Goal: Information Seeking & Learning: Learn about a topic

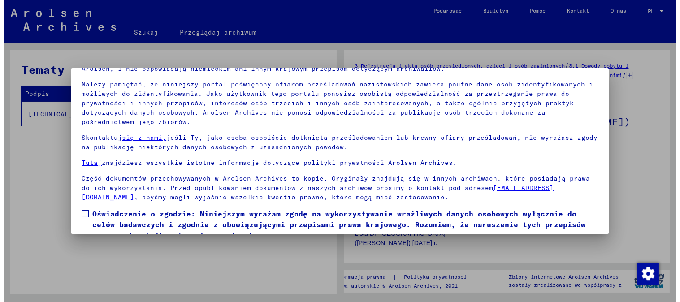
scroll to position [75, 0]
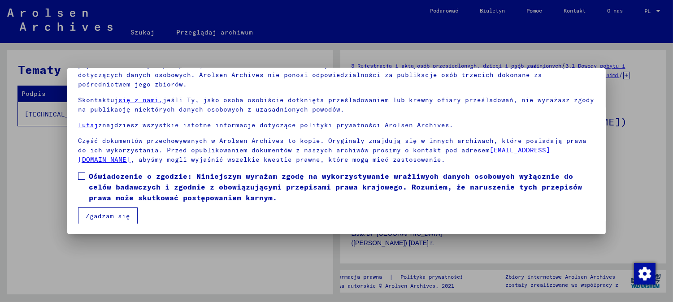
click at [91, 217] on font "Zgadzam się" at bounding box center [108, 216] width 44 height 8
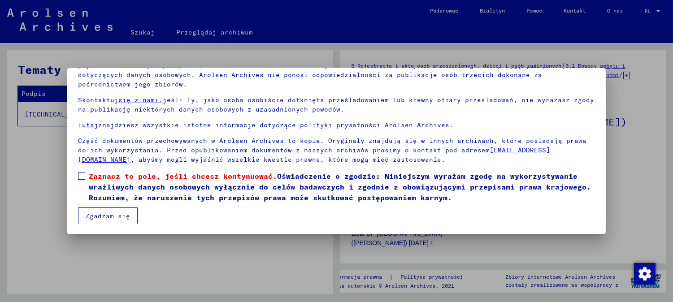
click at [92, 178] on font "Zaznacz to pole, jeśli chcesz kontynuować." at bounding box center [183, 176] width 188 height 9
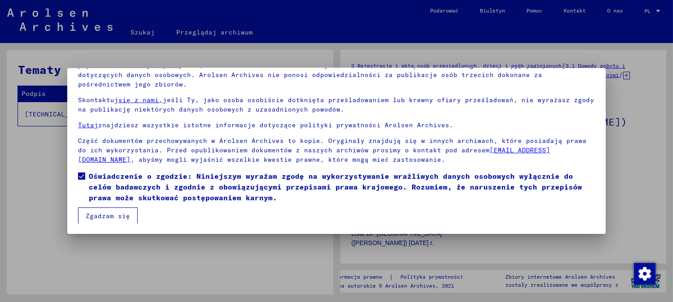
click at [102, 216] on font "Zgadzam się" at bounding box center [108, 216] width 44 height 8
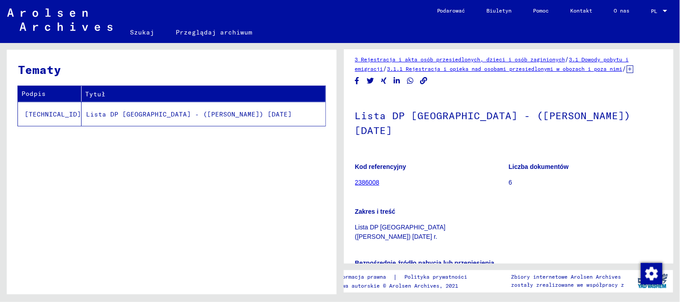
scroll to position [0, 0]
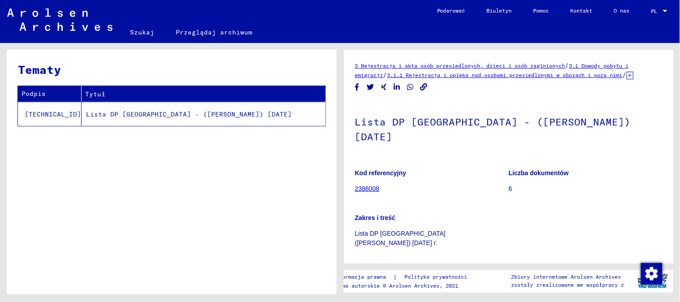
click at [243, 122] on td "Lista DP [GEOGRAPHIC_DATA] - ([PERSON_NAME]) [DATE]" at bounding box center [204, 114] width 244 height 24
click at [461, 75] on font "3.1.1 Rejestracja i opieka nad osobami przesiedlonymi w obozach i poza nimi" at bounding box center [504, 75] width 235 height 7
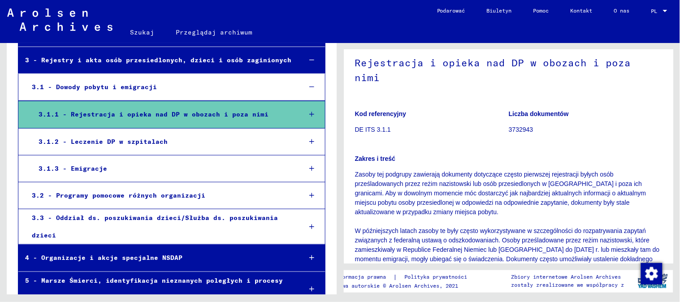
scroll to position [96, 0]
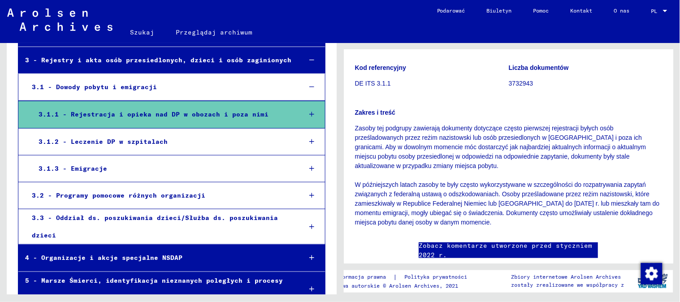
click at [105, 110] on font "3.1.1 - Rejestracja i opieka nad DP w obozach i poza nimi" at bounding box center [154, 114] width 230 height 8
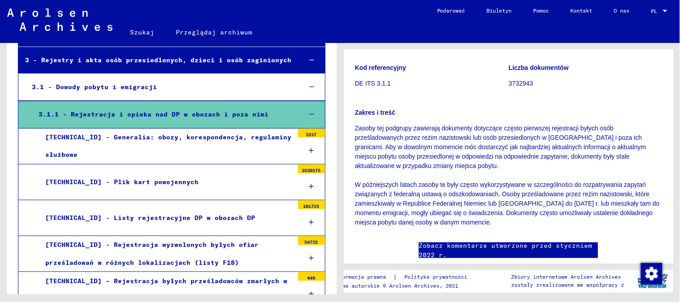
click at [122, 113] on font "3.1.1 - Rejestracja i opieka nad DP w obozach i poza nimi" at bounding box center [154, 114] width 230 height 8
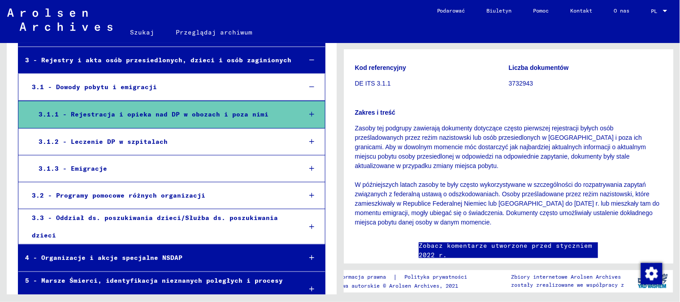
click at [122, 113] on font "3.1.1 - Rejestracja i opieka nad DP w obozach i poza nimi" at bounding box center [154, 114] width 230 height 8
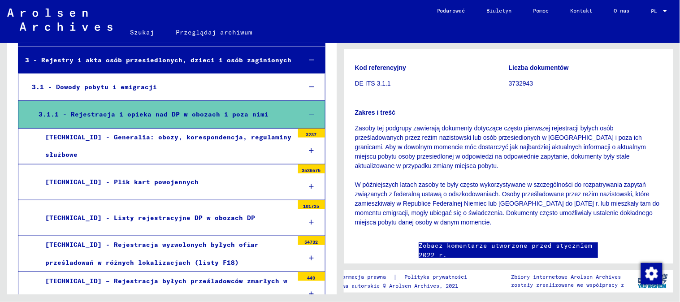
scroll to position [200, 0]
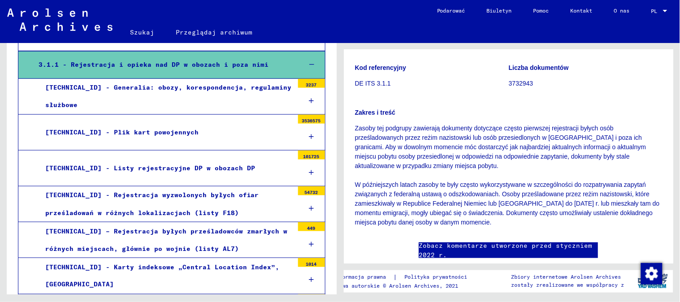
click at [137, 175] on div "[TECHNICAL_ID] - Listy rejestracyjne DP w obozach DP" at bounding box center [166, 168] width 255 height 17
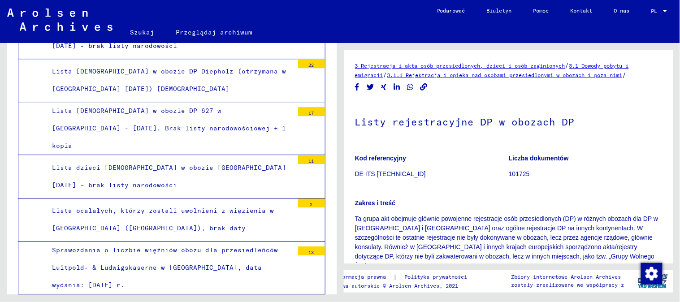
scroll to position [1545, 0]
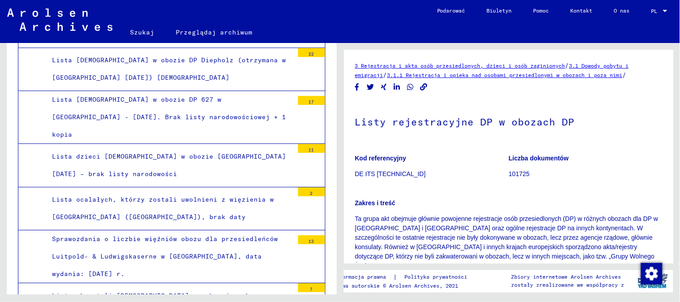
click at [137, 230] on div "Sprawozdania o liczbie więźniów obozu dla przesiedleńców Luitpold- & Ludwigskas…" at bounding box center [169, 256] width 248 height 53
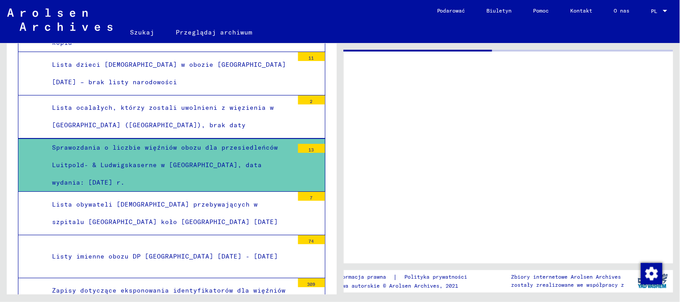
scroll to position [1644, 0]
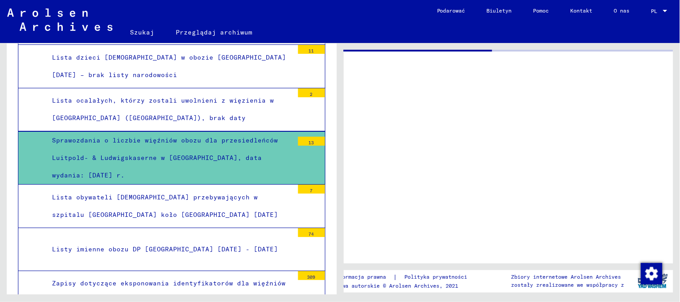
click at [176, 132] on div "Sprawozdania o liczbie więźniów obozu dla przesiedleńców Luitpold- & Ludwigskas…" at bounding box center [169, 158] width 248 height 53
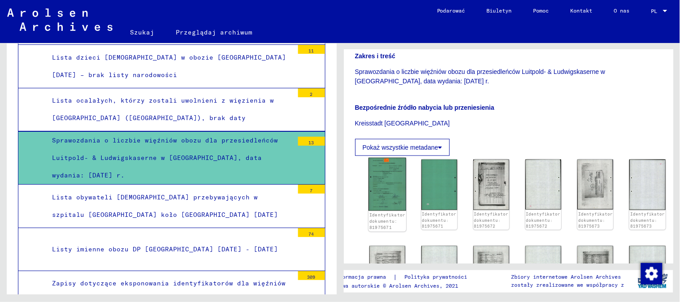
click at [391, 194] on img at bounding box center [387, 184] width 38 height 53
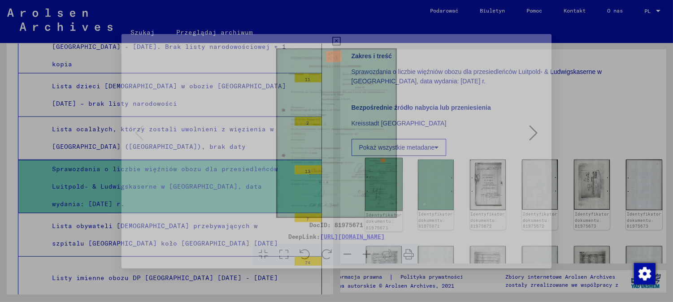
scroll to position [191, 0]
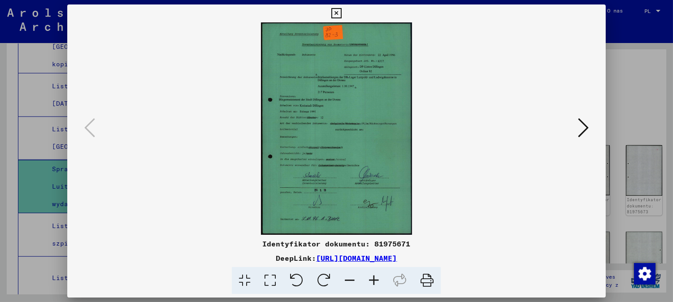
click at [375, 277] on icon at bounding box center [374, 280] width 24 height 27
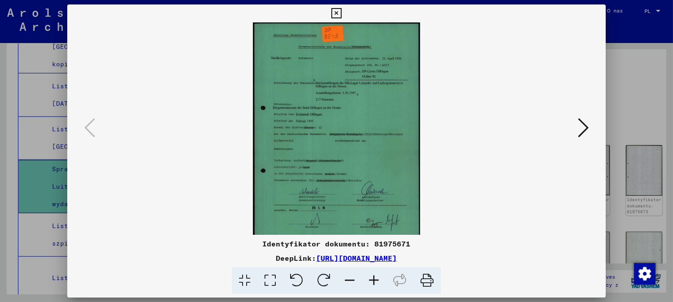
click at [375, 277] on icon at bounding box center [374, 280] width 24 height 27
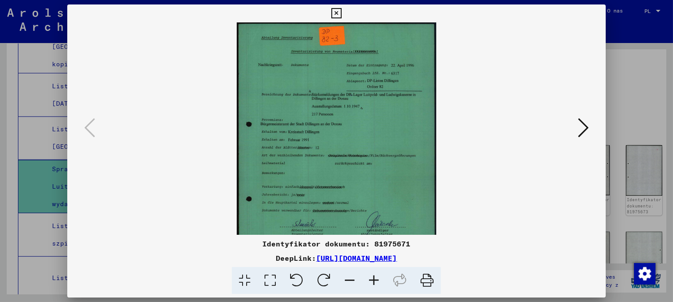
click at [375, 277] on icon at bounding box center [374, 280] width 24 height 27
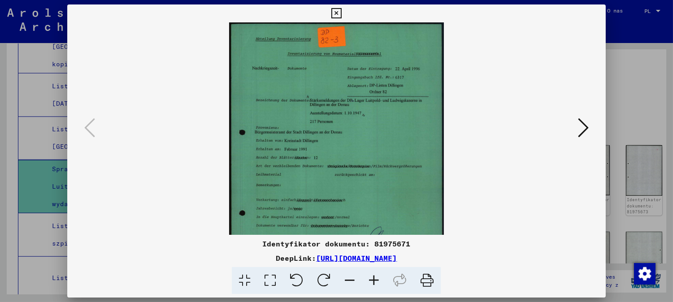
click at [375, 277] on icon at bounding box center [374, 280] width 24 height 27
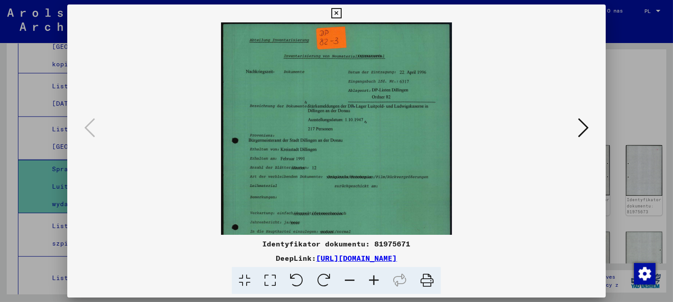
click at [375, 277] on icon at bounding box center [374, 280] width 24 height 27
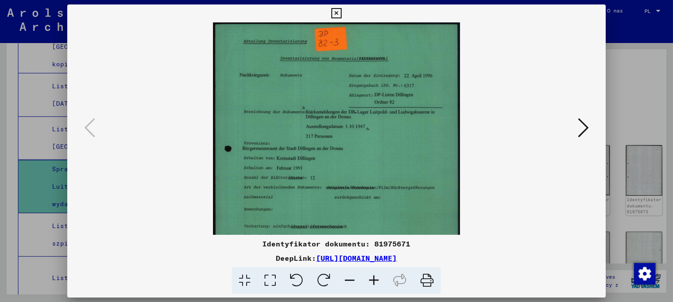
click at [375, 277] on icon at bounding box center [374, 280] width 24 height 27
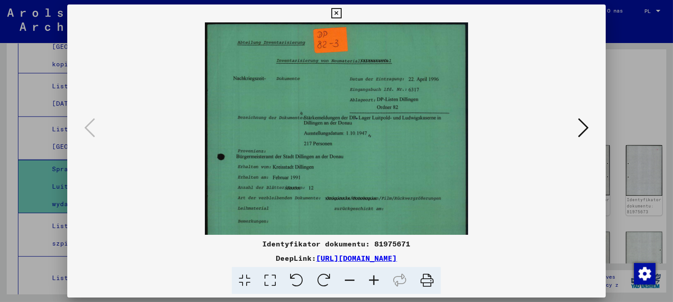
click at [375, 277] on icon at bounding box center [374, 280] width 24 height 27
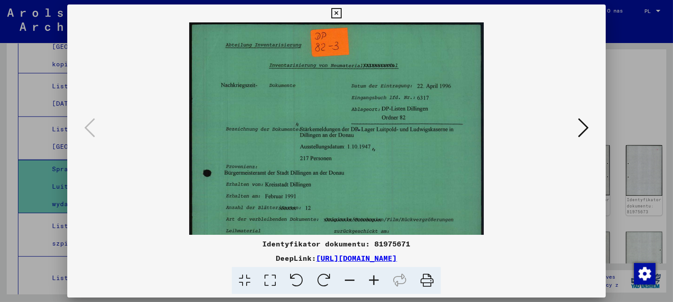
click at [368, 254] on font "[URL][DOMAIN_NAME]" at bounding box center [356, 258] width 81 height 9
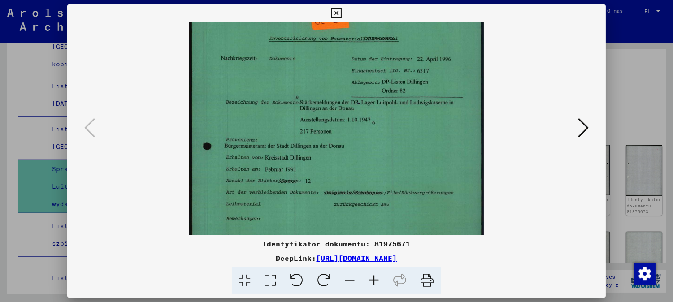
drag, startPoint x: 328, startPoint y: 175, endPoint x: 330, endPoint y: 132, distance: 43.5
click at [330, 138] on img at bounding box center [336, 203] width 295 height 414
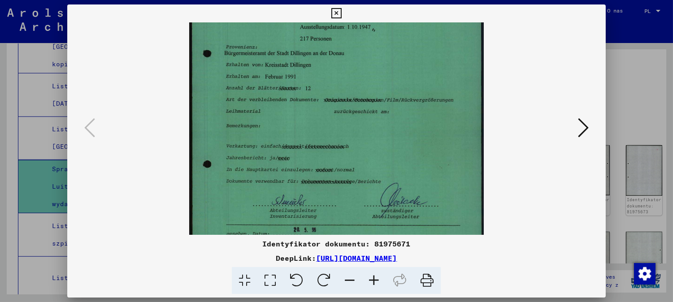
drag, startPoint x: 350, startPoint y: 166, endPoint x: 338, endPoint y: 88, distance: 79.3
click at [343, 111] on img at bounding box center [336, 108] width 295 height 414
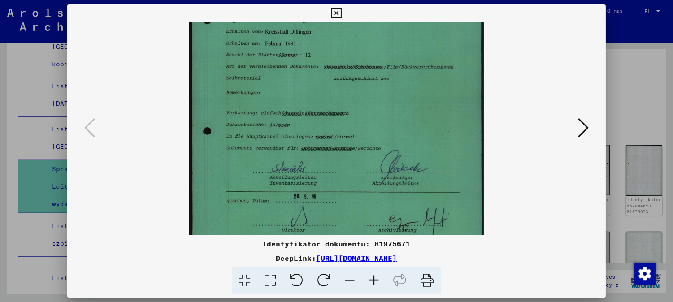
drag, startPoint x: 377, startPoint y: 173, endPoint x: 387, endPoint y: 130, distance: 43.7
click at [386, 136] on img at bounding box center [336, 77] width 295 height 414
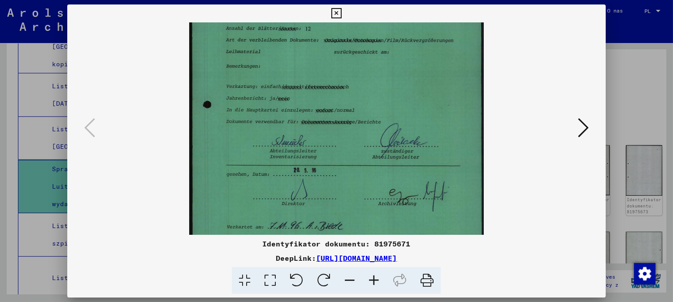
click at [585, 126] on icon at bounding box center [583, 128] width 11 height 22
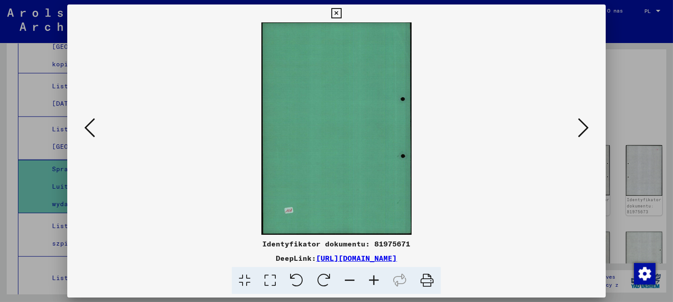
click at [586, 127] on icon at bounding box center [583, 128] width 11 height 22
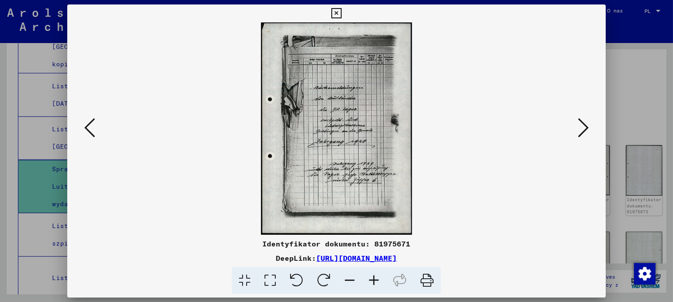
click at [584, 130] on icon at bounding box center [583, 128] width 11 height 22
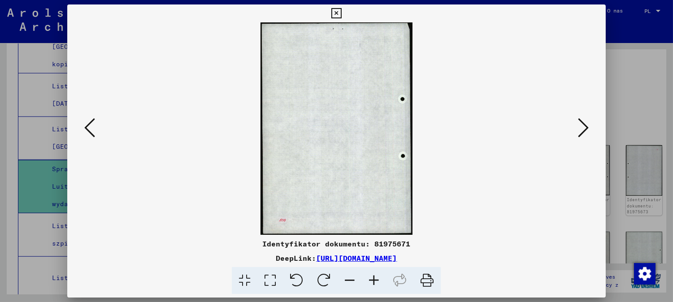
click at [585, 131] on icon at bounding box center [583, 128] width 11 height 22
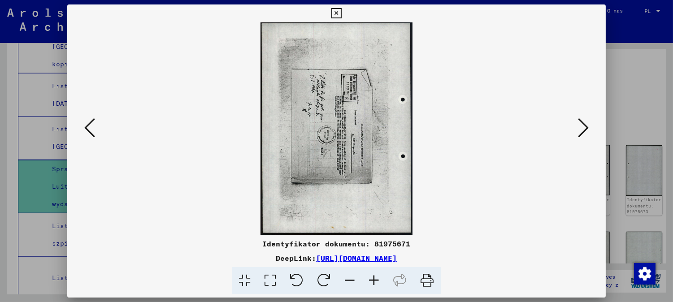
click at [371, 280] on icon at bounding box center [374, 280] width 24 height 27
click at [373, 279] on icon at bounding box center [374, 280] width 24 height 27
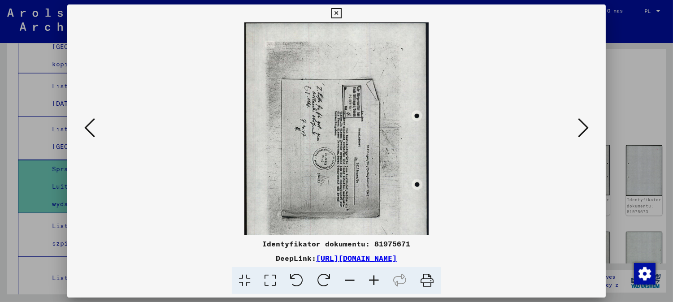
click at [374, 276] on icon at bounding box center [374, 280] width 24 height 27
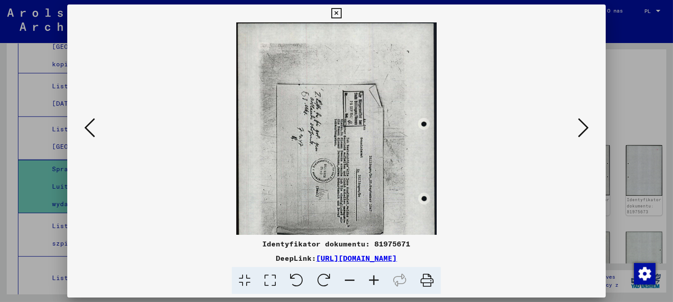
click at [376, 275] on icon at bounding box center [374, 280] width 24 height 27
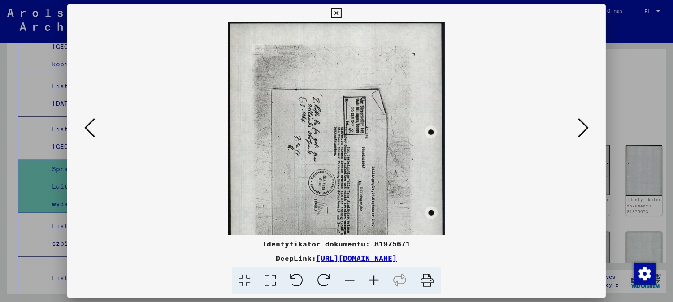
click at [379, 274] on icon at bounding box center [374, 280] width 24 height 27
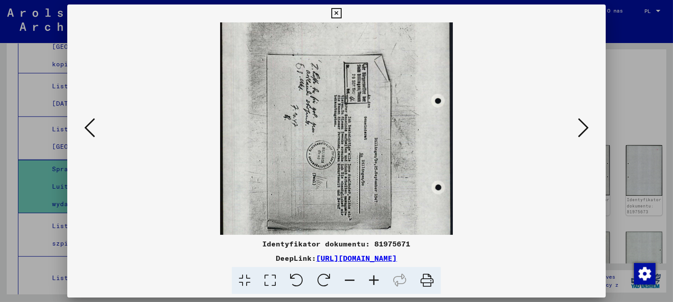
drag, startPoint x: 413, startPoint y: 151, endPoint x: 449, endPoint y: 70, distance: 89.1
click at [449, 70] on img at bounding box center [336, 145] width 233 height 324
click at [298, 284] on icon at bounding box center [296, 280] width 27 height 27
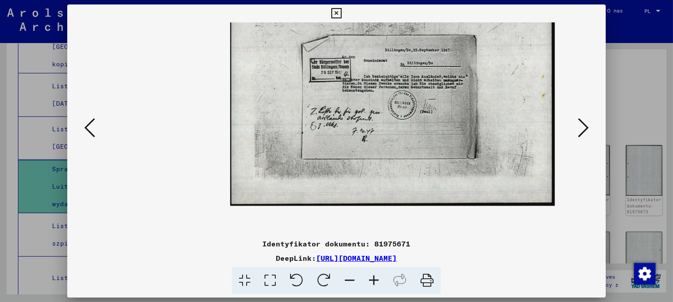
click at [376, 281] on icon at bounding box center [374, 280] width 24 height 27
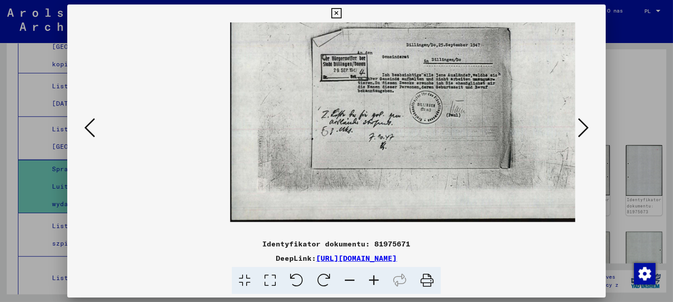
click at [376, 281] on icon at bounding box center [374, 280] width 24 height 27
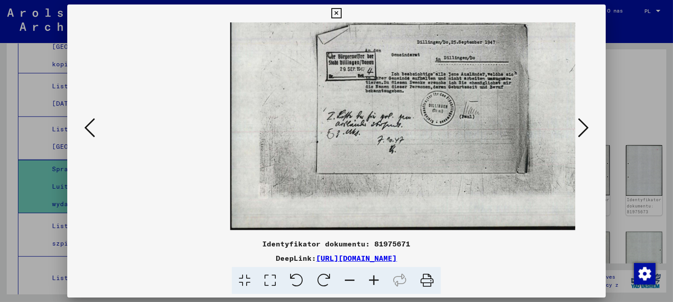
click at [377, 281] on icon at bounding box center [374, 280] width 24 height 27
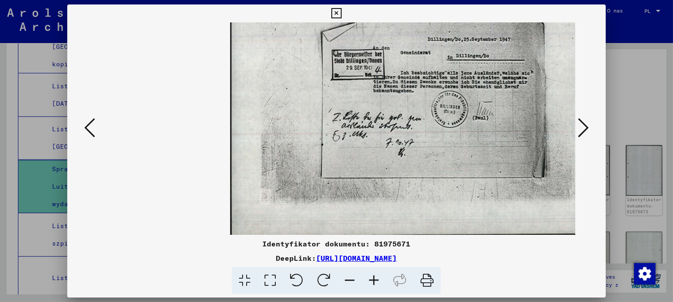
click at [376, 280] on icon at bounding box center [374, 280] width 24 height 27
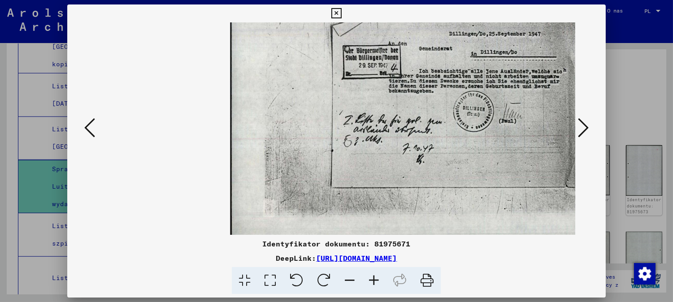
click at [376, 280] on icon at bounding box center [374, 280] width 24 height 27
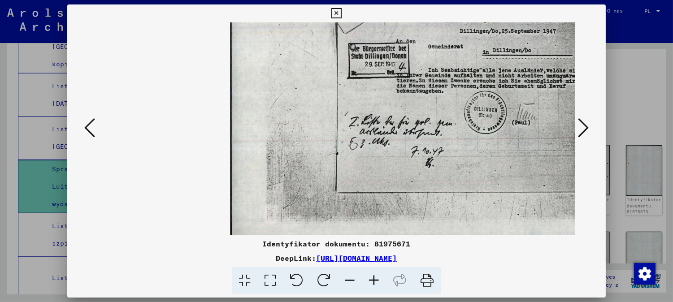
click at [376, 280] on icon at bounding box center [374, 280] width 24 height 27
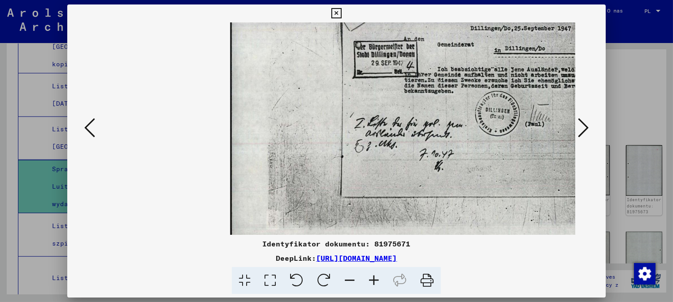
click at [376, 280] on icon at bounding box center [374, 280] width 24 height 27
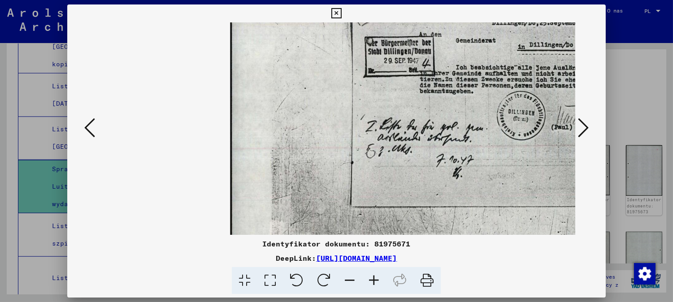
click at [377, 281] on icon at bounding box center [374, 280] width 24 height 27
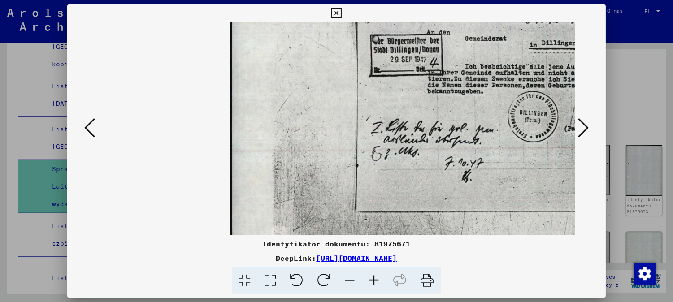
click at [377, 281] on icon at bounding box center [374, 280] width 24 height 27
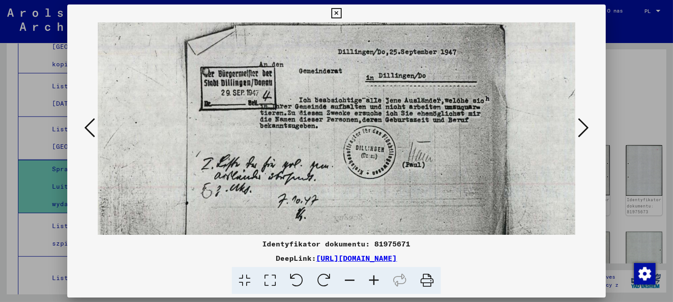
scroll to position [6, 207]
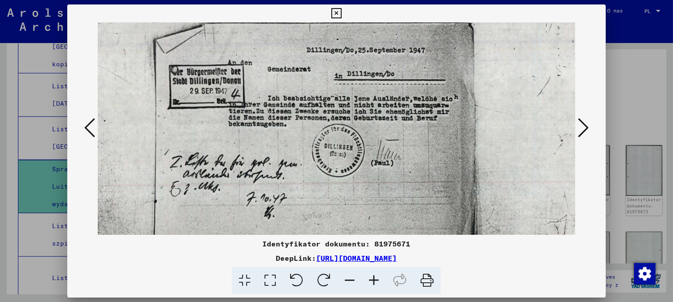
drag, startPoint x: 489, startPoint y: 113, endPoint x: 290, endPoint y: 147, distance: 202.6
click at [290, 147] on img at bounding box center [319, 121] width 593 height 425
click at [588, 121] on icon at bounding box center [583, 128] width 11 height 22
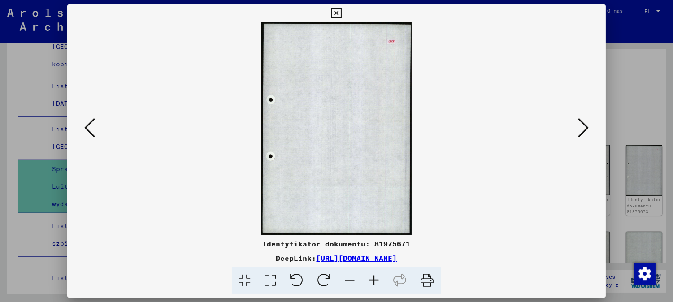
click at [582, 123] on icon at bounding box center [583, 128] width 11 height 22
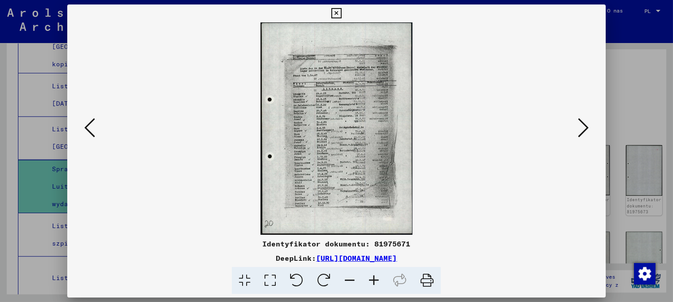
click at [375, 280] on icon at bounding box center [374, 280] width 24 height 27
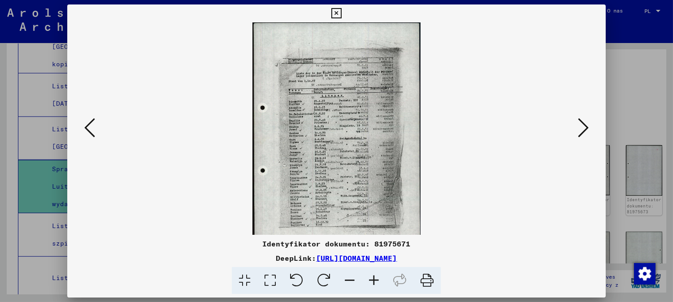
click at [375, 280] on icon at bounding box center [374, 280] width 24 height 27
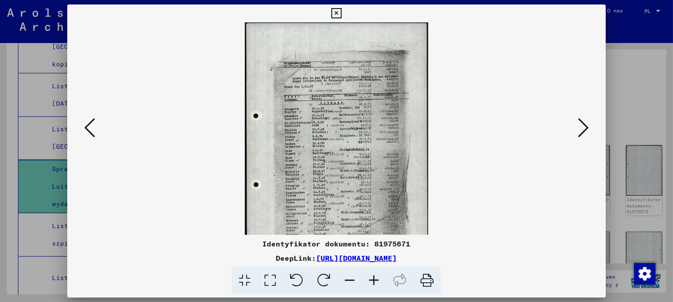
click at [375, 280] on icon at bounding box center [374, 280] width 24 height 27
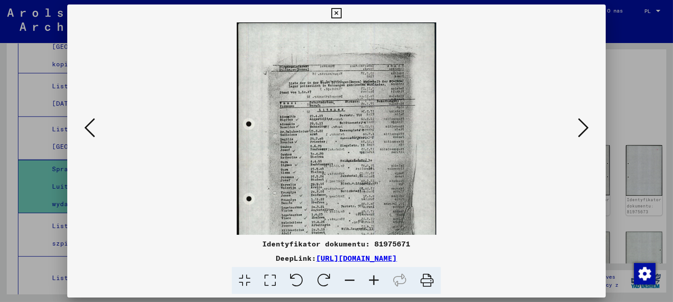
click at [373, 278] on icon at bounding box center [374, 280] width 24 height 27
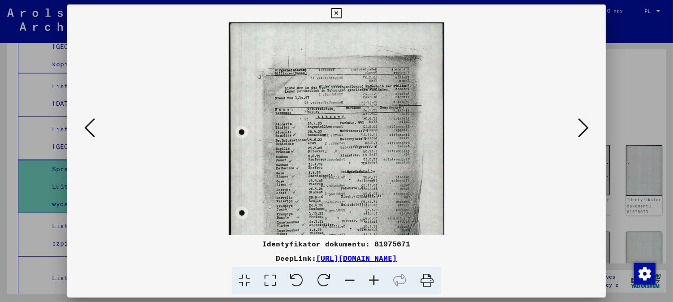
click at [372, 277] on icon at bounding box center [374, 280] width 24 height 27
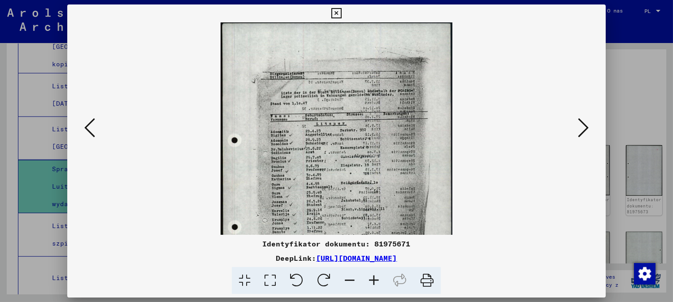
click at [372, 277] on icon at bounding box center [374, 280] width 24 height 27
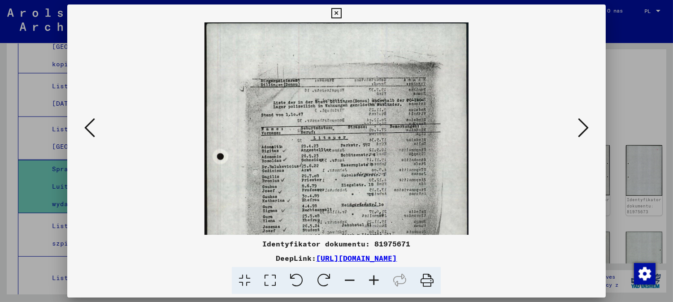
click at [372, 277] on icon at bounding box center [374, 280] width 24 height 27
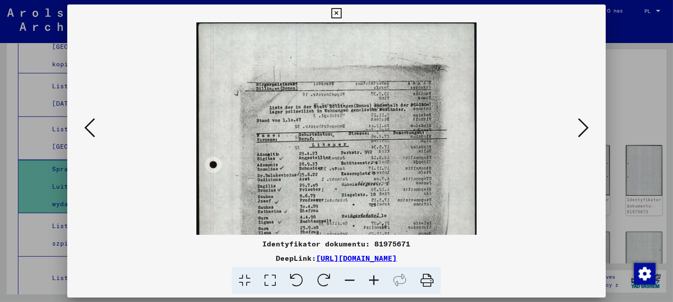
click at [372, 277] on icon at bounding box center [374, 280] width 24 height 27
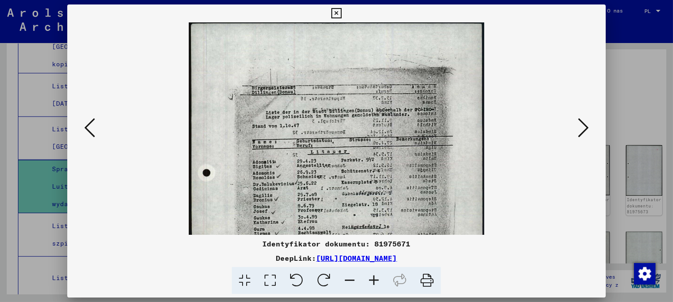
click at [372, 273] on icon at bounding box center [374, 280] width 24 height 27
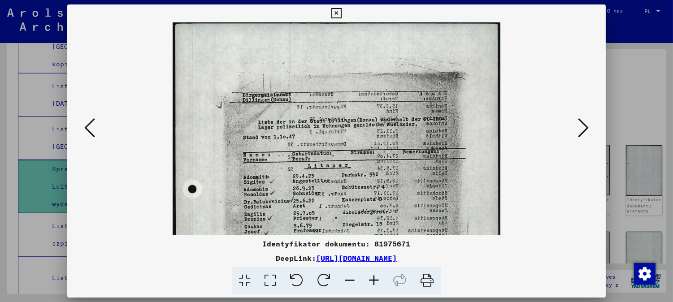
click at [372, 273] on icon at bounding box center [374, 280] width 24 height 27
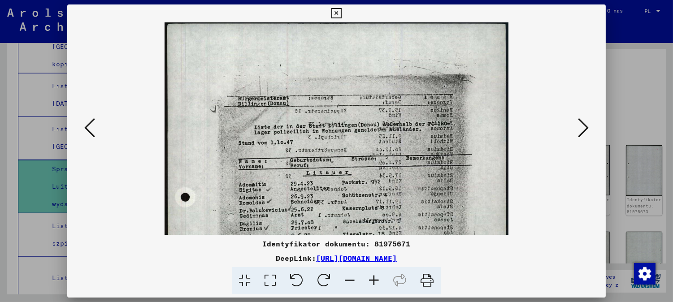
click at [372, 272] on icon at bounding box center [374, 280] width 24 height 27
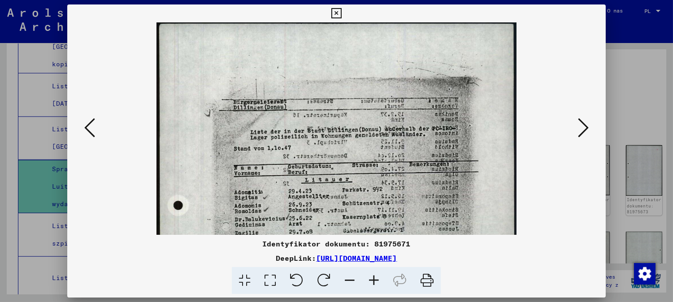
click at [372, 272] on icon at bounding box center [374, 280] width 24 height 27
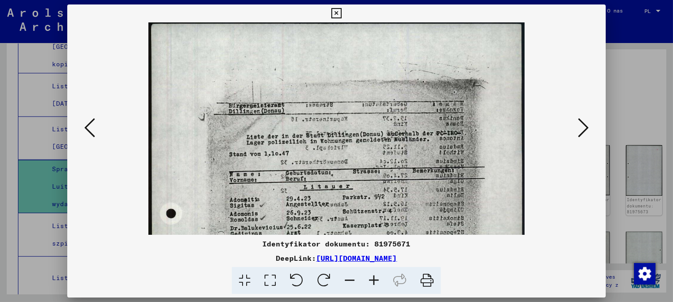
click at [372, 272] on icon at bounding box center [374, 280] width 24 height 27
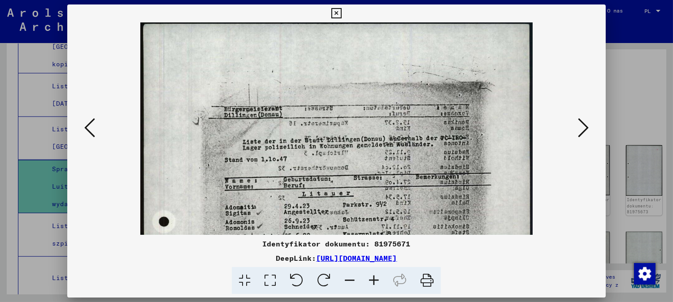
click at [372, 272] on icon at bounding box center [374, 280] width 24 height 27
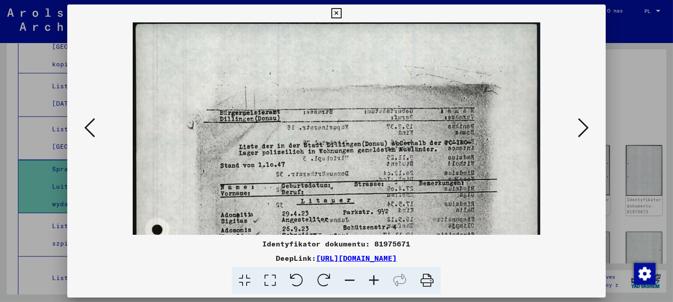
click at [372, 272] on icon at bounding box center [374, 280] width 24 height 27
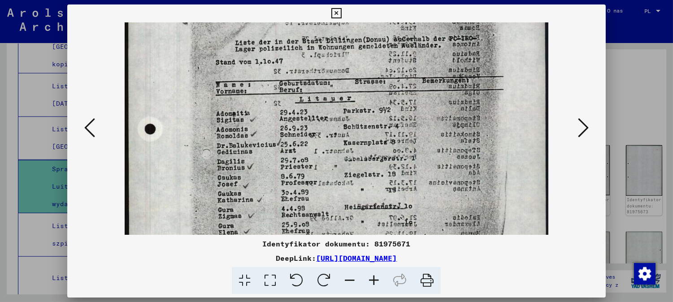
drag, startPoint x: 361, startPoint y: 169, endPoint x: 367, endPoint y: 61, distance: 108.1
click at [367, 61] on img at bounding box center [337, 209] width 424 height 593
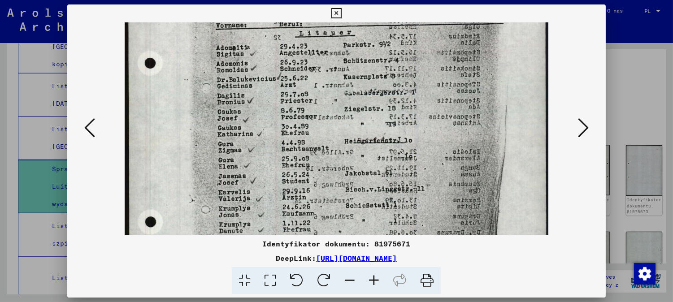
drag, startPoint x: 364, startPoint y: 143, endPoint x: 368, endPoint y: 77, distance: 65.5
click at [368, 77] on img at bounding box center [337, 144] width 424 height 593
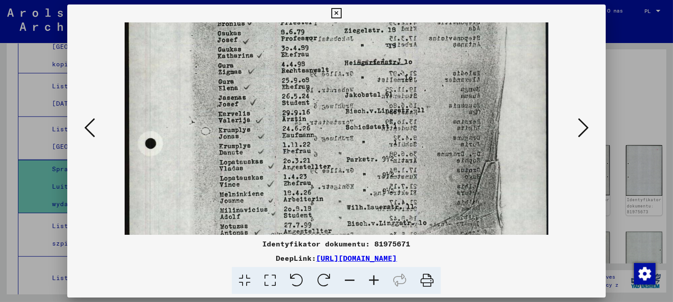
drag, startPoint x: 364, startPoint y: 136, endPoint x: 372, endPoint y: 65, distance: 71.2
click at [372, 65] on img at bounding box center [337, 65] width 424 height 593
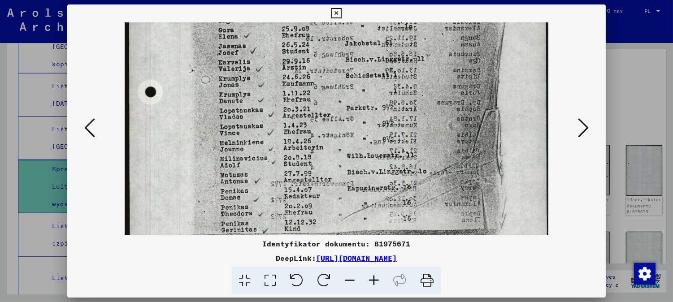
drag, startPoint x: 375, startPoint y: 123, endPoint x: 366, endPoint y: 83, distance: 40.9
click at [366, 83] on img at bounding box center [337, 14] width 424 height 593
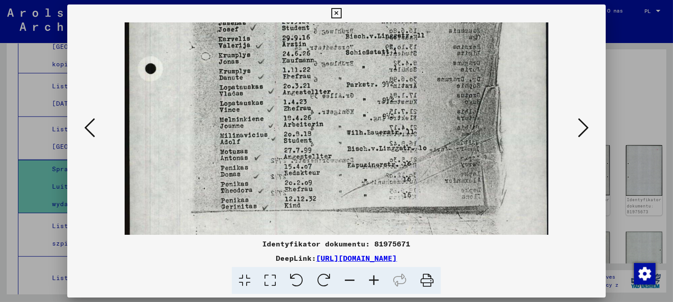
drag, startPoint x: 381, startPoint y: 158, endPoint x: 390, endPoint y: 138, distance: 21.7
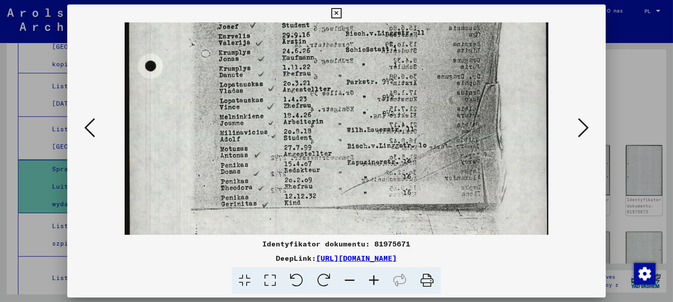
click at [579, 124] on button at bounding box center [583, 129] width 16 height 26
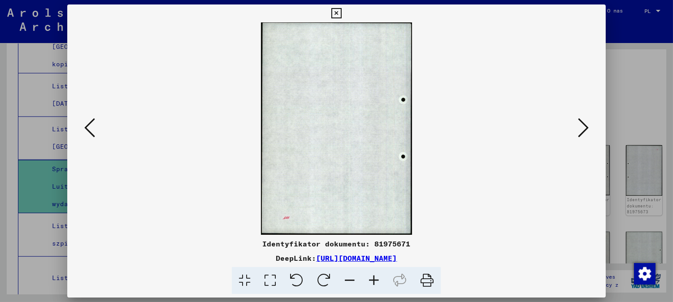
click at [583, 128] on icon at bounding box center [583, 128] width 11 height 22
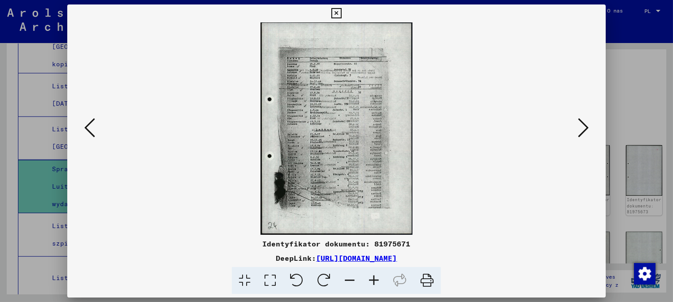
click at [374, 272] on icon at bounding box center [374, 280] width 24 height 27
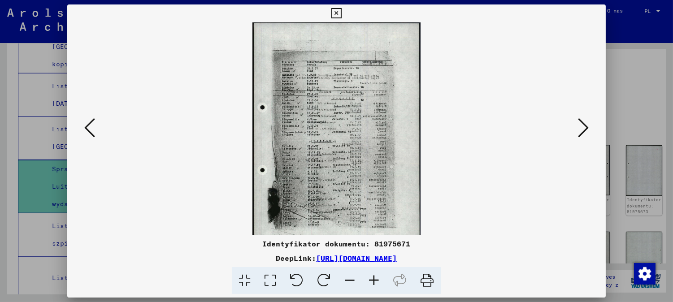
click at [374, 271] on icon at bounding box center [374, 280] width 24 height 27
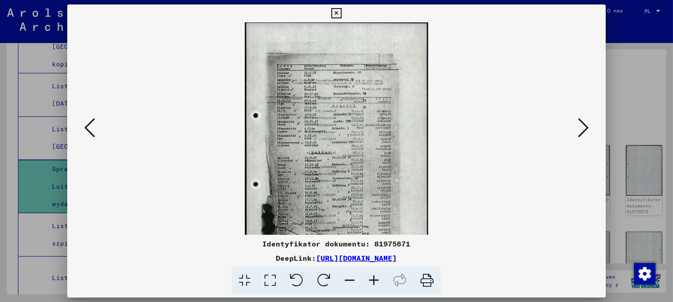
click at [374, 270] on icon at bounding box center [374, 280] width 24 height 27
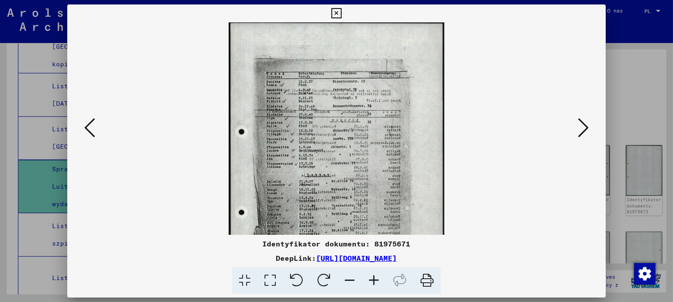
click at [374, 270] on icon at bounding box center [374, 280] width 24 height 27
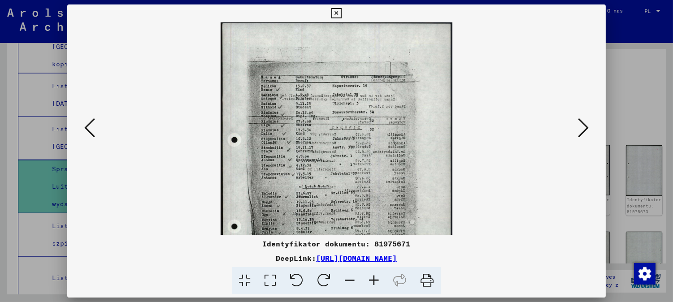
click at [374, 268] on icon at bounding box center [374, 280] width 24 height 27
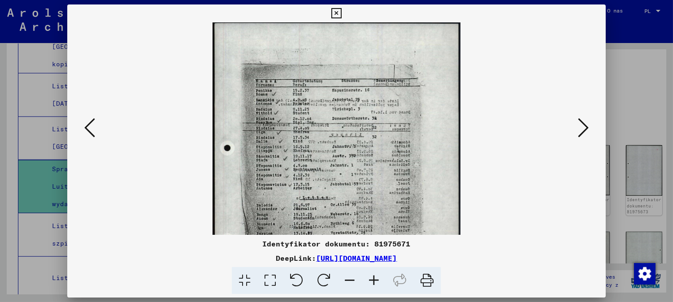
click at [374, 267] on icon at bounding box center [374, 280] width 24 height 27
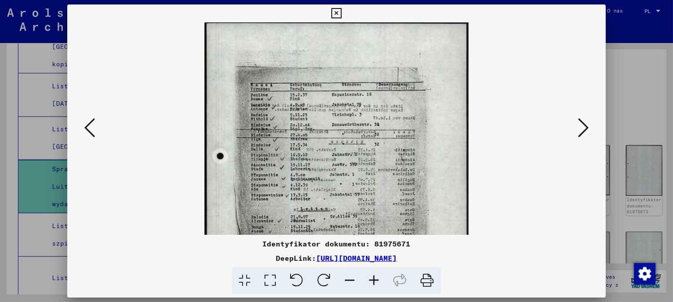
click at [373, 265] on div "Identyfikator dokumentu: 81975671 DeepLink: [URL][DOMAIN_NAME]" at bounding box center [336, 266] width 538 height 56
click at [373, 264] on div "Identyfikator dokumentu: 81975671 DeepLink: [URL][DOMAIN_NAME]" at bounding box center [336, 266] width 538 height 56
click at [371, 265] on div "Identyfikator dokumentu: 81975671 DeepLink: [URL][DOMAIN_NAME]" at bounding box center [336, 266] width 538 height 56
click at [373, 276] on icon at bounding box center [374, 280] width 24 height 27
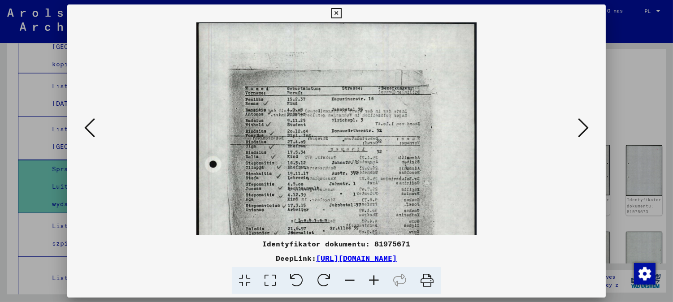
click at [373, 275] on icon at bounding box center [374, 280] width 24 height 27
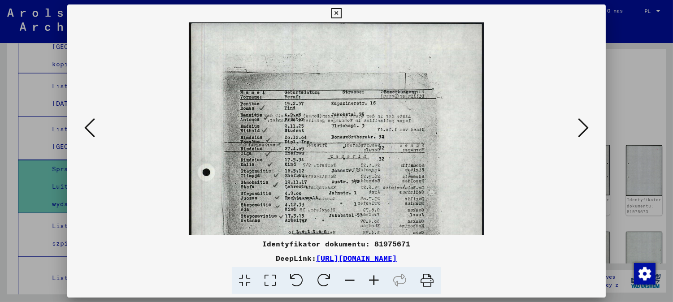
click at [373, 275] on icon at bounding box center [374, 280] width 24 height 27
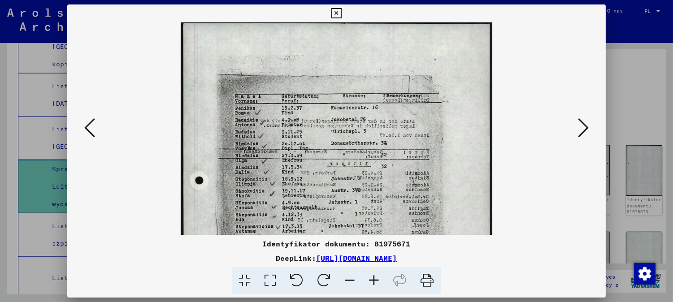
click at [373, 275] on icon at bounding box center [374, 280] width 24 height 27
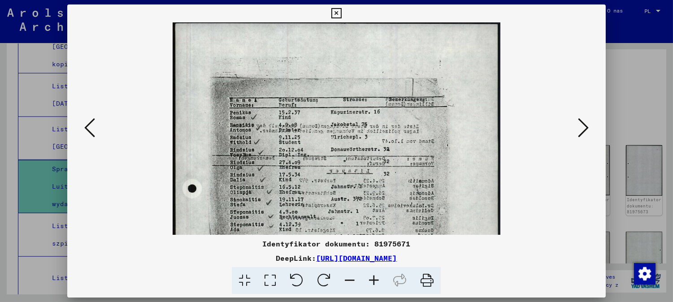
click at [373, 276] on icon at bounding box center [374, 280] width 24 height 27
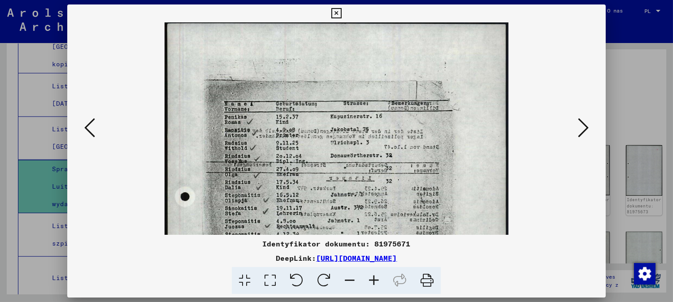
click at [373, 276] on icon at bounding box center [374, 280] width 24 height 27
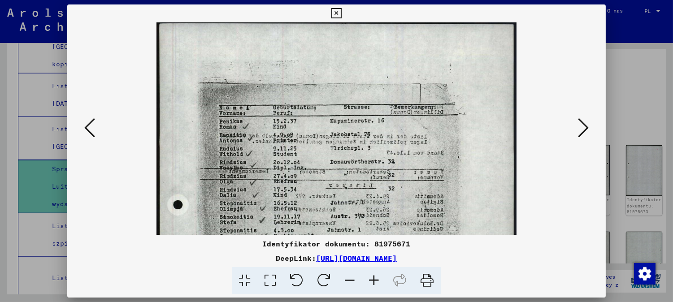
click at [373, 275] on icon at bounding box center [374, 280] width 24 height 27
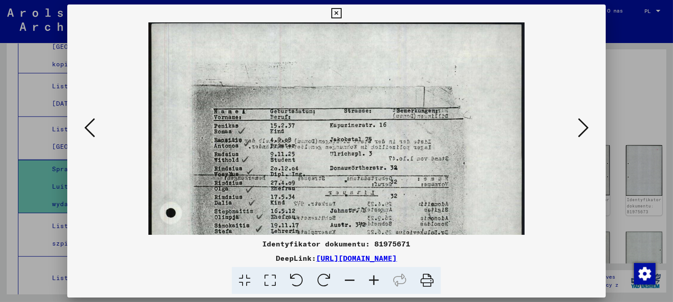
click at [372, 275] on icon at bounding box center [374, 280] width 24 height 27
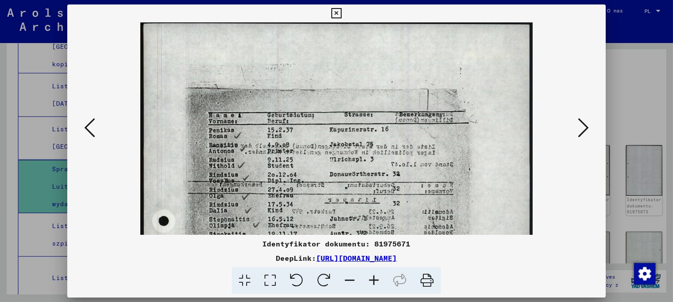
click at [371, 276] on icon at bounding box center [374, 280] width 24 height 27
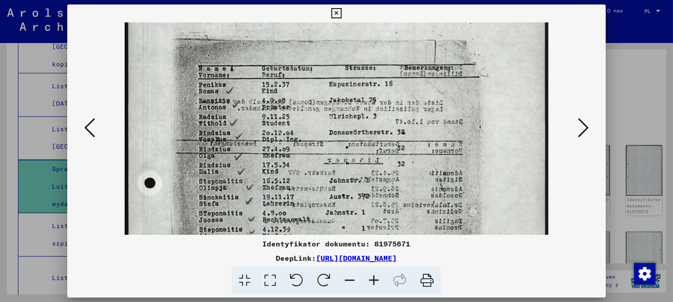
drag, startPoint x: 312, startPoint y: 169, endPoint x: 320, endPoint y: 119, distance: 49.9
click at [316, 112] on img at bounding box center [337, 264] width 424 height 593
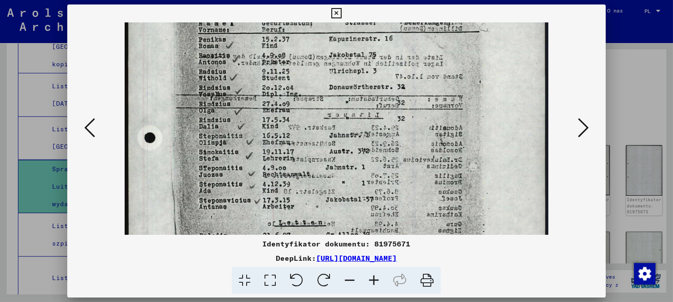
drag, startPoint x: 302, startPoint y: 170, endPoint x: 306, endPoint y: 142, distance: 28.9
click at [306, 142] on img at bounding box center [337, 219] width 424 height 593
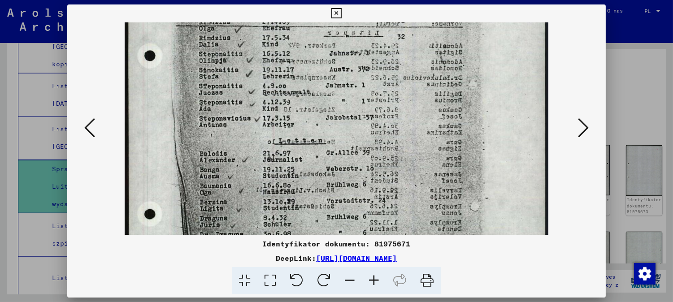
drag, startPoint x: 307, startPoint y: 201, endPoint x: 323, endPoint y: 118, distance: 83.9
click at [323, 118] on img at bounding box center [337, 137] width 424 height 593
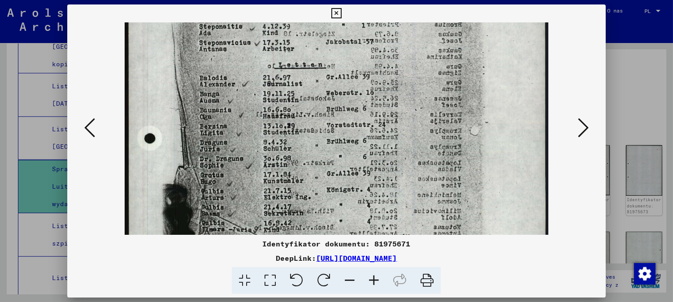
drag, startPoint x: 323, startPoint y: 187, endPoint x: 350, endPoint y: 128, distance: 65.6
click at [350, 121] on img at bounding box center [337, 61] width 424 height 593
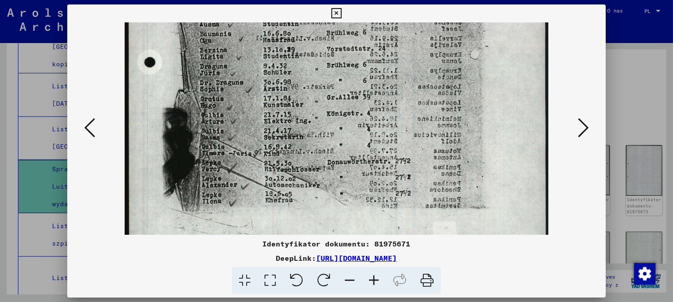
drag, startPoint x: 312, startPoint y: 208, endPoint x: 346, endPoint y: 131, distance: 83.3
click at [583, 131] on icon at bounding box center [583, 128] width 11 height 22
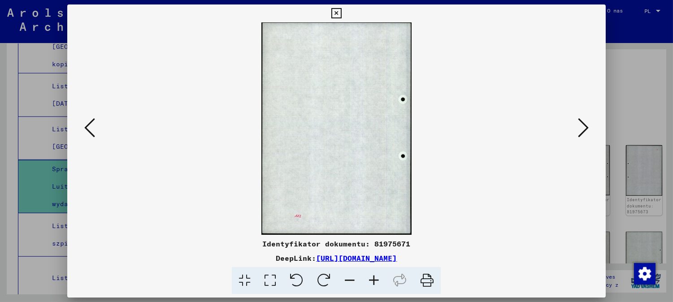
click at [583, 125] on icon at bounding box center [583, 128] width 11 height 22
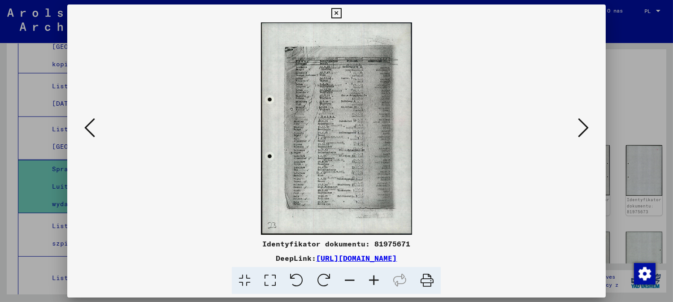
click at [383, 277] on icon at bounding box center [374, 280] width 24 height 27
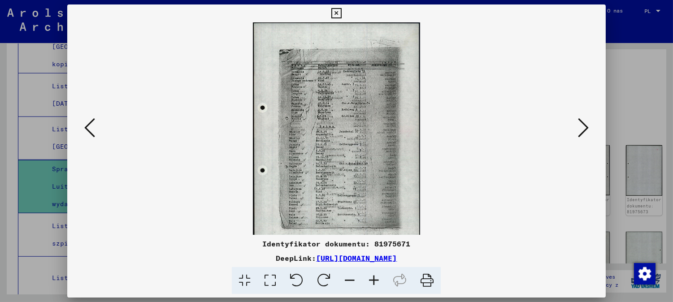
click at [378, 278] on icon at bounding box center [374, 280] width 24 height 27
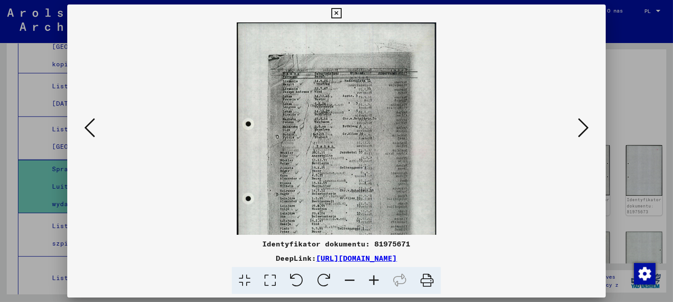
click at [378, 278] on icon at bounding box center [374, 280] width 24 height 27
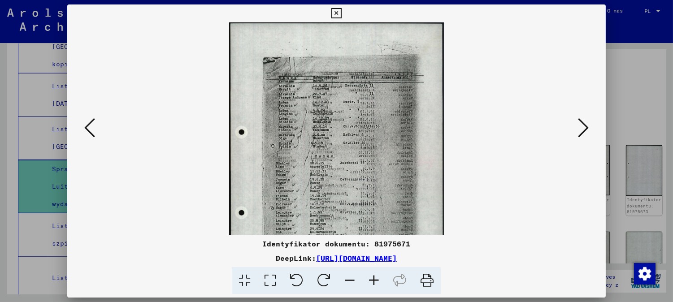
click at [378, 278] on icon at bounding box center [374, 280] width 24 height 27
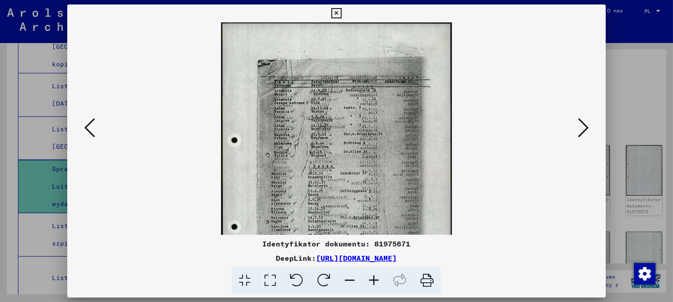
click at [378, 278] on icon at bounding box center [374, 280] width 24 height 27
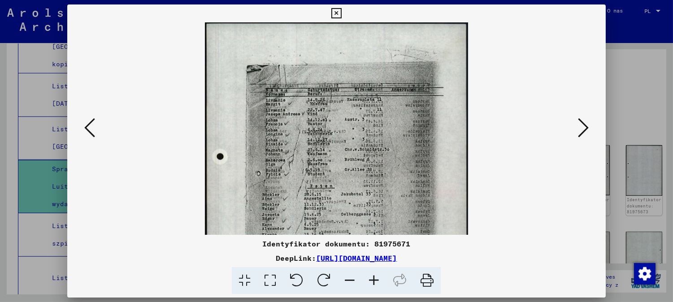
click at [378, 278] on icon at bounding box center [374, 280] width 24 height 27
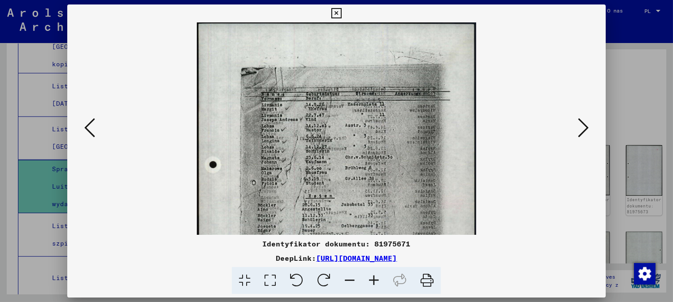
click at [378, 278] on icon at bounding box center [374, 280] width 24 height 27
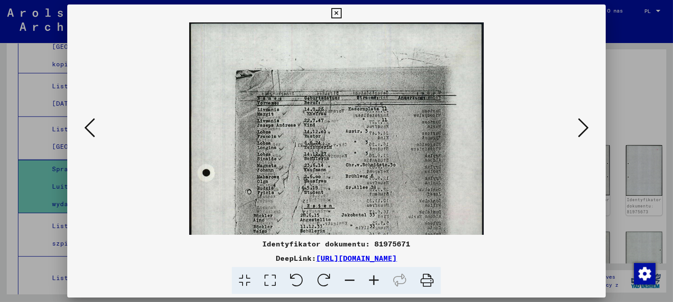
click at [379, 278] on icon at bounding box center [374, 280] width 24 height 27
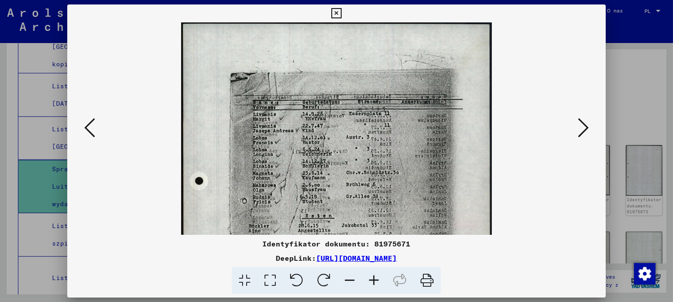
click at [379, 278] on icon at bounding box center [374, 280] width 24 height 27
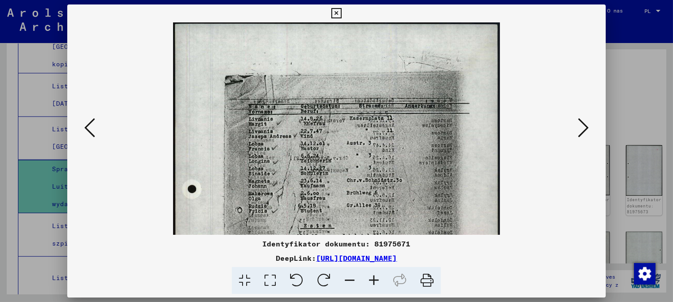
click at [379, 278] on icon at bounding box center [374, 280] width 24 height 27
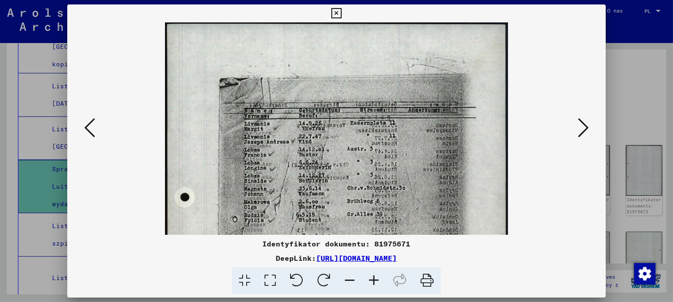
click at [379, 276] on icon at bounding box center [374, 280] width 24 height 27
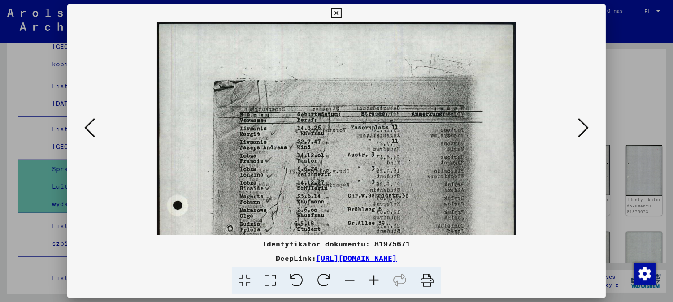
click at [378, 274] on icon at bounding box center [374, 280] width 24 height 27
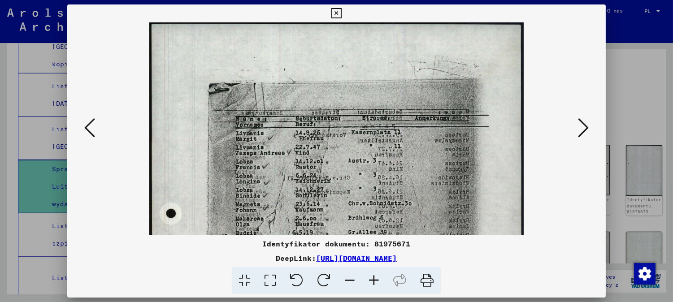
click at [378, 266] on div "Identyfikator dokumentu: 81975671 DeepLink: [URL][DOMAIN_NAME]" at bounding box center [336, 266] width 538 height 56
click at [373, 277] on icon at bounding box center [374, 280] width 24 height 27
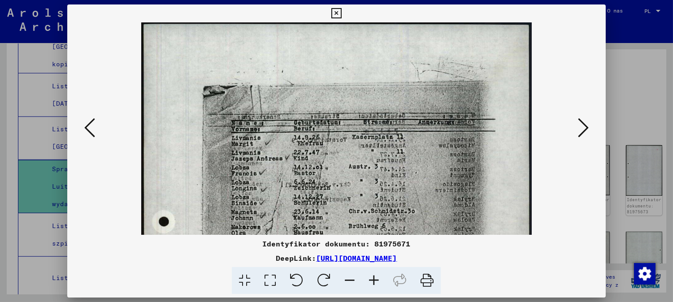
click at [373, 277] on icon at bounding box center [374, 280] width 24 height 27
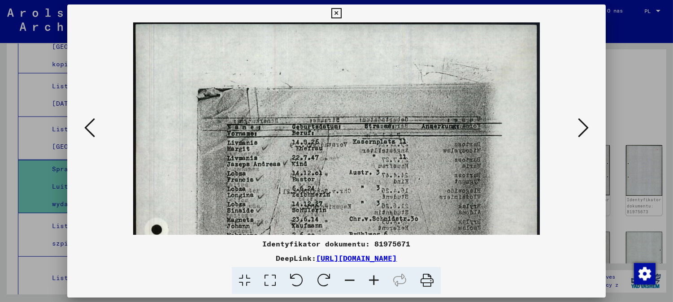
drag, startPoint x: 377, startPoint y: 279, endPoint x: 383, endPoint y: 277, distance: 6.2
click at [378, 278] on icon at bounding box center [374, 280] width 24 height 27
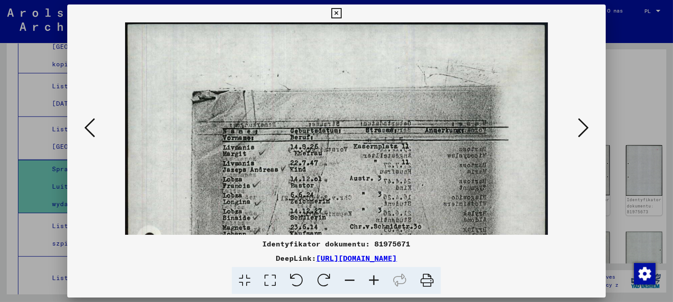
drag, startPoint x: 372, startPoint y: 77, endPoint x: 383, endPoint y: -3, distance: 80.0
click at [383, 0] on html "Szukaj Przeglądaj archiwum Podarować Biuletyn Pomoc Kontakt O nas Szukaj Przegl…" at bounding box center [336, 151] width 673 height 302
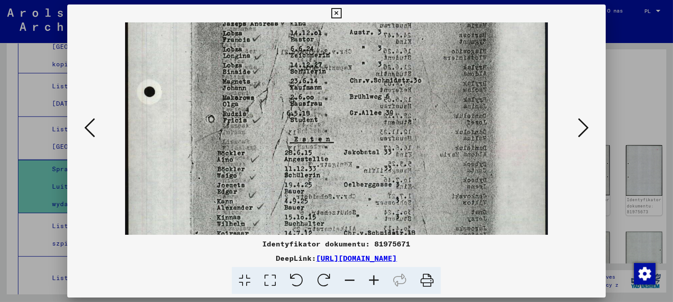
drag, startPoint x: 402, startPoint y: 131, endPoint x: 400, endPoint y: 108, distance: 22.5
click at [400, 106] on img at bounding box center [336, 172] width 423 height 593
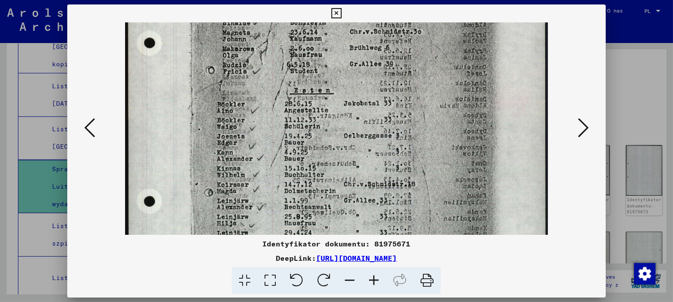
drag, startPoint x: 403, startPoint y: 119, endPoint x: 420, endPoint y: 69, distance: 51.9
click at [420, 69] on img at bounding box center [336, 123] width 423 height 593
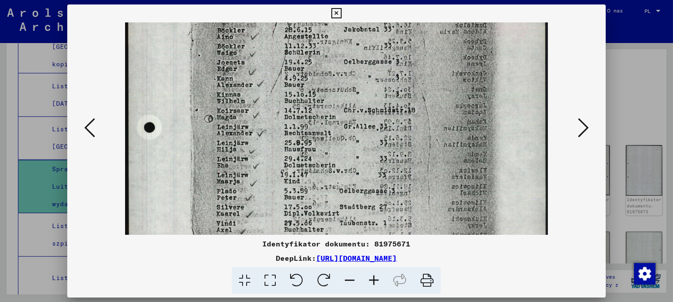
drag, startPoint x: 369, startPoint y: 138, endPoint x: 377, endPoint y: 95, distance: 42.9
click at [376, 94] on img at bounding box center [336, 49] width 423 height 593
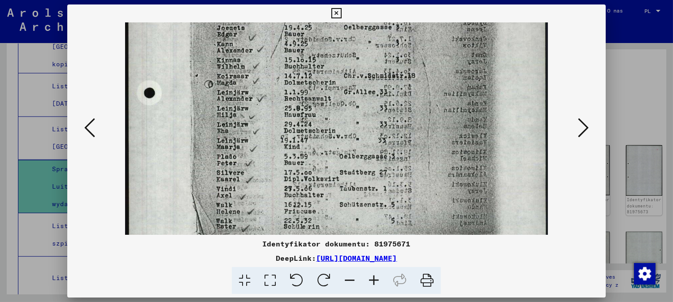
drag, startPoint x: 374, startPoint y: 158, endPoint x: 388, endPoint y: 122, distance: 38.0
click at [387, 122] on img at bounding box center [336, 15] width 423 height 593
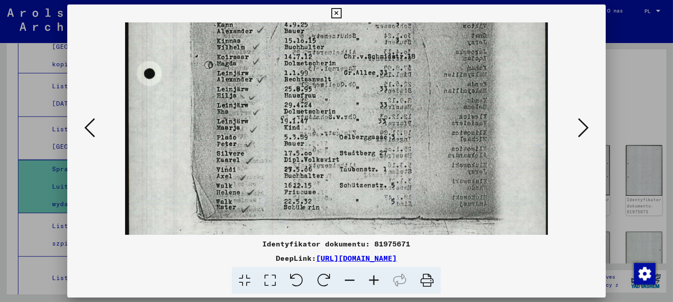
click at [582, 130] on icon at bounding box center [583, 128] width 11 height 22
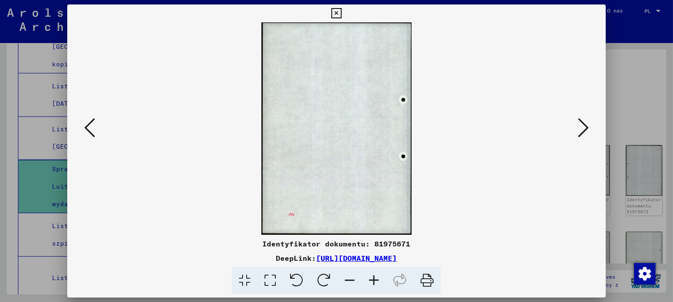
scroll to position [0, 0]
click at [588, 128] on icon at bounding box center [583, 128] width 11 height 22
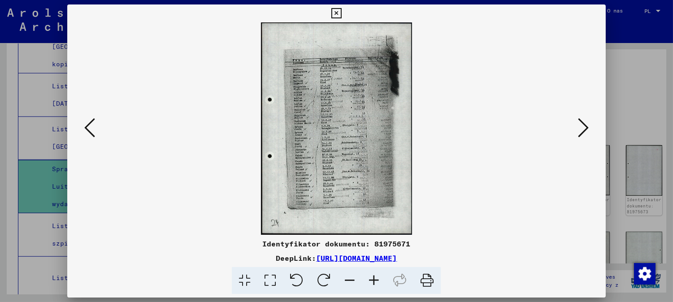
click at [363, 279] on icon at bounding box center [374, 280] width 24 height 27
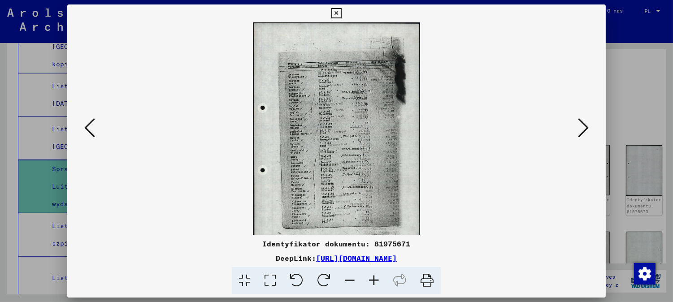
click at [368, 279] on icon at bounding box center [374, 280] width 24 height 27
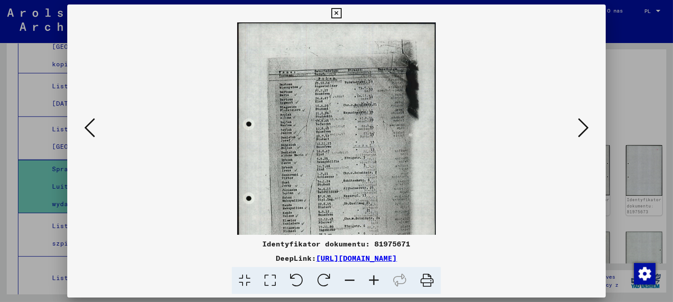
click at [368, 278] on icon at bounding box center [374, 280] width 24 height 27
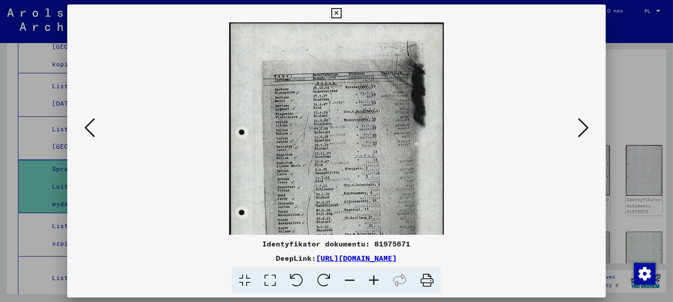
click at [368, 278] on icon at bounding box center [374, 280] width 24 height 27
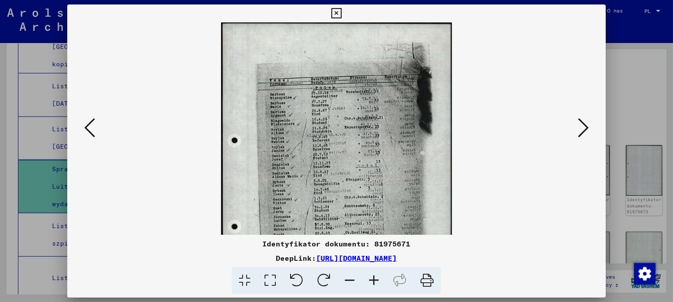
click at [368, 278] on icon at bounding box center [374, 280] width 24 height 27
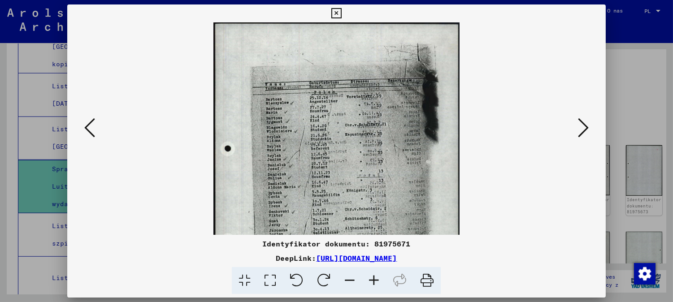
click at [368, 278] on icon at bounding box center [374, 280] width 24 height 27
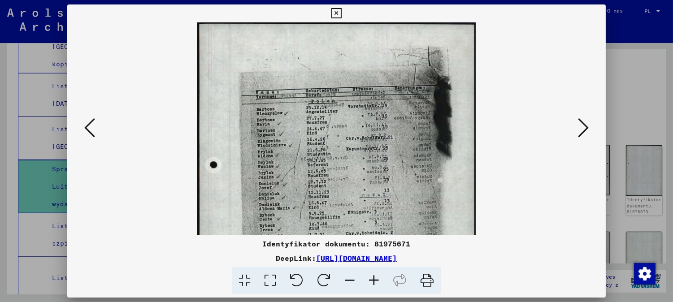
click at [368, 278] on icon at bounding box center [374, 280] width 24 height 27
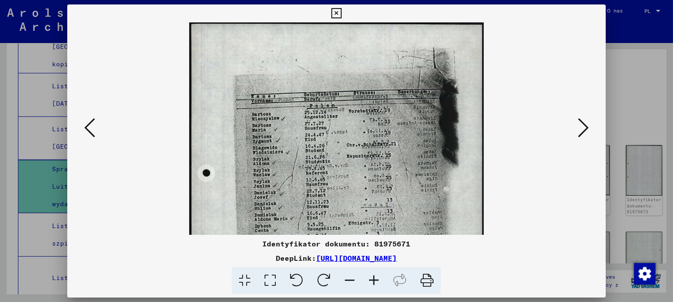
click at [368, 278] on icon at bounding box center [374, 280] width 24 height 27
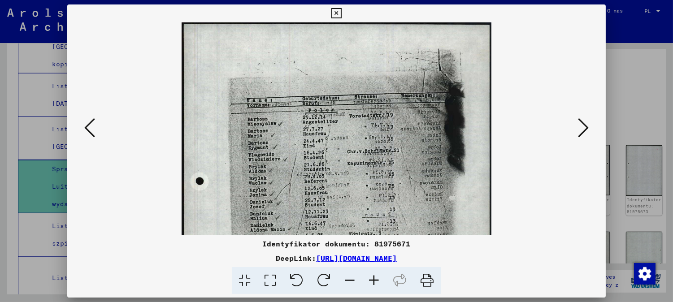
click at [368, 278] on icon at bounding box center [374, 280] width 24 height 27
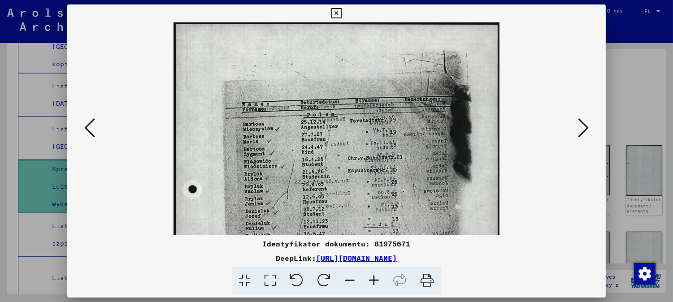
click at [368, 278] on icon at bounding box center [374, 280] width 24 height 27
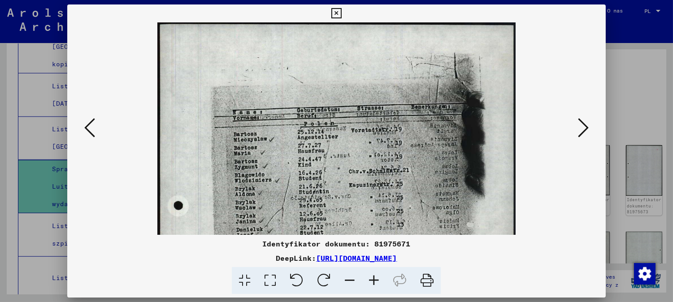
click at [368, 278] on icon at bounding box center [374, 280] width 24 height 27
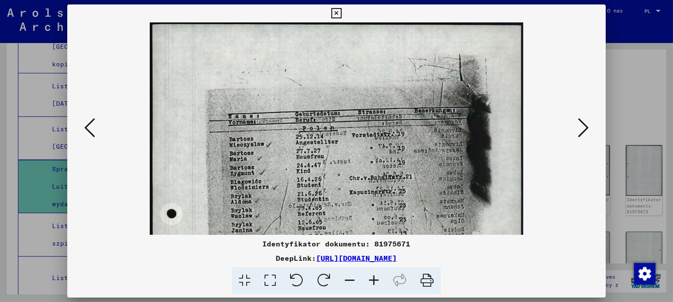
click at [368, 278] on icon at bounding box center [374, 280] width 24 height 27
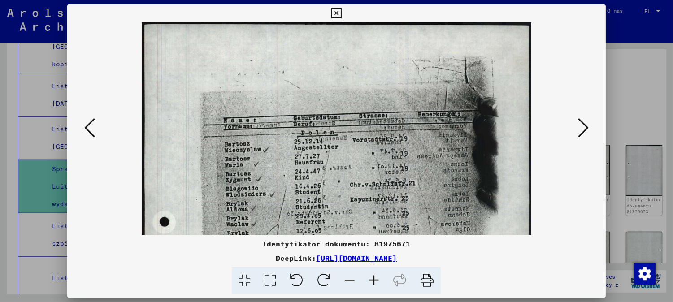
click at [368, 278] on icon at bounding box center [374, 280] width 24 height 27
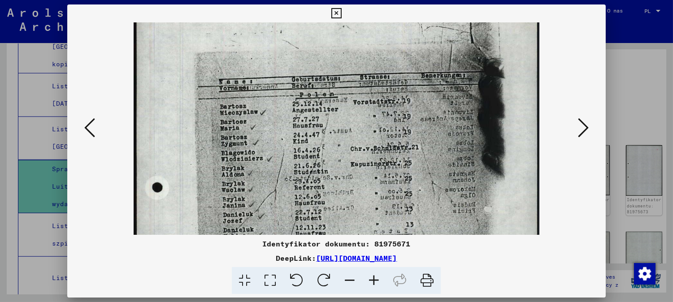
scroll to position [46, 0]
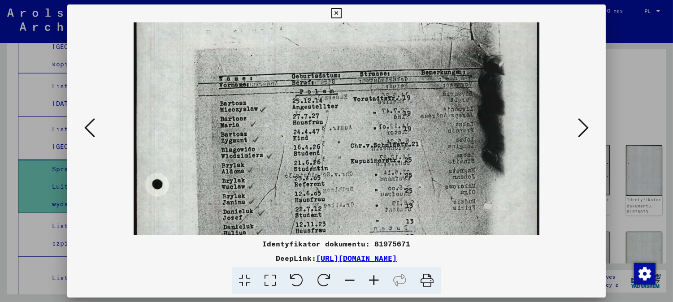
drag, startPoint x: 344, startPoint y: 176, endPoint x: 354, endPoint y: 140, distance: 37.2
click at [354, 140] on img at bounding box center [337, 262] width 406 height 571
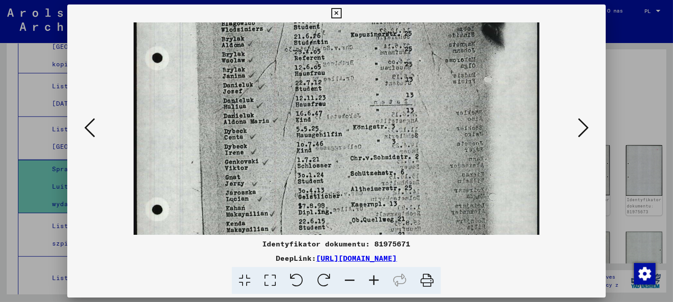
drag, startPoint x: 331, startPoint y: 161, endPoint x: 324, endPoint y: 51, distance: 110.9
click at [323, 46] on img at bounding box center [337, 135] width 406 height 571
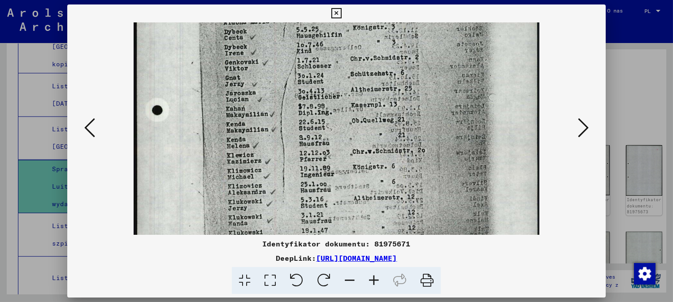
drag, startPoint x: 329, startPoint y: 186, endPoint x: 341, endPoint y: 86, distance: 101.5
click at [340, 75] on img at bounding box center [337, 36] width 406 height 571
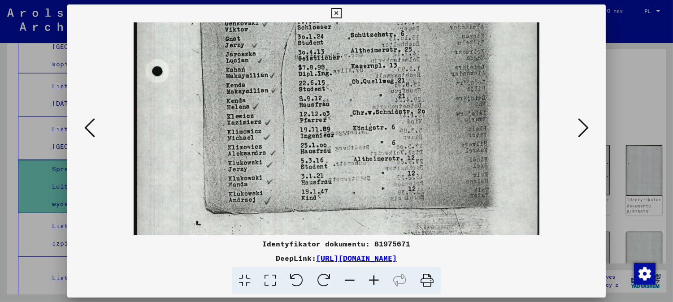
scroll to position [341, 0]
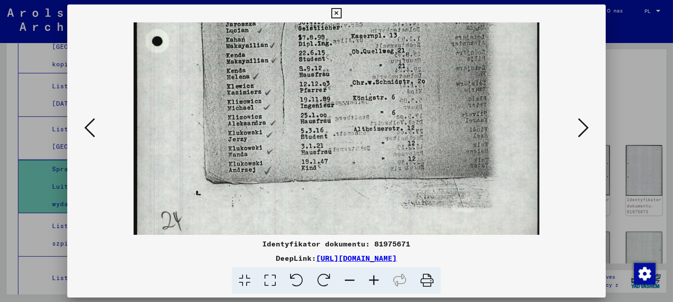
drag, startPoint x: 342, startPoint y: 189, endPoint x: 338, endPoint y: 132, distance: 57.1
click at [585, 129] on icon at bounding box center [583, 128] width 11 height 22
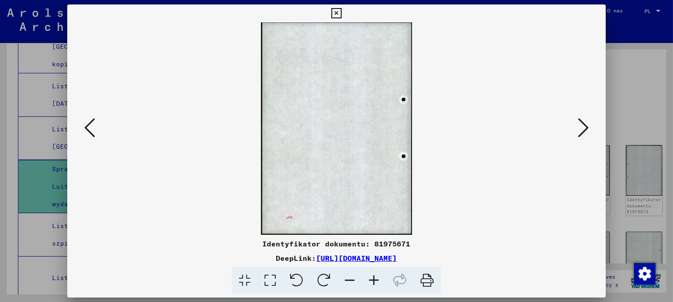
click at [586, 129] on icon at bounding box center [583, 128] width 11 height 22
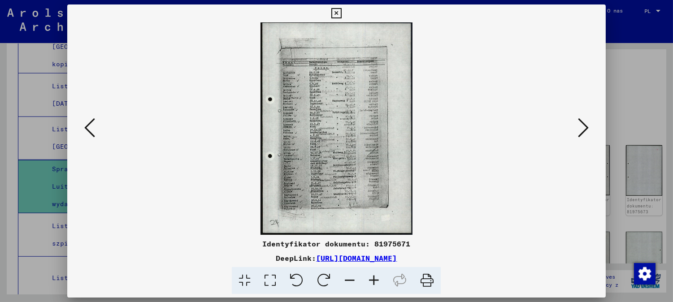
click at [372, 281] on icon at bounding box center [374, 280] width 24 height 27
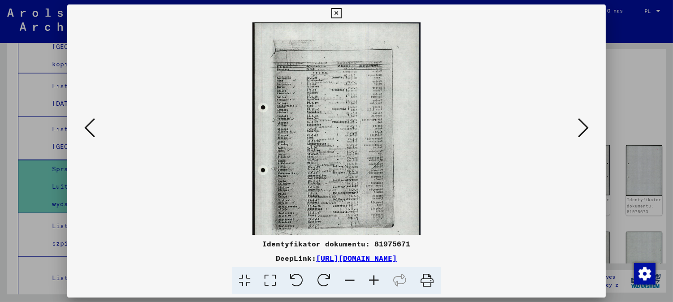
click at [372, 280] on icon at bounding box center [374, 280] width 24 height 27
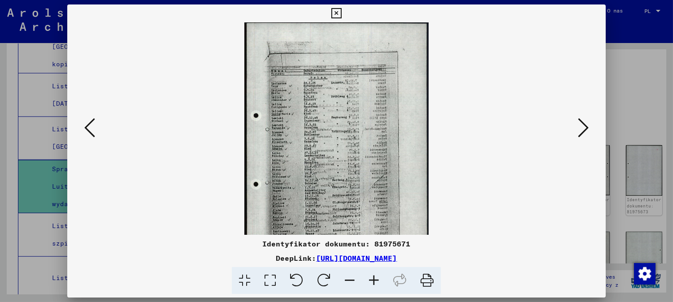
click at [373, 280] on icon at bounding box center [374, 280] width 24 height 27
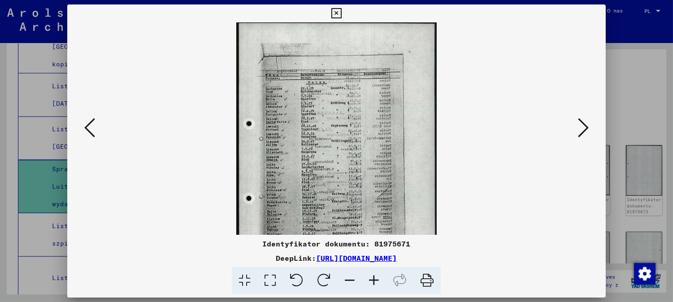
click at [373, 280] on icon at bounding box center [374, 280] width 24 height 27
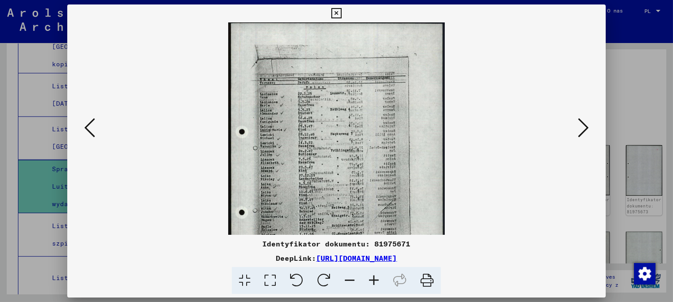
click at [373, 280] on icon at bounding box center [374, 280] width 24 height 27
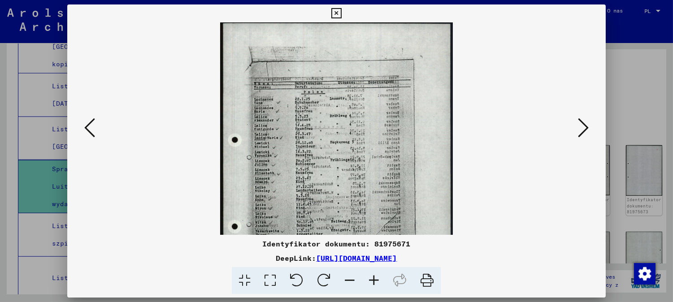
click at [373, 280] on icon at bounding box center [374, 280] width 24 height 27
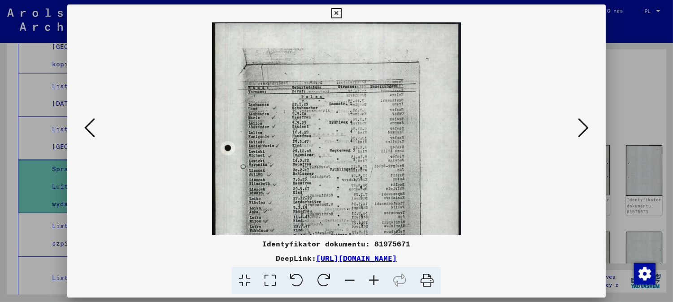
click at [373, 280] on icon at bounding box center [374, 280] width 24 height 27
click at [373, 279] on icon at bounding box center [374, 280] width 24 height 27
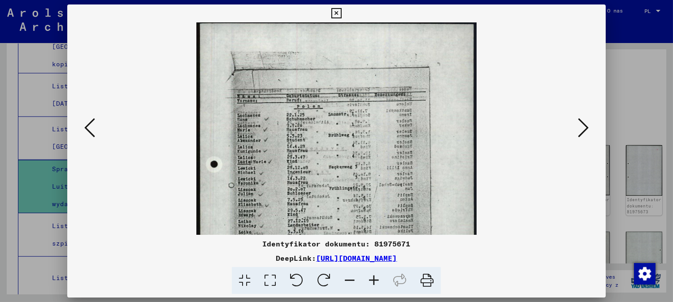
click at [373, 279] on icon at bounding box center [374, 280] width 24 height 27
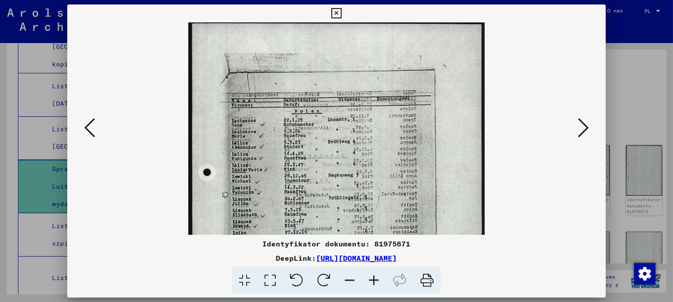
click at [373, 279] on icon at bounding box center [374, 280] width 24 height 27
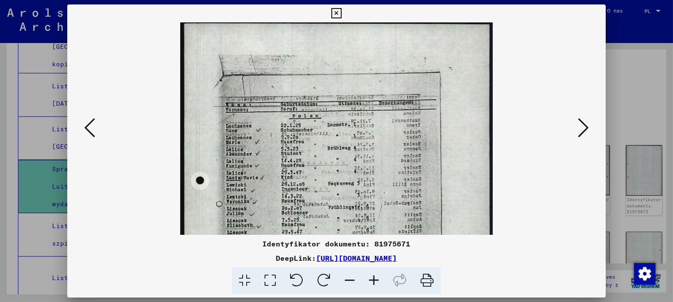
click at [373, 279] on icon at bounding box center [374, 280] width 24 height 27
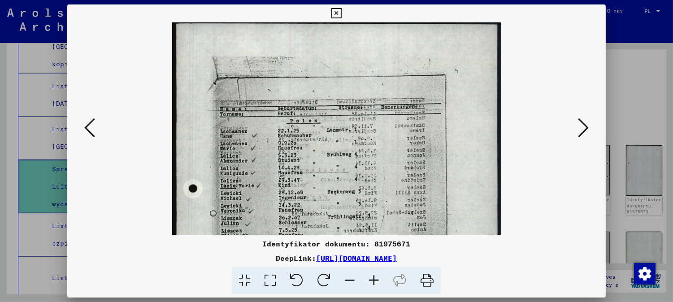
click at [373, 279] on icon at bounding box center [374, 280] width 24 height 27
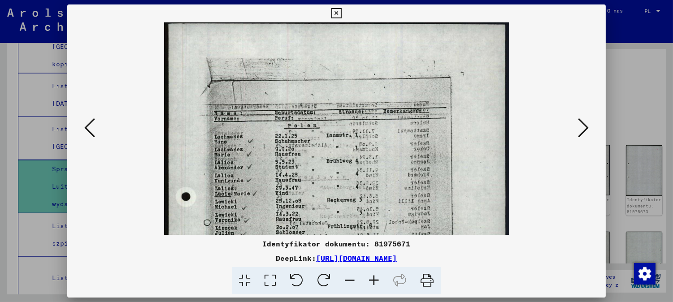
click at [373, 279] on icon at bounding box center [374, 280] width 24 height 27
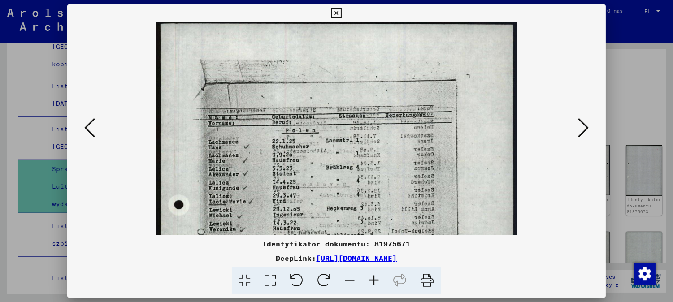
click at [373, 279] on icon at bounding box center [374, 280] width 24 height 27
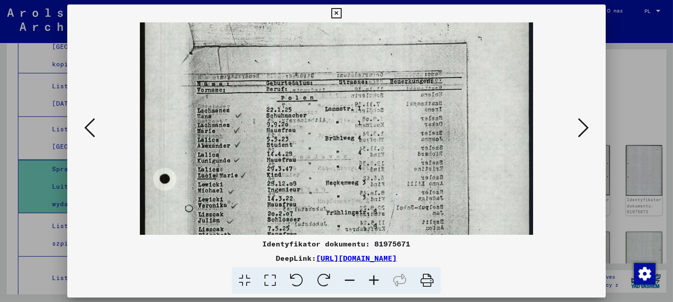
drag, startPoint x: 334, startPoint y: 178, endPoint x: 337, endPoint y: 154, distance: 24.4
click at [337, 154] on img at bounding box center [336, 254] width 393 height 549
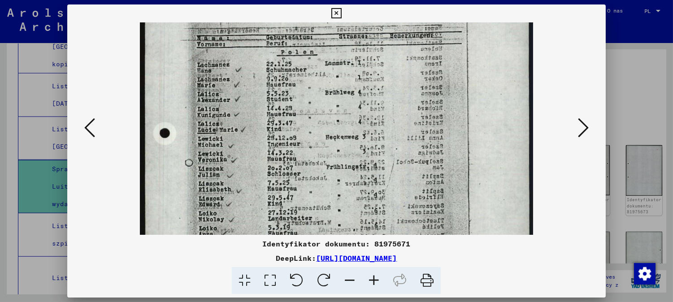
drag, startPoint x: 336, startPoint y: 177, endPoint x: 335, endPoint y: 137, distance: 40.8
click at [335, 137] on img at bounding box center [336, 209] width 393 height 549
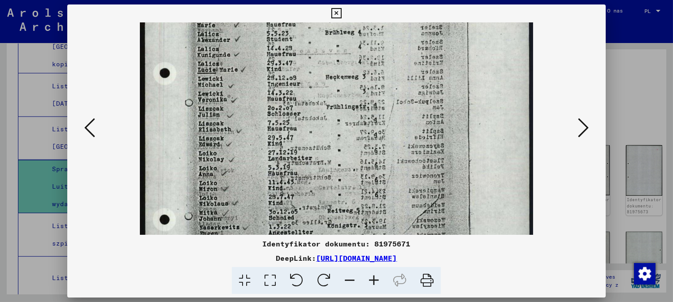
drag, startPoint x: 346, startPoint y: 167, endPoint x: 337, endPoint y: 142, distance: 27.2
click at [337, 134] on img at bounding box center [336, 149] width 393 height 549
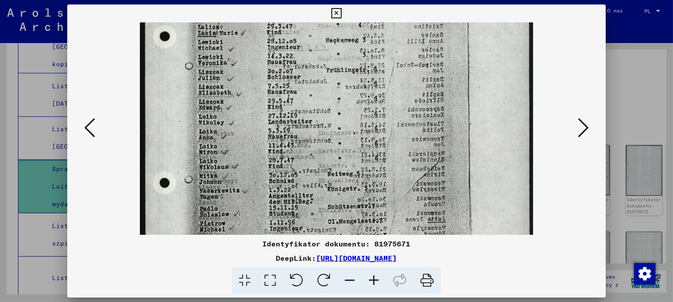
drag, startPoint x: 335, startPoint y: 180, endPoint x: 334, endPoint y: 151, distance: 29.2
click at [334, 151] on img at bounding box center [336, 111] width 393 height 549
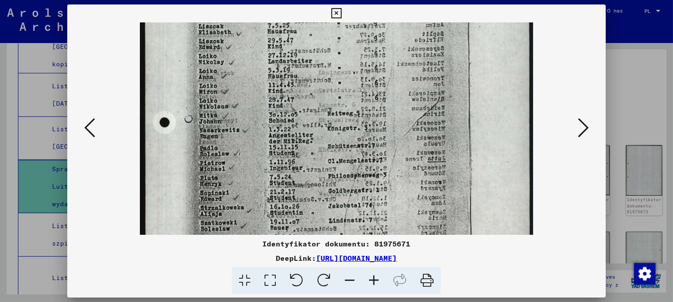
drag, startPoint x: 332, startPoint y: 192, endPoint x: 332, endPoint y: 161, distance: 30.5
click at [332, 161] on img at bounding box center [336, 51] width 393 height 549
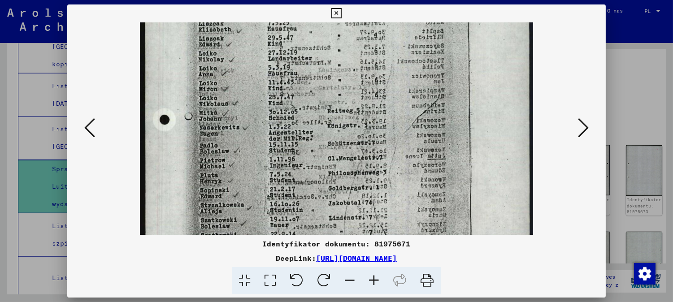
click at [341, 180] on img at bounding box center [336, 49] width 393 height 549
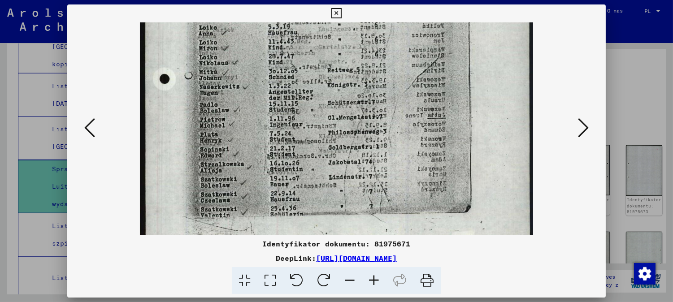
scroll to position [336, 0]
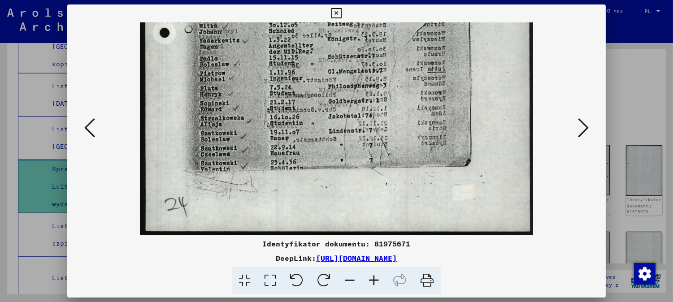
drag, startPoint x: 342, startPoint y: 202, endPoint x: 344, endPoint y: 182, distance: 19.4
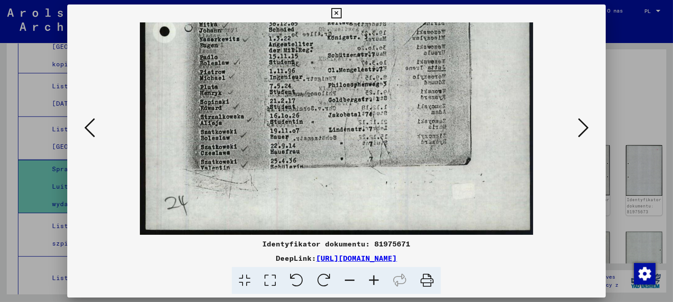
click at [374, 281] on icon at bounding box center [374, 280] width 24 height 27
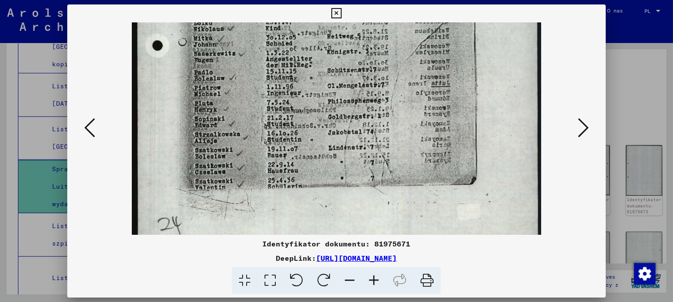
click at [580, 133] on button at bounding box center [583, 129] width 16 height 26
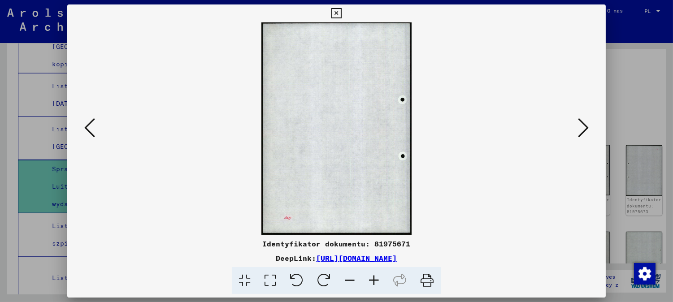
scroll to position [0, 0]
click at [584, 130] on icon at bounding box center [583, 128] width 11 height 22
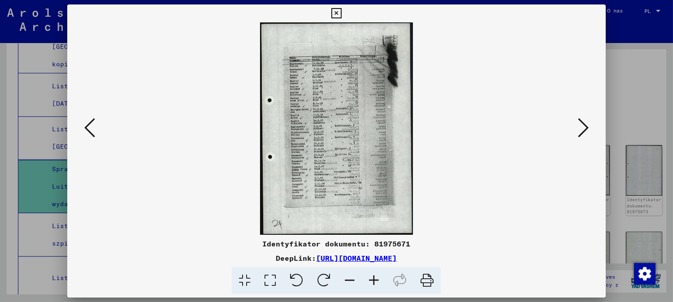
click at [374, 280] on icon at bounding box center [374, 280] width 24 height 27
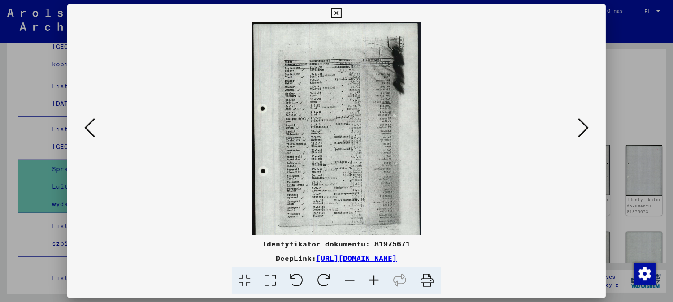
click at [373, 279] on icon at bounding box center [374, 280] width 24 height 27
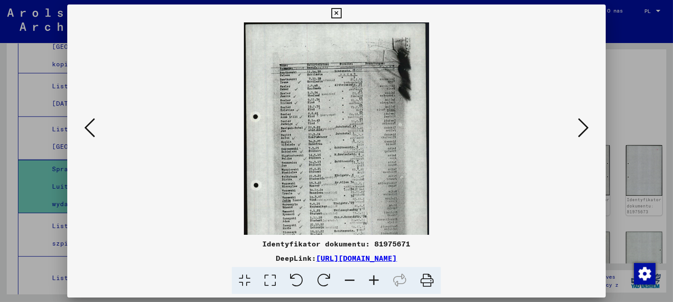
click at [373, 279] on icon at bounding box center [374, 280] width 24 height 27
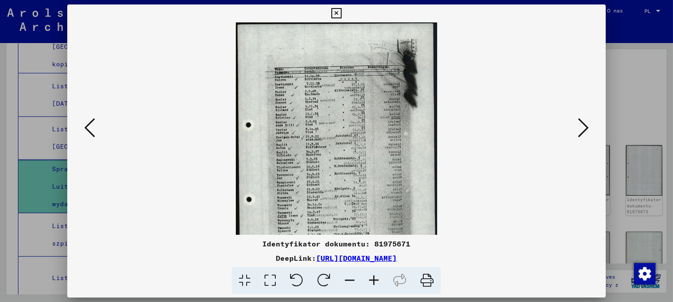
click at [373, 279] on icon at bounding box center [374, 280] width 24 height 27
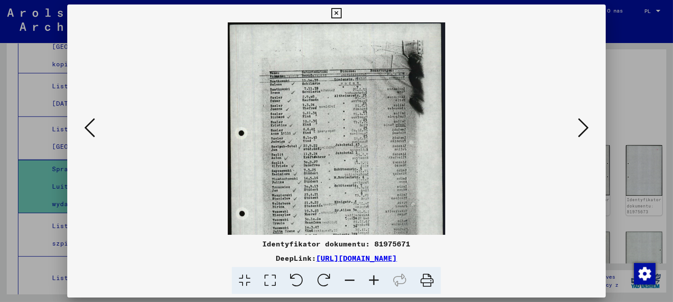
click at [373, 279] on icon at bounding box center [374, 280] width 24 height 27
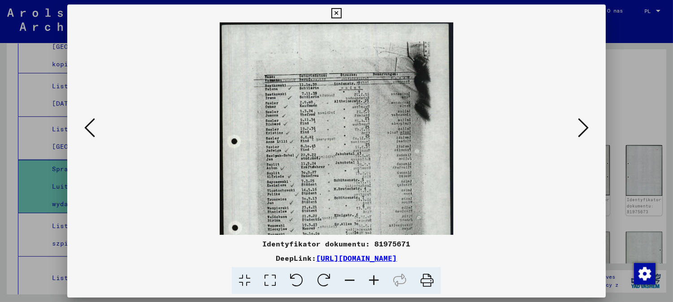
click at [373, 280] on icon at bounding box center [374, 280] width 24 height 27
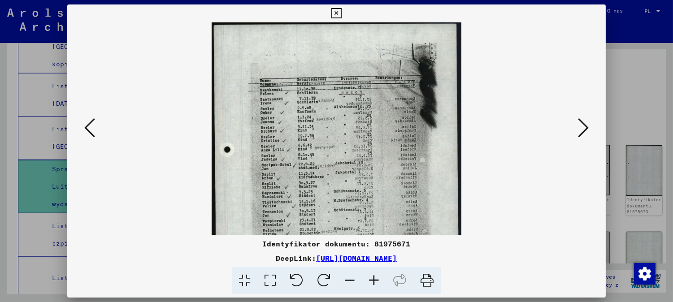
click at [371, 283] on icon at bounding box center [374, 280] width 24 height 27
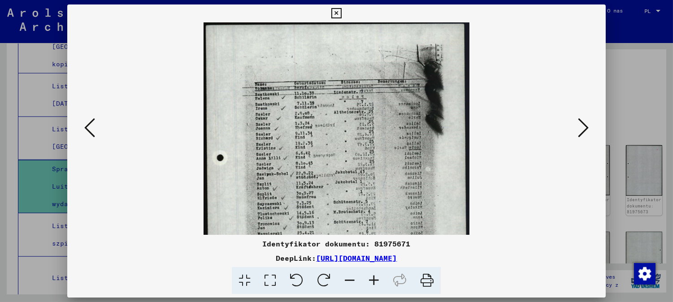
click at [371, 283] on icon at bounding box center [374, 280] width 24 height 27
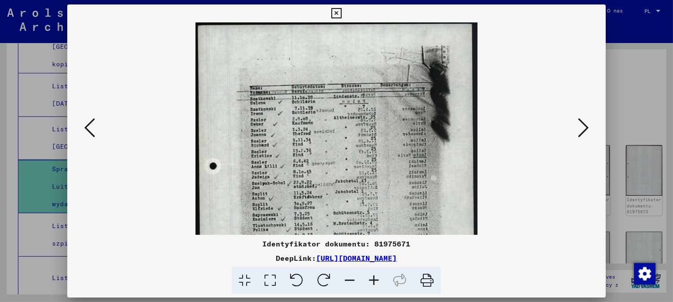
click at [371, 281] on icon at bounding box center [374, 280] width 24 height 27
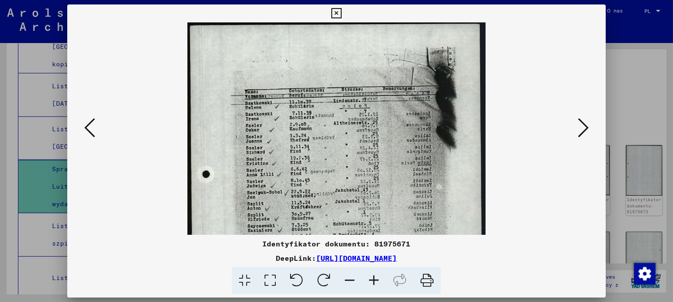
click at [371, 280] on icon at bounding box center [374, 280] width 24 height 27
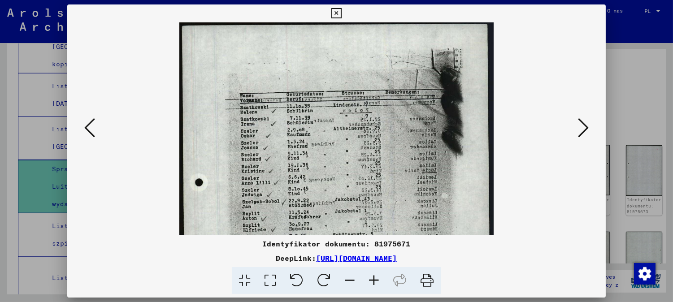
click at [371, 280] on icon at bounding box center [374, 280] width 24 height 27
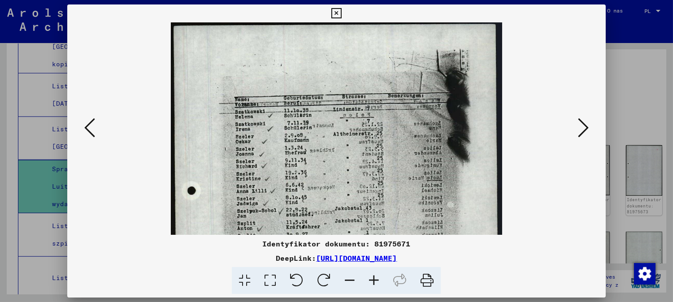
click at [371, 277] on icon at bounding box center [374, 280] width 24 height 27
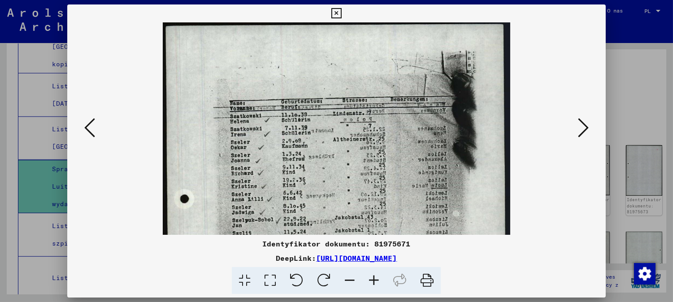
click at [376, 277] on icon at bounding box center [374, 280] width 24 height 27
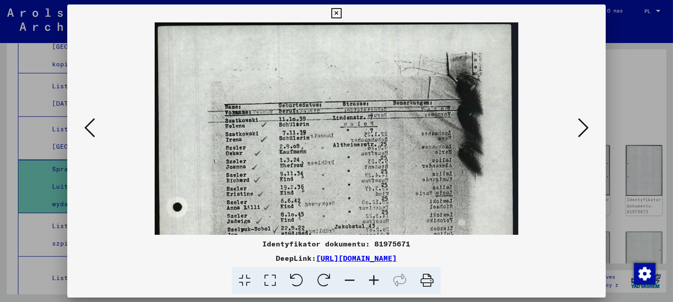
click at [376, 277] on icon at bounding box center [374, 280] width 24 height 27
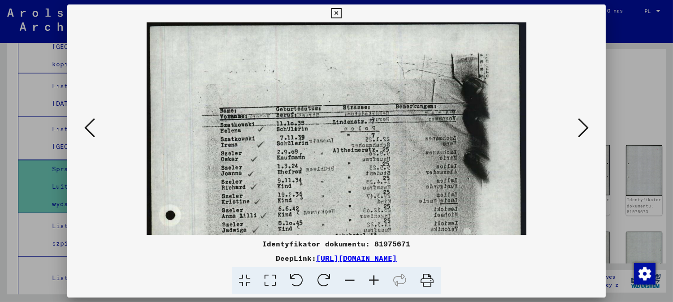
click at [377, 276] on icon at bounding box center [374, 280] width 24 height 27
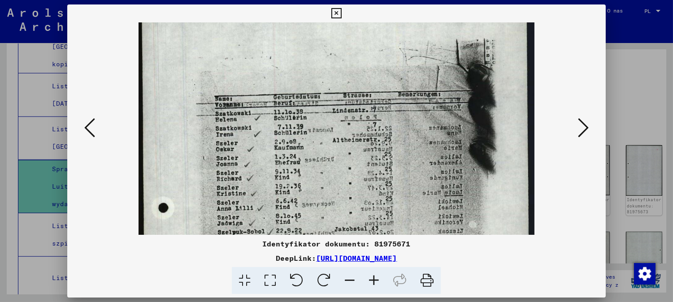
drag, startPoint x: 299, startPoint y: 149, endPoint x: 299, endPoint y: 142, distance: 7.2
click at [299, 142] on img at bounding box center [335, 281] width 395 height 549
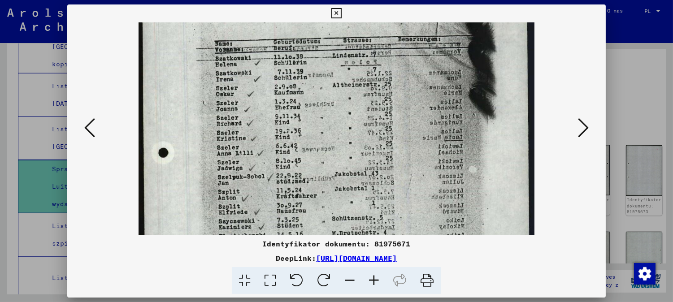
drag, startPoint x: 320, startPoint y: 200, endPoint x: 318, endPoint y: 145, distance: 54.7
click at [316, 146] on img at bounding box center [335, 226] width 395 height 549
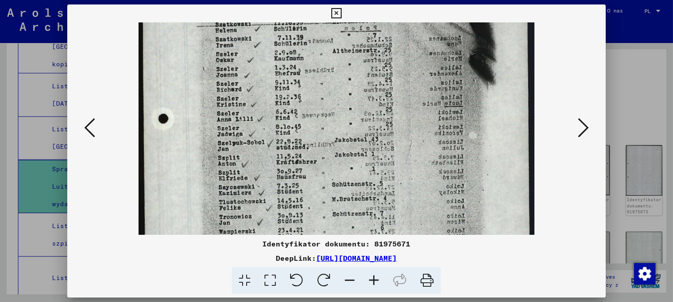
drag, startPoint x: 311, startPoint y: 200, endPoint x: 310, endPoint y: 169, distance: 30.9
click at [310, 171] on img at bounding box center [335, 192] width 395 height 549
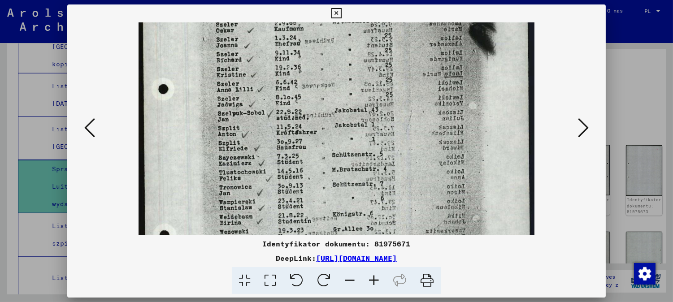
drag, startPoint x: 312, startPoint y: 129, endPoint x: 334, endPoint y: 72, distance: 61.0
click at [319, 110] on img at bounding box center [335, 162] width 395 height 549
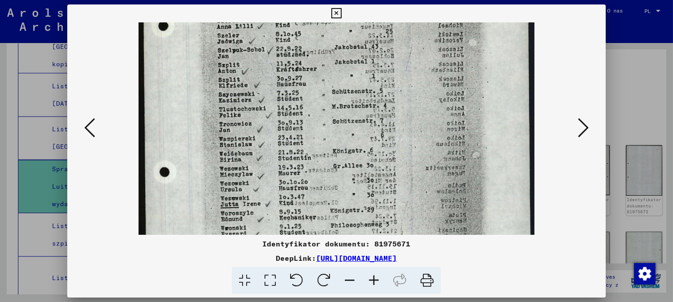
drag, startPoint x: 333, startPoint y: 176, endPoint x: 347, endPoint y: 121, distance: 57.1
click at [344, 121] on img at bounding box center [335, 99] width 395 height 549
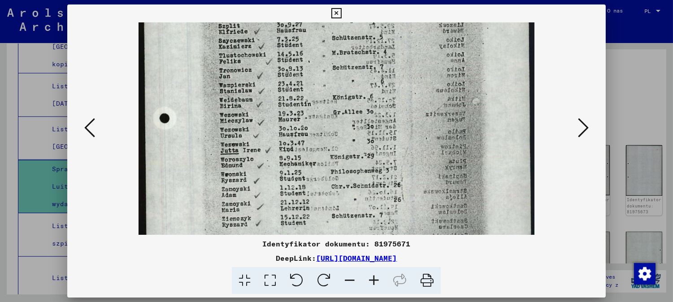
drag, startPoint x: 337, startPoint y: 178, endPoint x: 350, endPoint y: 122, distance: 57.6
click at [347, 125] on img at bounding box center [335, 45] width 395 height 549
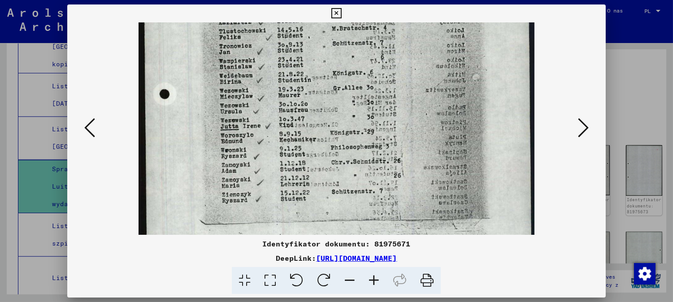
scroll to position [280, 0]
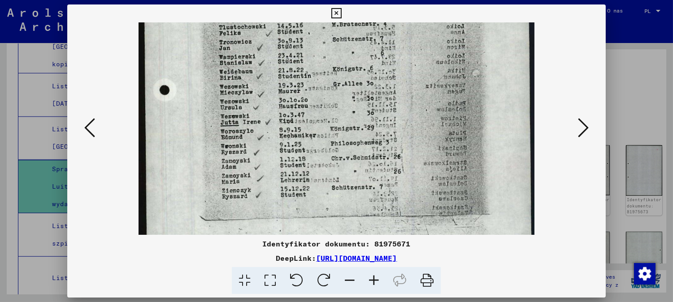
drag, startPoint x: 302, startPoint y: 214, endPoint x: 319, endPoint y: 205, distance: 19.6
click at [305, 206] on img at bounding box center [335, 17] width 395 height 549
click at [584, 128] on icon at bounding box center [583, 128] width 11 height 22
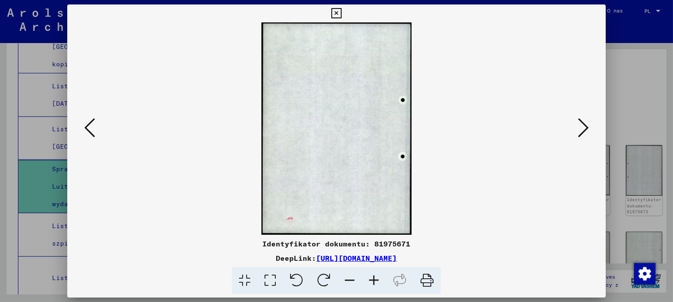
drag, startPoint x: 590, startPoint y: 128, endPoint x: 586, endPoint y: 133, distance: 6.4
click at [588, 126] on icon at bounding box center [583, 128] width 11 height 22
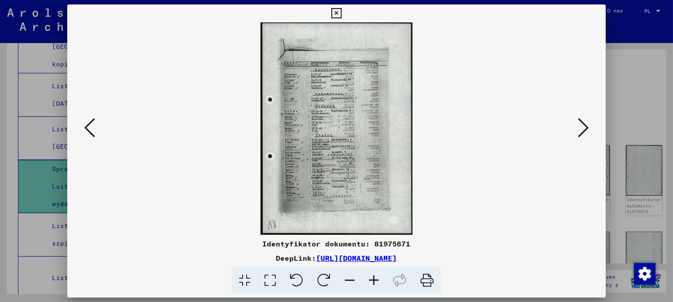
click at [376, 279] on icon at bounding box center [374, 280] width 24 height 27
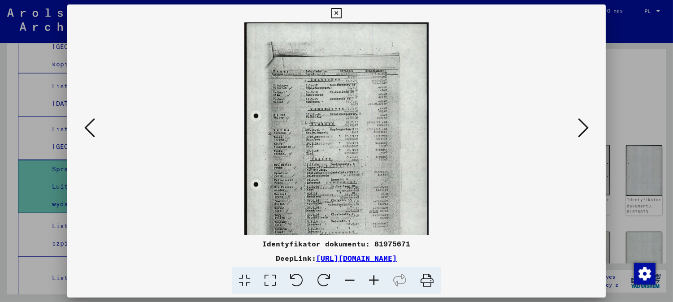
click at [377, 279] on icon at bounding box center [374, 280] width 24 height 27
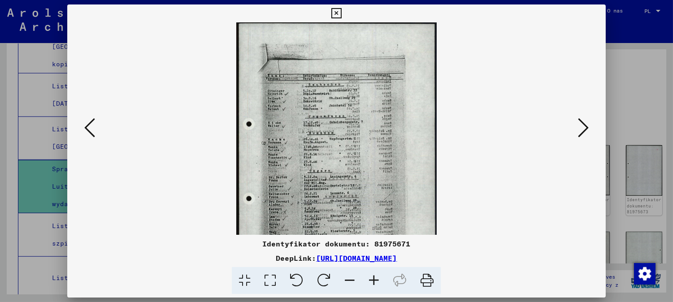
click at [377, 279] on icon at bounding box center [374, 280] width 24 height 27
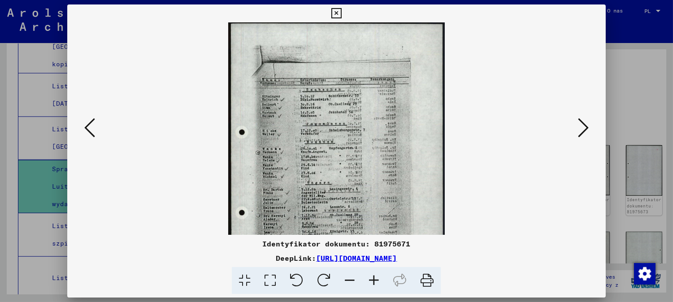
click at [377, 279] on icon at bounding box center [374, 280] width 24 height 27
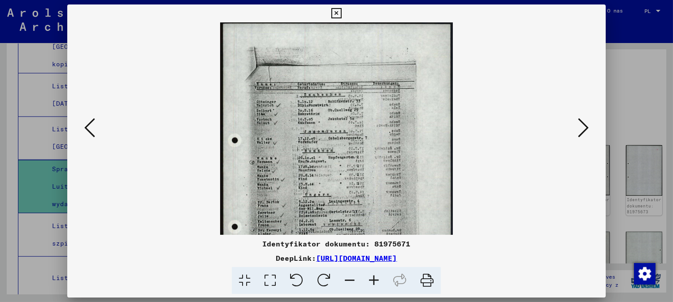
click at [377, 279] on icon at bounding box center [374, 280] width 24 height 27
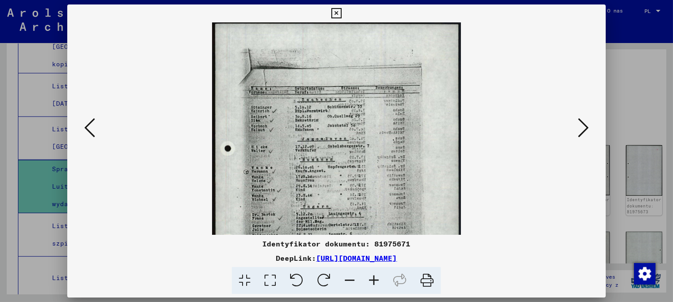
click at [377, 279] on icon at bounding box center [374, 280] width 24 height 27
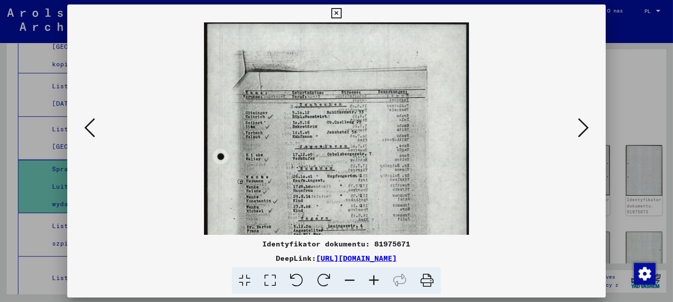
click at [377, 279] on icon at bounding box center [374, 280] width 24 height 27
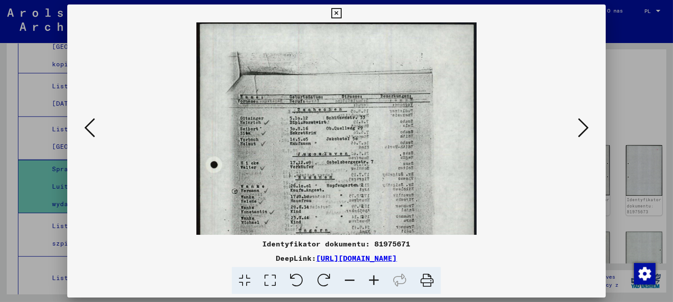
click at [377, 279] on icon at bounding box center [374, 280] width 24 height 27
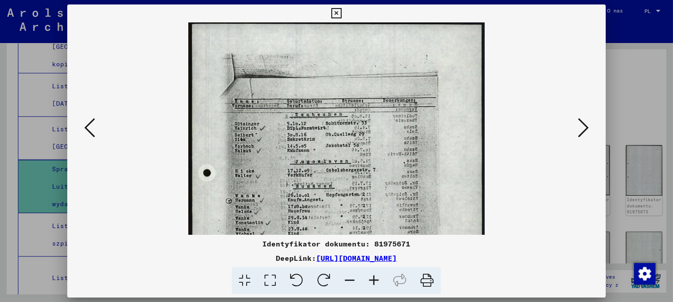
click at [377, 279] on icon at bounding box center [374, 280] width 24 height 27
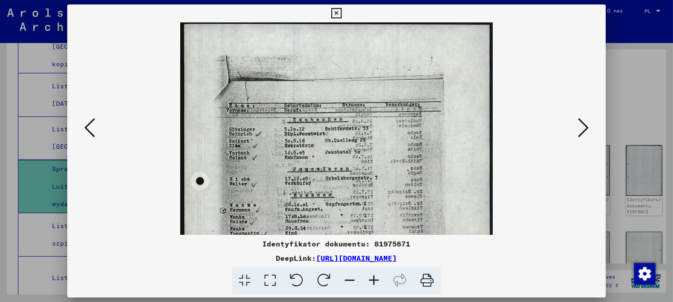
click at [377, 279] on icon at bounding box center [374, 280] width 24 height 27
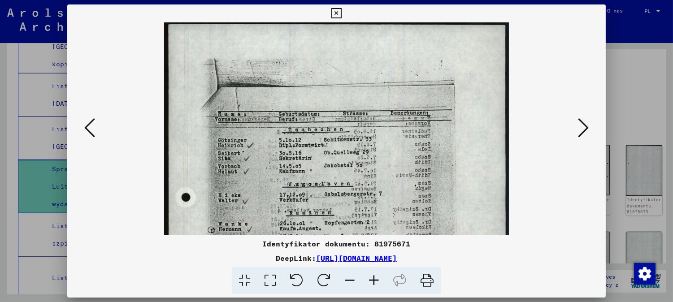
click at [377, 277] on icon at bounding box center [374, 280] width 24 height 27
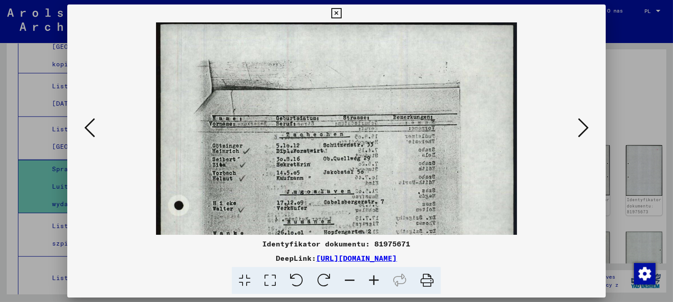
click at [377, 277] on icon at bounding box center [374, 280] width 24 height 27
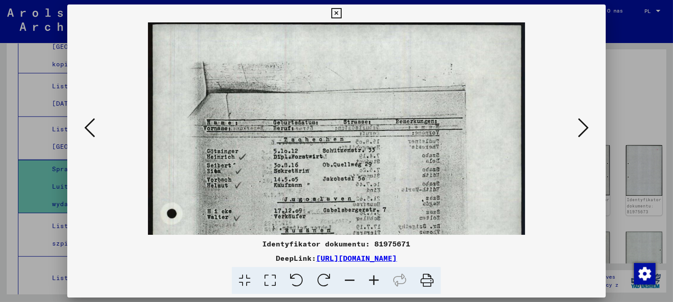
click at [377, 277] on icon at bounding box center [374, 280] width 24 height 27
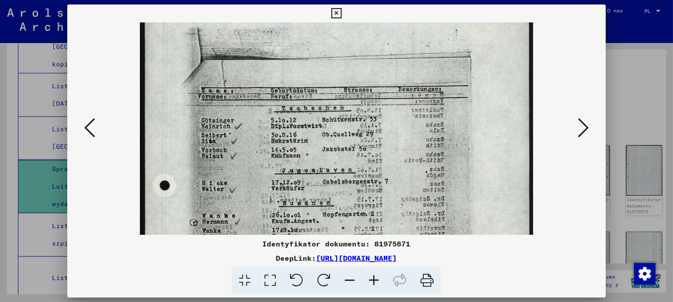
drag, startPoint x: 302, startPoint y: 191, endPoint x: 308, endPoint y: 130, distance: 61.8
click at [308, 130] on img at bounding box center [336, 260] width 393 height 549
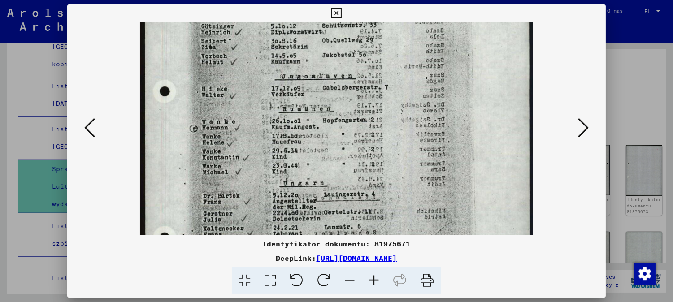
drag, startPoint x: 289, startPoint y: 180, endPoint x: 310, endPoint y: 119, distance: 64.1
click at [310, 120] on img at bounding box center [336, 166] width 393 height 549
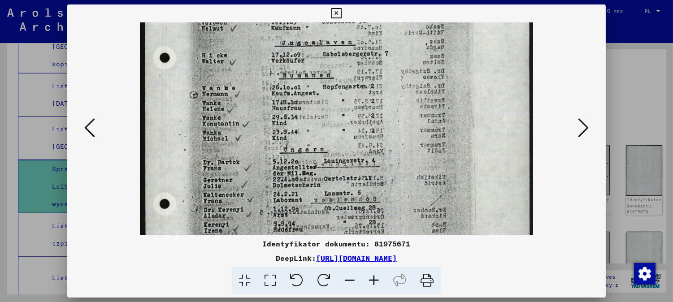
drag, startPoint x: 305, startPoint y: 200, endPoint x: 314, endPoint y: 138, distance: 62.4
click at [312, 141] on img at bounding box center [336, 132] width 393 height 549
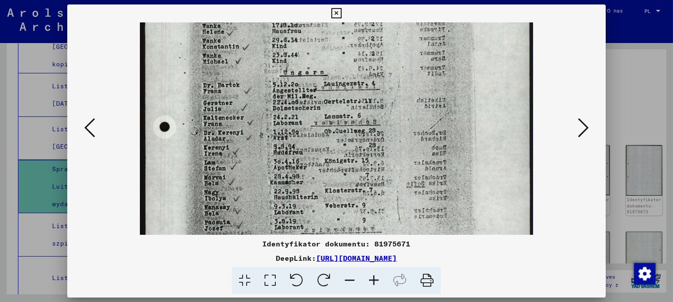
drag, startPoint x: 303, startPoint y: 167, endPoint x: 298, endPoint y: 146, distance: 21.7
click at [298, 152] on img at bounding box center [336, 55] width 393 height 549
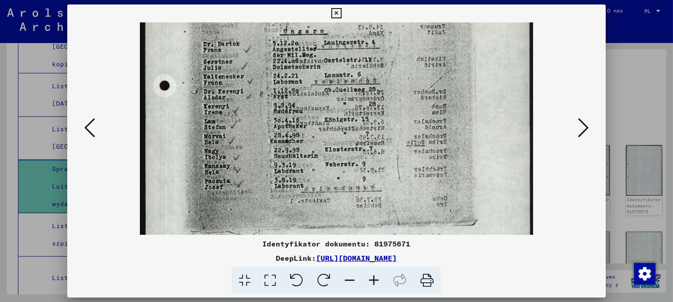
drag, startPoint x: 320, startPoint y: 191, endPoint x: 330, endPoint y: 173, distance: 20.9
click at [324, 181] on img at bounding box center [336, 14] width 393 height 549
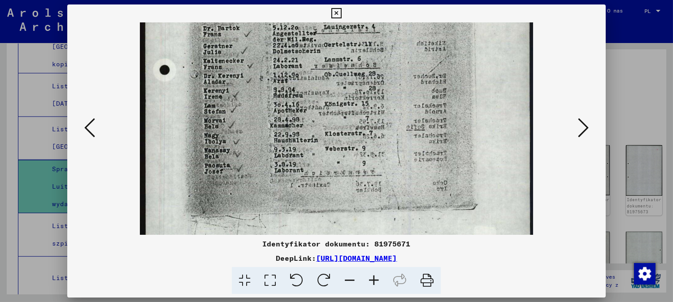
click at [586, 130] on icon at bounding box center [583, 128] width 11 height 22
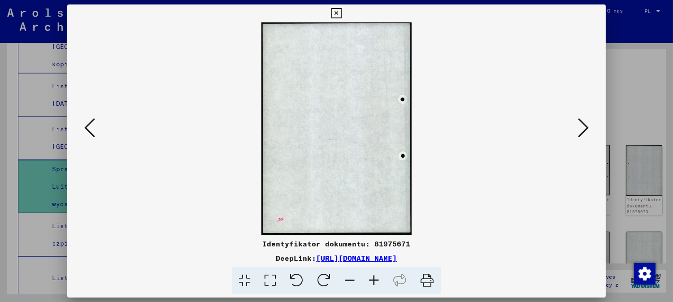
click at [584, 131] on icon at bounding box center [583, 128] width 11 height 22
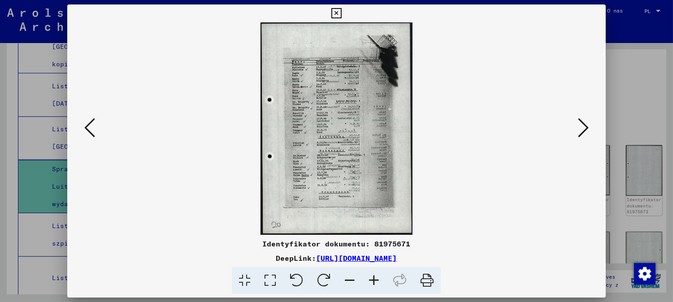
click at [373, 282] on icon at bounding box center [374, 280] width 24 height 27
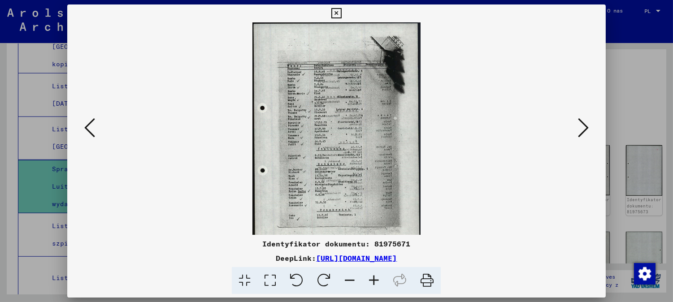
click at [373, 282] on icon at bounding box center [374, 280] width 24 height 27
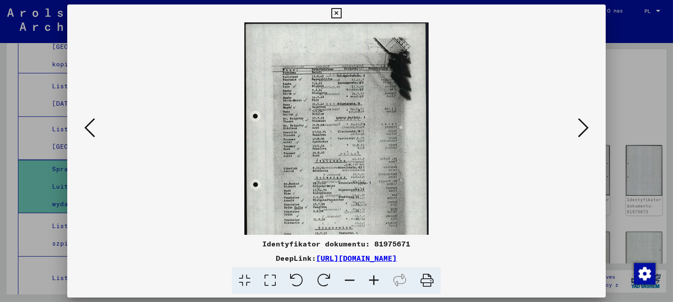
click at [374, 281] on icon at bounding box center [374, 280] width 24 height 27
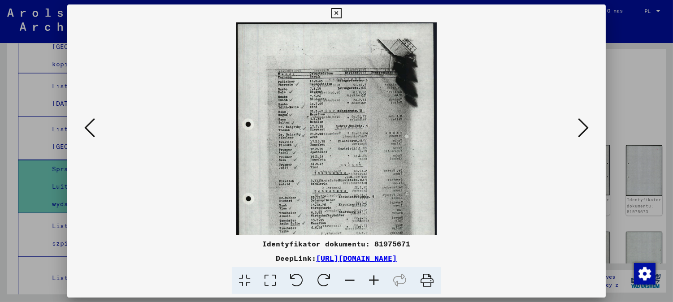
click at [374, 281] on icon at bounding box center [374, 280] width 24 height 27
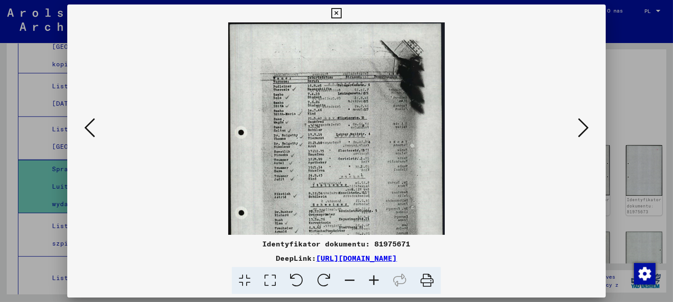
click at [374, 281] on icon at bounding box center [374, 280] width 24 height 27
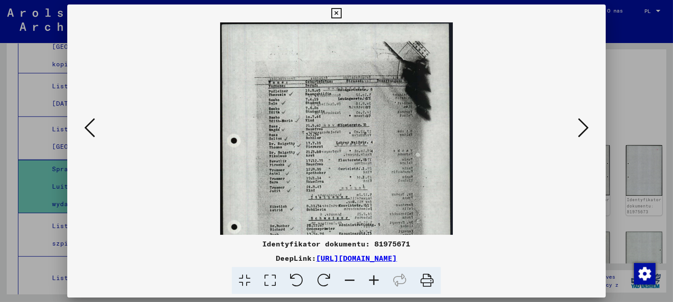
click at [374, 281] on icon at bounding box center [374, 280] width 24 height 27
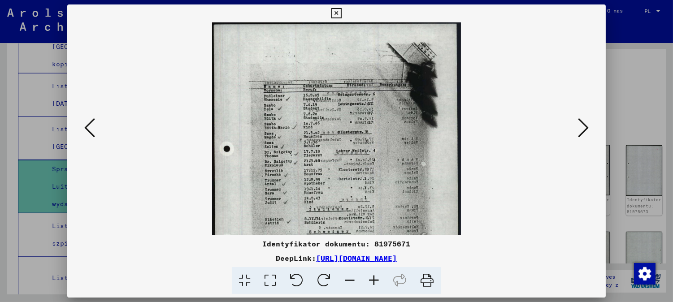
click at [374, 281] on icon at bounding box center [374, 280] width 24 height 27
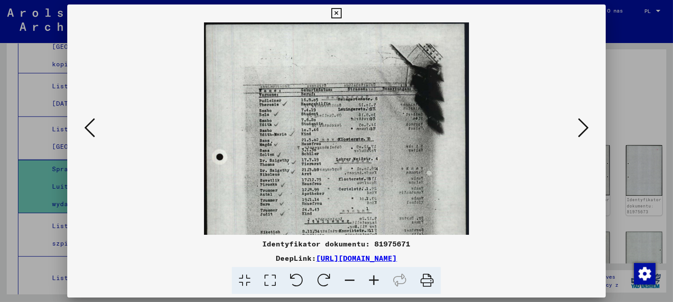
click at [373, 281] on icon at bounding box center [374, 280] width 24 height 27
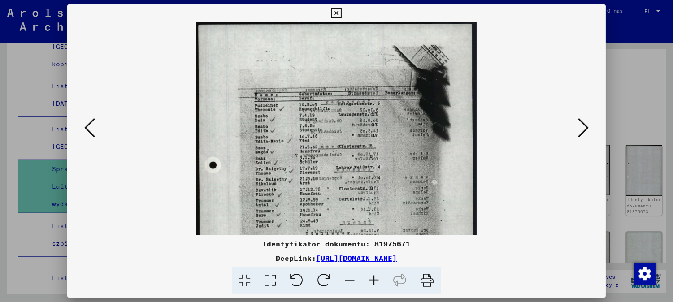
click at [372, 280] on icon at bounding box center [374, 280] width 24 height 27
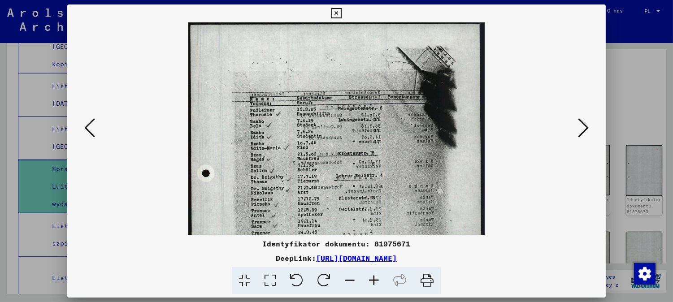
click at [372, 280] on icon at bounding box center [374, 280] width 24 height 27
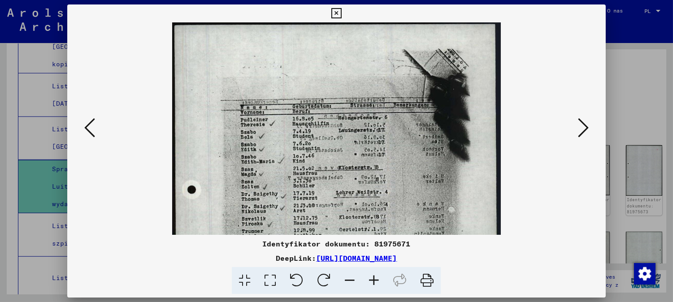
click at [372, 280] on icon at bounding box center [374, 280] width 24 height 27
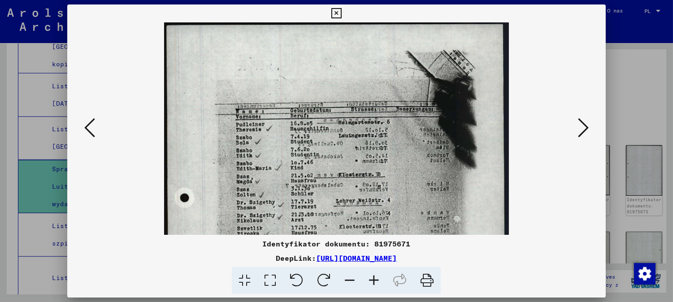
click at [372, 280] on icon at bounding box center [374, 280] width 24 height 27
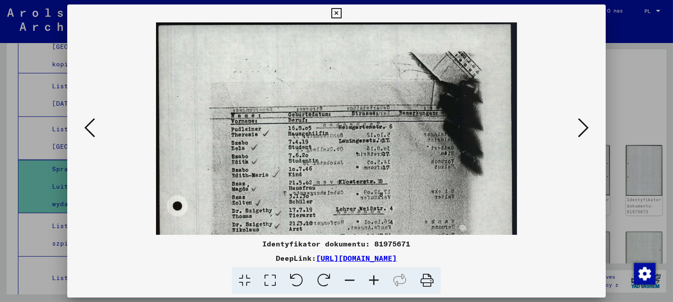
click at [372, 280] on icon at bounding box center [374, 280] width 24 height 27
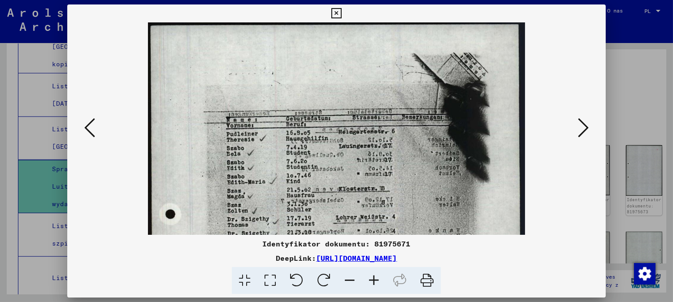
click at [372, 280] on icon at bounding box center [374, 280] width 24 height 27
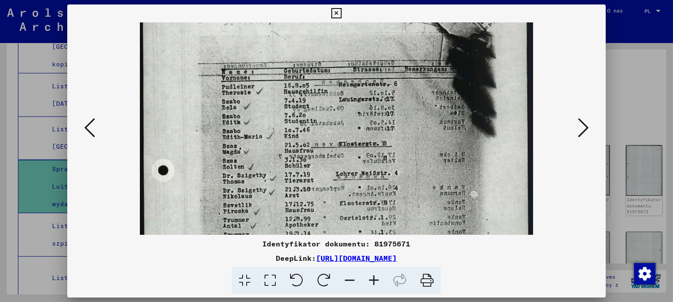
drag, startPoint x: 342, startPoint y: 120, endPoint x: 344, endPoint y: 102, distance: 18.5
click at [343, 104] on img at bounding box center [336, 244] width 393 height 549
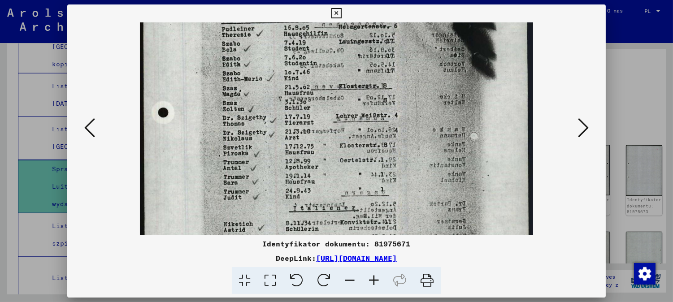
drag, startPoint x: 348, startPoint y: 188, endPoint x: 355, endPoint y: 156, distance: 33.4
click at [355, 155] on img at bounding box center [336, 187] width 393 height 549
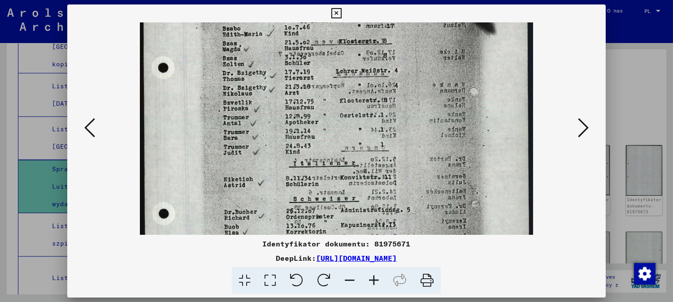
drag, startPoint x: 354, startPoint y: 190, endPoint x: 356, endPoint y: 141, distance: 48.9
click at [356, 141] on img at bounding box center [336, 142] width 393 height 549
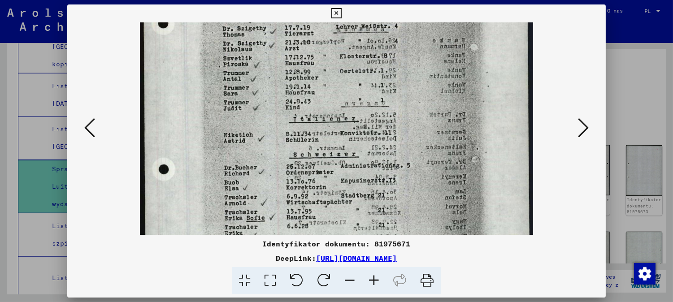
drag, startPoint x: 355, startPoint y: 184, endPoint x: 344, endPoint y: 138, distance: 47.4
click at [344, 138] on img at bounding box center [336, 97] width 393 height 549
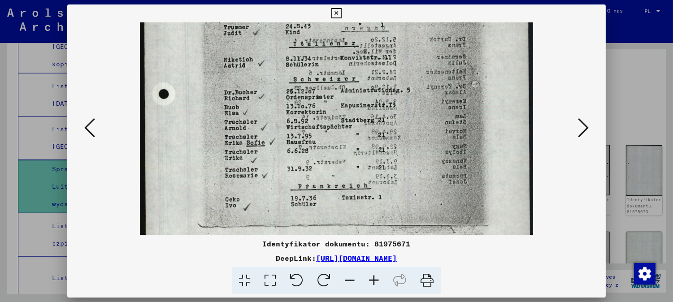
drag, startPoint x: 348, startPoint y: 203, endPoint x: 345, endPoint y: 132, distance: 71.3
click at [348, 138] on img at bounding box center [336, 22] width 393 height 549
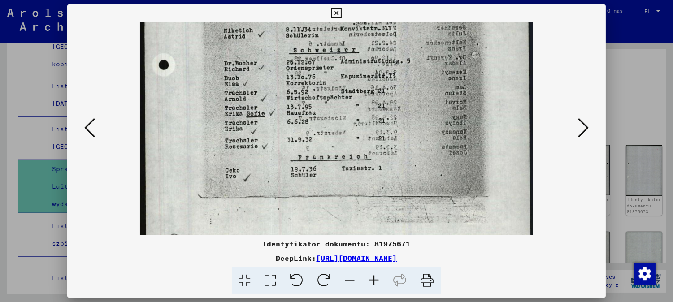
click at [591, 124] on button at bounding box center [583, 129] width 16 height 26
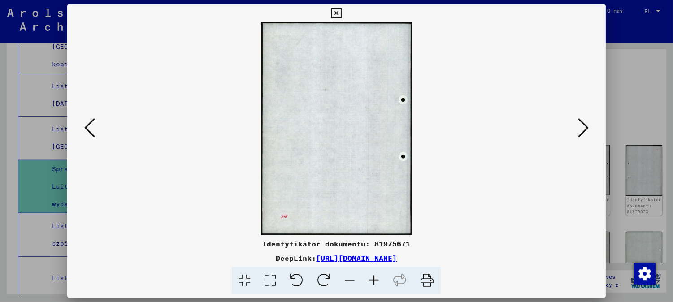
click at [588, 124] on icon at bounding box center [583, 128] width 11 height 22
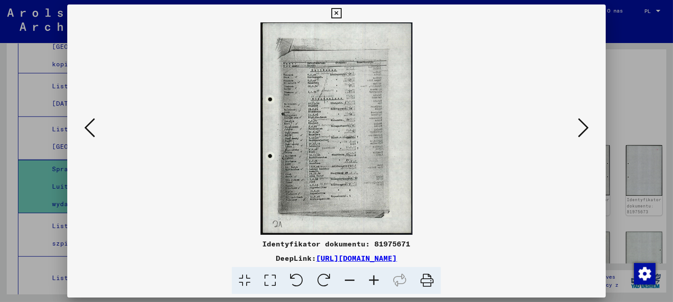
click at [377, 281] on icon at bounding box center [374, 280] width 24 height 27
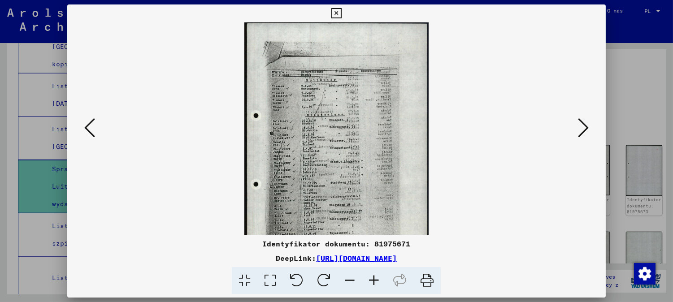
click at [377, 281] on icon at bounding box center [374, 280] width 24 height 27
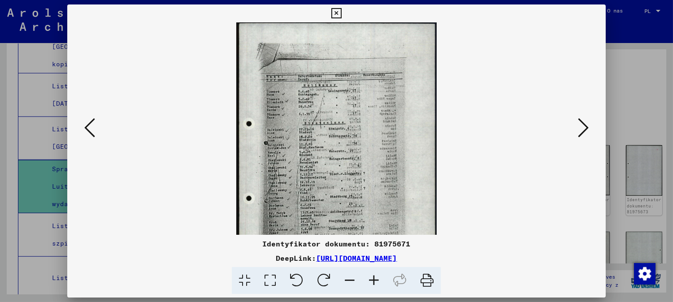
click at [377, 281] on icon at bounding box center [374, 280] width 24 height 27
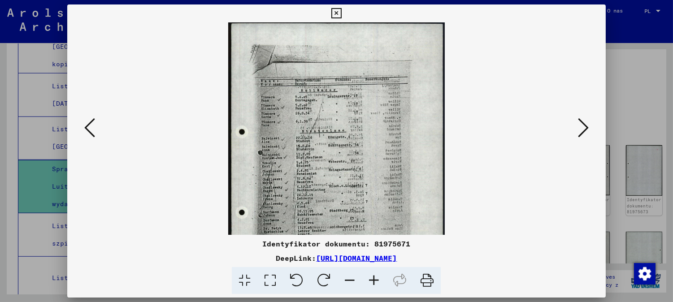
click at [377, 281] on icon at bounding box center [374, 280] width 24 height 27
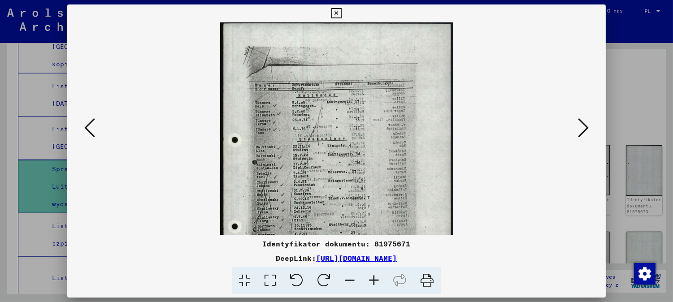
click at [377, 281] on icon at bounding box center [374, 280] width 24 height 27
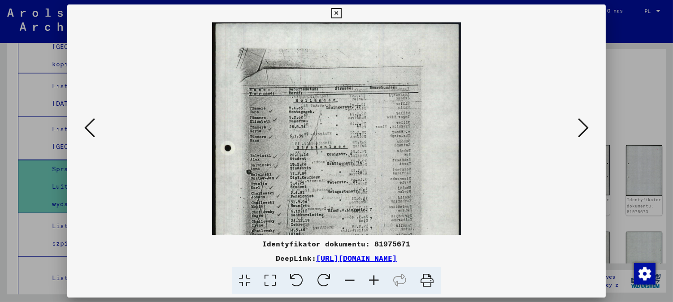
click at [377, 281] on icon at bounding box center [374, 280] width 24 height 27
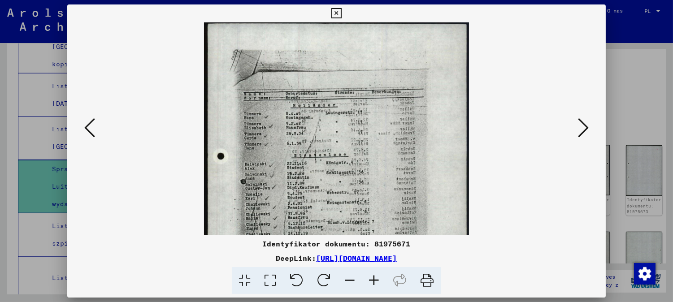
click at [377, 281] on icon at bounding box center [374, 280] width 24 height 27
click at [377, 280] on icon at bounding box center [374, 280] width 24 height 27
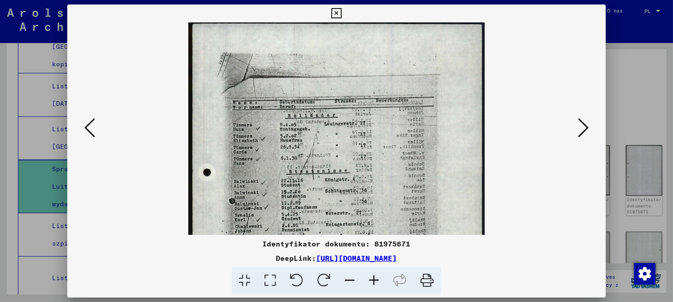
click at [377, 280] on icon at bounding box center [374, 280] width 24 height 27
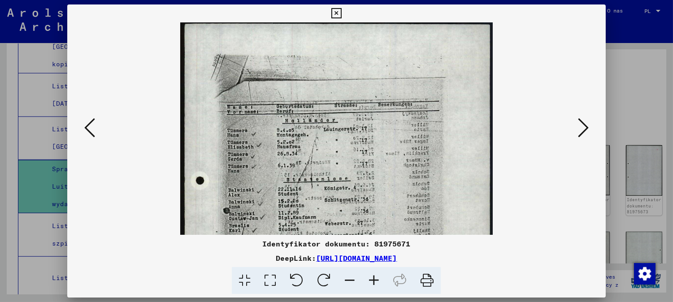
click at [377, 280] on icon at bounding box center [374, 280] width 24 height 27
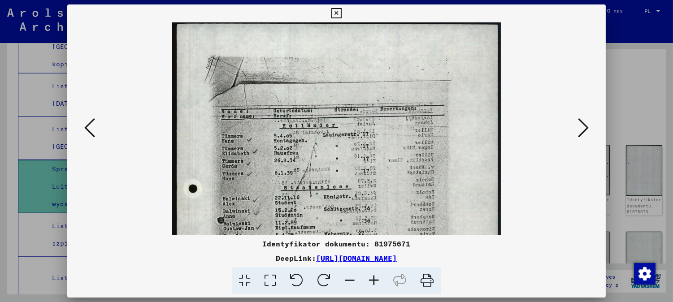
click at [377, 280] on icon at bounding box center [374, 280] width 24 height 27
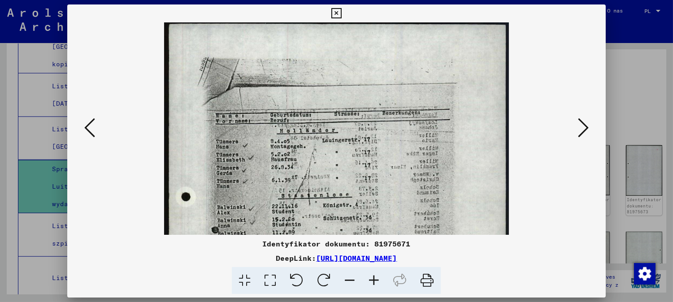
click at [377, 280] on icon at bounding box center [374, 280] width 24 height 27
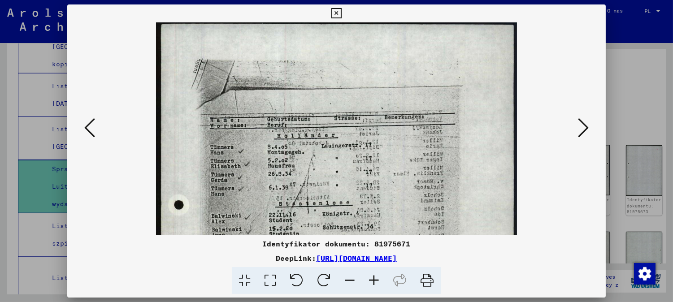
click at [377, 280] on icon at bounding box center [374, 280] width 24 height 27
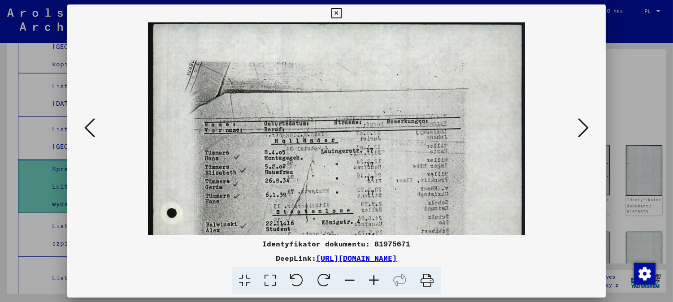
click at [377, 280] on icon at bounding box center [374, 280] width 24 height 27
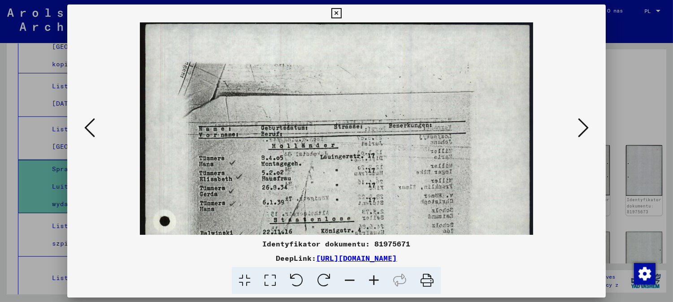
click at [377, 280] on icon at bounding box center [374, 280] width 24 height 27
click at [377, 279] on icon at bounding box center [374, 280] width 24 height 27
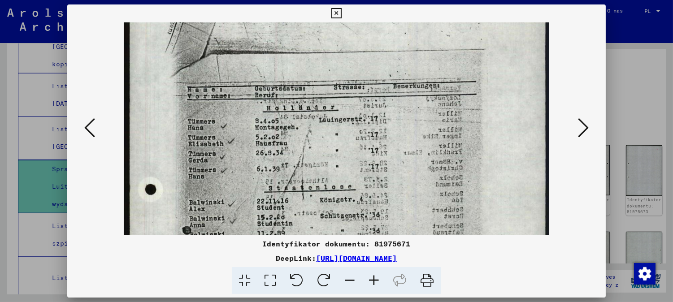
drag, startPoint x: 351, startPoint y: 158, endPoint x: 350, endPoint y: 113, distance: 45.3
click at [350, 114] on img at bounding box center [336, 270] width 425 height 593
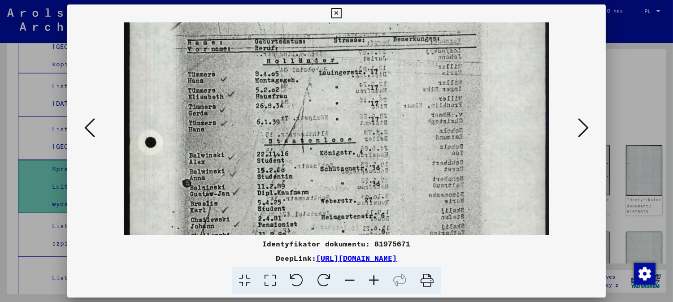
scroll to position [123, 0]
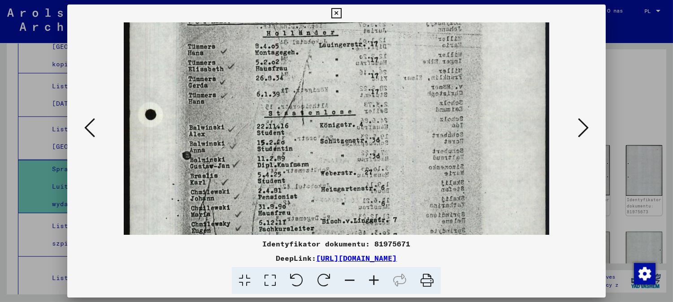
drag, startPoint x: 338, startPoint y: 168, endPoint x: 338, endPoint y: 134, distance: 34.1
click at [338, 134] on img at bounding box center [336, 196] width 425 height 593
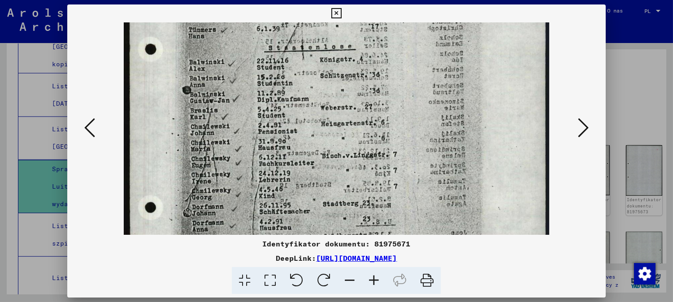
drag, startPoint x: 350, startPoint y: 205, endPoint x: 361, endPoint y: 143, distance: 63.3
click at [361, 143] on img at bounding box center [336, 130] width 425 height 593
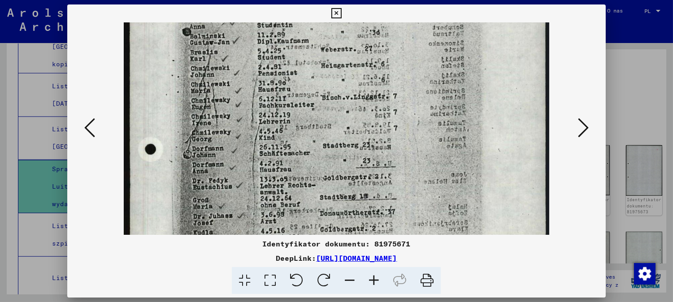
drag, startPoint x: 363, startPoint y: 189, endPoint x: 369, endPoint y: 150, distance: 39.4
click at [368, 150] on img at bounding box center [336, 72] width 425 height 593
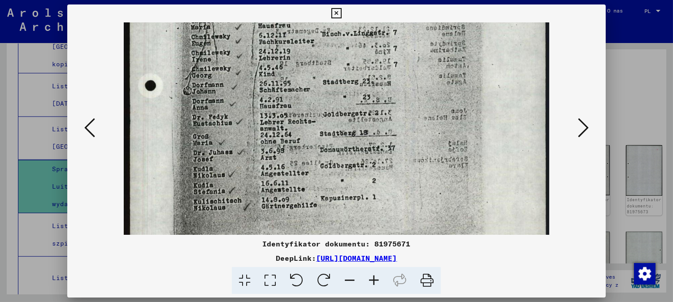
drag, startPoint x: 378, startPoint y: 200, endPoint x: 381, endPoint y: 146, distance: 54.3
click at [380, 146] on img at bounding box center [336, 8] width 425 height 593
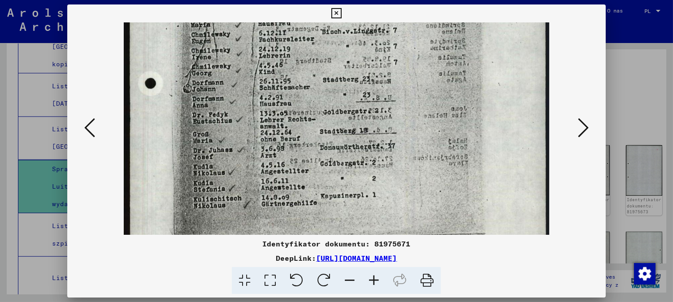
scroll to position [360, 0]
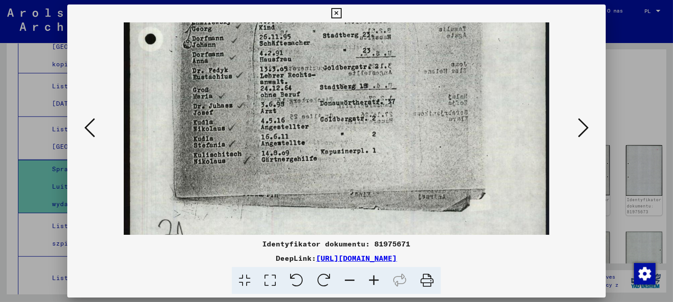
drag, startPoint x: 377, startPoint y: 223, endPoint x: 378, endPoint y: 179, distance: 43.5
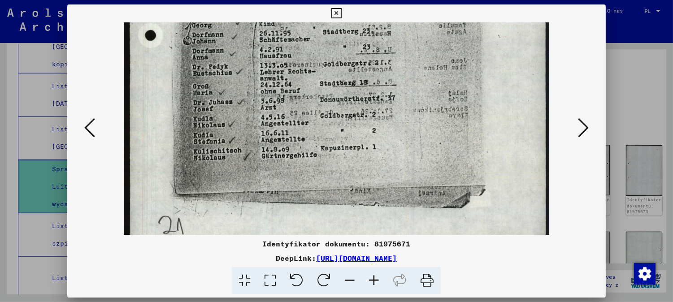
click at [581, 125] on icon at bounding box center [583, 128] width 11 height 22
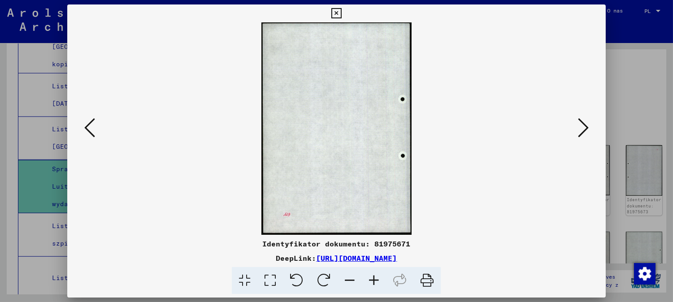
drag
click at [582, 125] on icon at bounding box center [583, 128] width 11 height 22
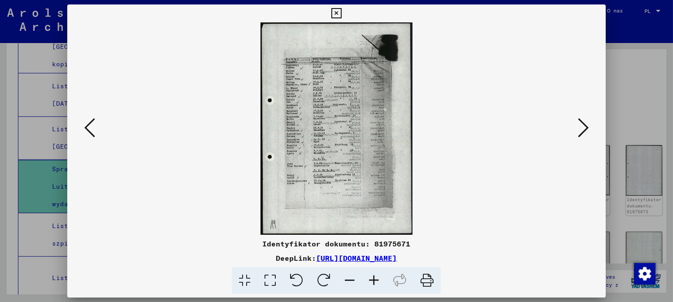
click at [371, 281] on icon at bounding box center [374, 280] width 24 height 27
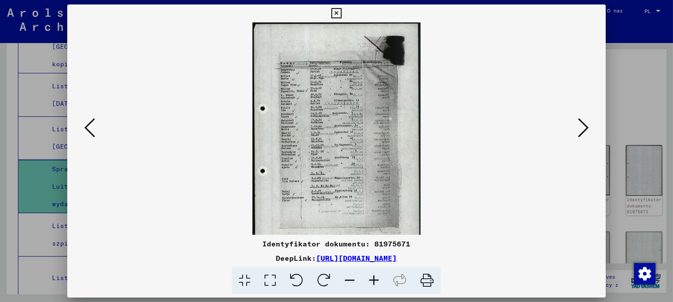
click at [368, 273] on icon at bounding box center [374, 280] width 24 height 27
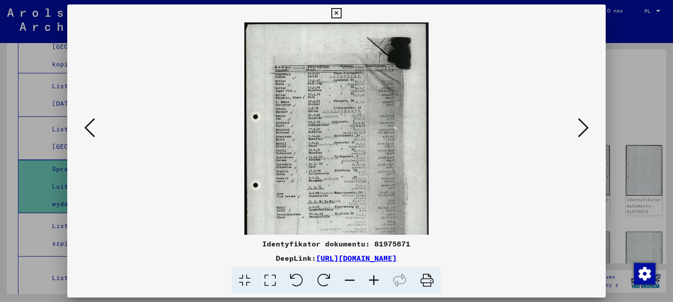
click at [368, 273] on icon at bounding box center [374, 280] width 24 height 27
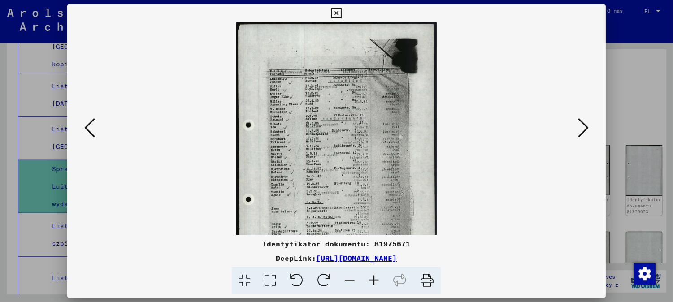
click at [372, 276] on icon at bounding box center [374, 280] width 24 height 27
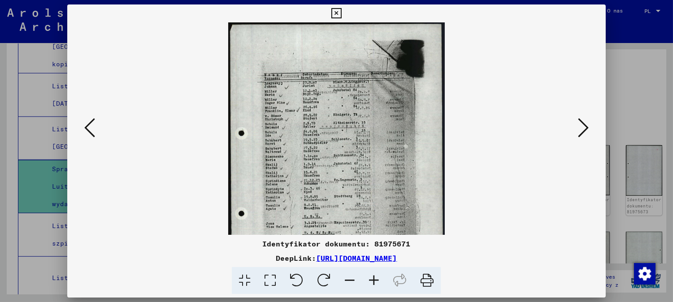
click at [373, 276] on icon at bounding box center [374, 280] width 24 height 27
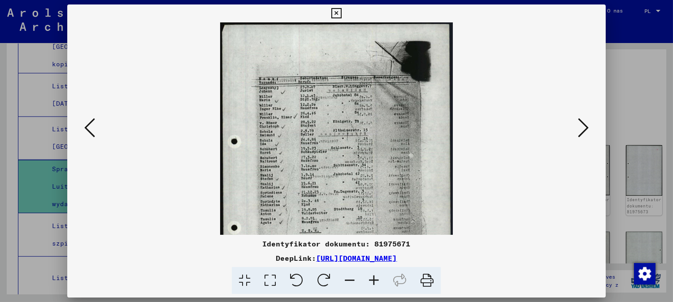
click at [373, 278] on icon at bounding box center [374, 280] width 24 height 27
click at [374, 277] on icon at bounding box center [374, 280] width 24 height 27
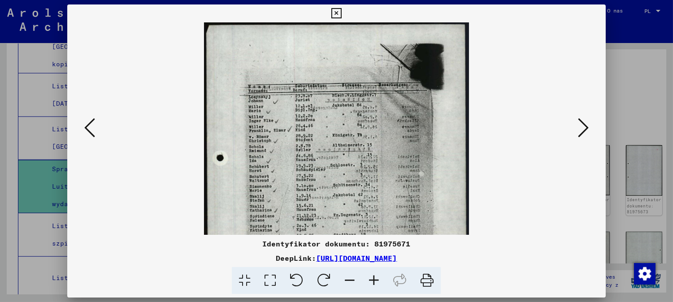
click at [374, 277] on icon at bounding box center [374, 280] width 24 height 27
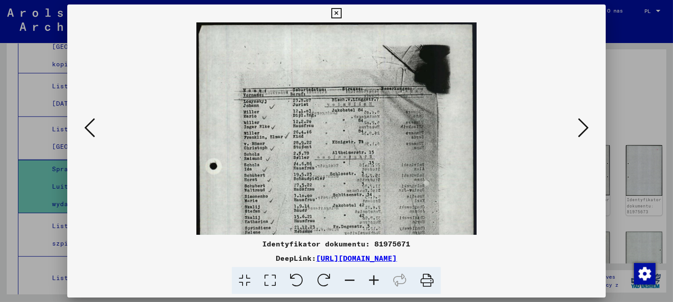
click at [374, 276] on icon at bounding box center [374, 280] width 24 height 27
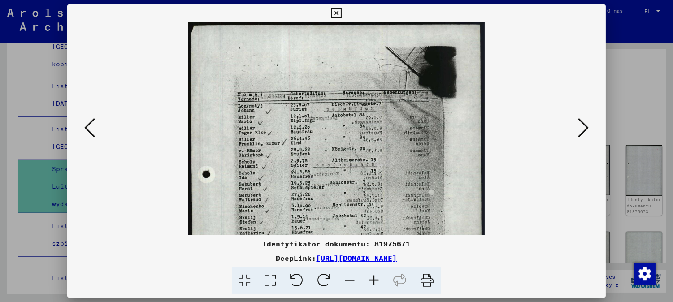
click at [375, 276] on icon at bounding box center [374, 280] width 24 height 27
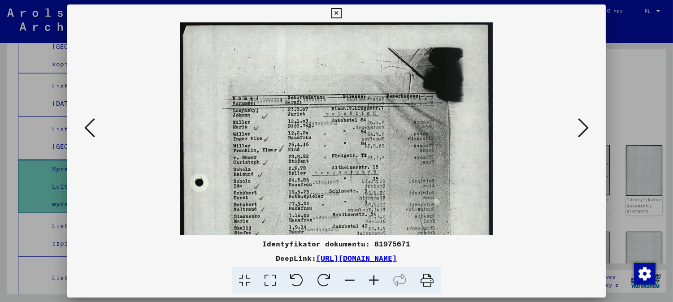
click at [375, 277] on icon at bounding box center [374, 280] width 24 height 27
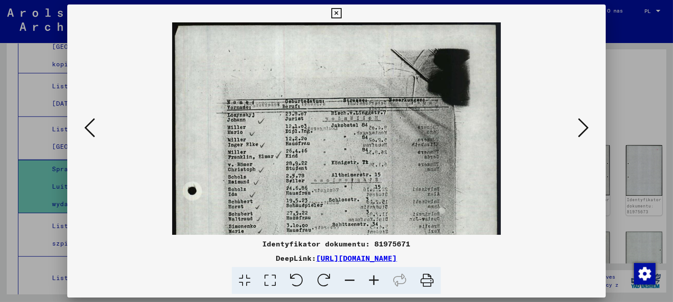
click at [376, 278] on icon at bounding box center [374, 280] width 24 height 27
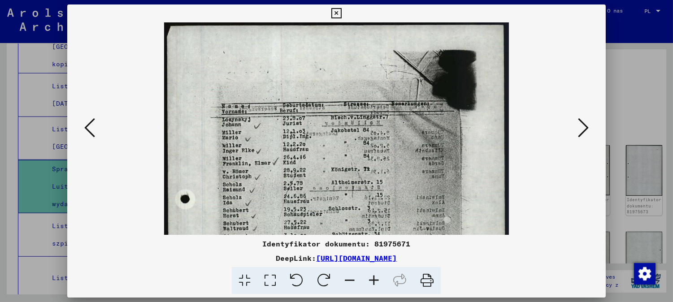
click at [376, 280] on icon at bounding box center [374, 280] width 24 height 27
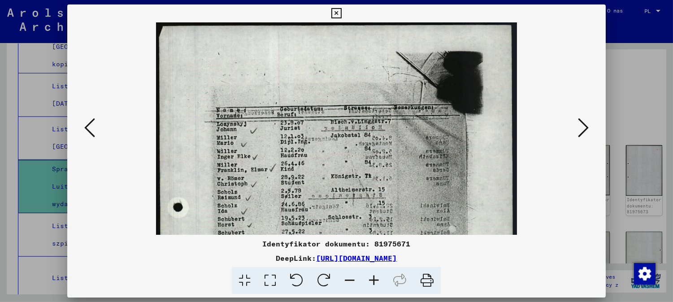
click at [376, 280] on icon at bounding box center [374, 280] width 24 height 27
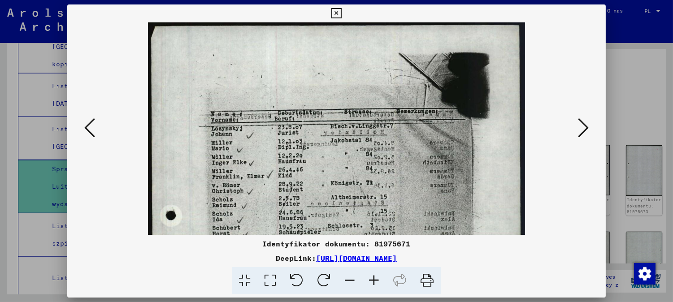
click at [376, 280] on icon at bounding box center [374, 280] width 24 height 27
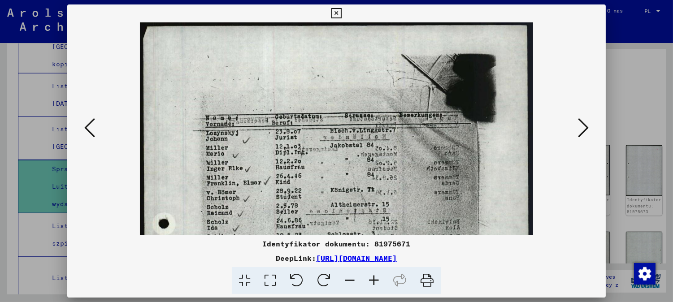
click at [376, 280] on icon at bounding box center [374, 280] width 24 height 27
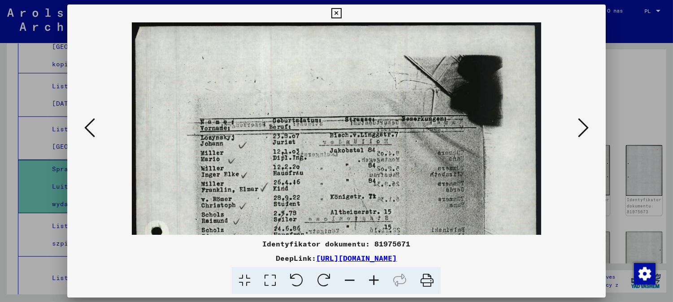
drag, startPoint x: 378, startPoint y: 283, endPoint x: 370, endPoint y: 271, distance: 14.2
click at [378, 283] on icon at bounding box center [374, 280] width 24 height 27
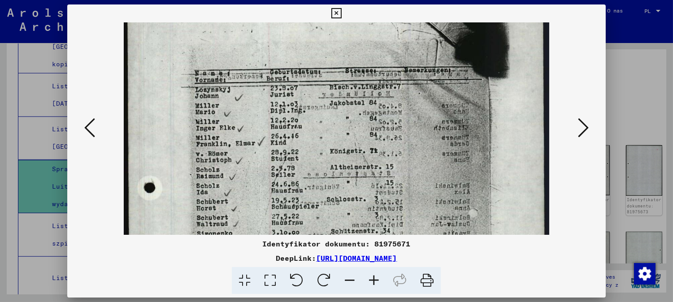
drag, startPoint x: 320, startPoint y: 169, endPoint x: 317, endPoint y: 85, distance: 83.4
click at [318, 89] on img at bounding box center [336, 266] width 425 height 593
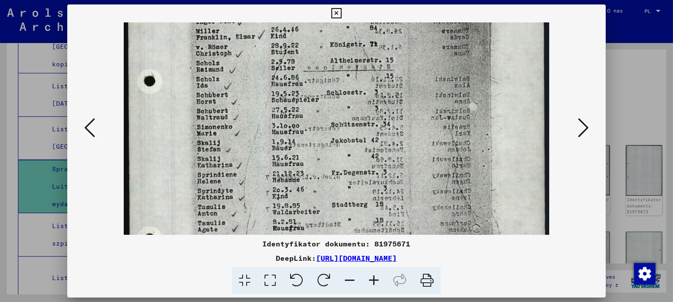
drag, startPoint x: 296, startPoint y: 143, endPoint x: 302, endPoint y: 102, distance: 42.1
click at [298, 110] on img at bounding box center [336, 159] width 425 height 593
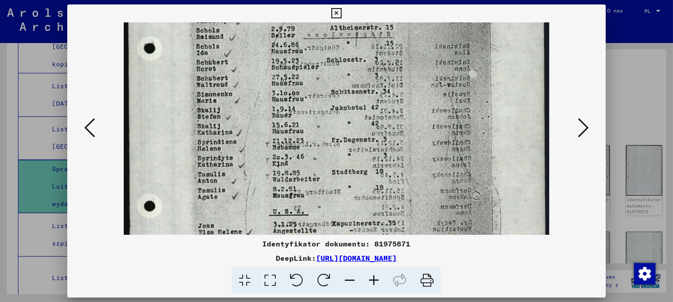
scroll to position [258, 0]
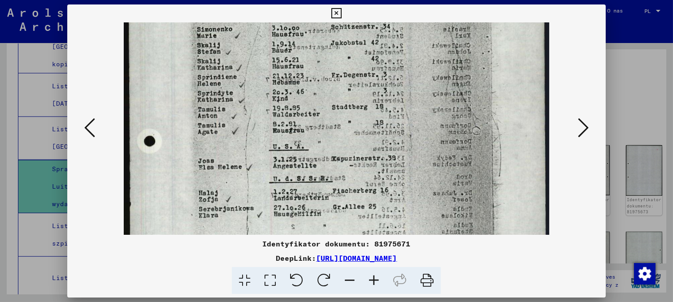
click at [316, 104] on img at bounding box center [336, 62] width 425 height 593
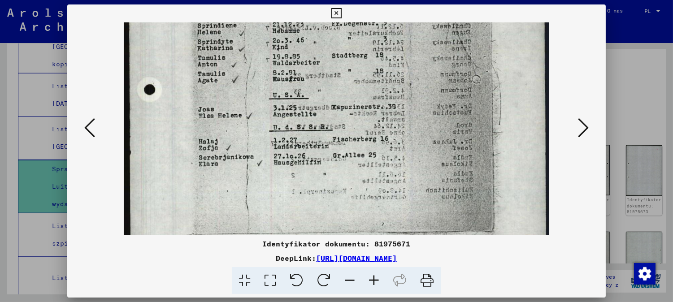
drag, startPoint x: 264, startPoint y: 125, endPoint x: 263, endPoint y: 97, distance: 27.4
click at [261, 100] on img at bounding box center [336, 10] width 425 height 593
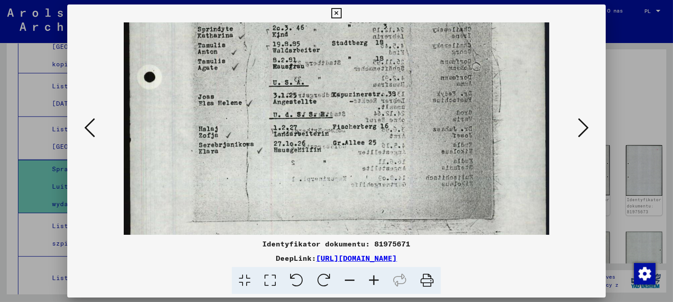
click at [584, 129] on icon at bounding box center [583, 128] width 11 height 22
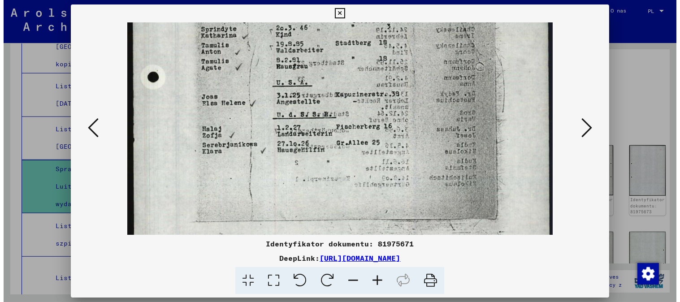
scroll to position [0, 0]
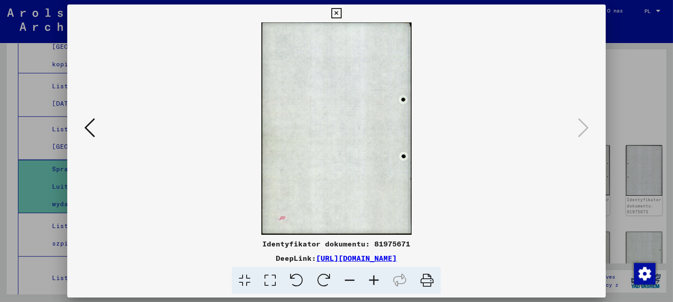
click at [339, 19] on button at bounding box center [337, 13] width 16 height 18
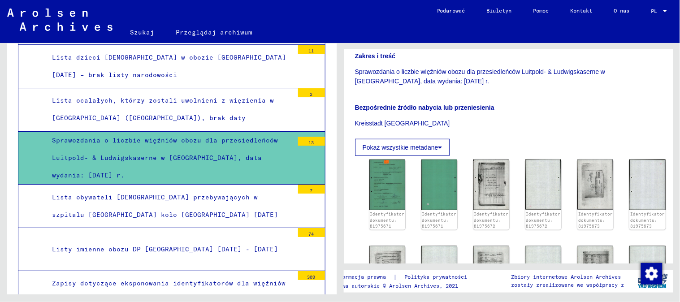
scroll to position [1694, 0]
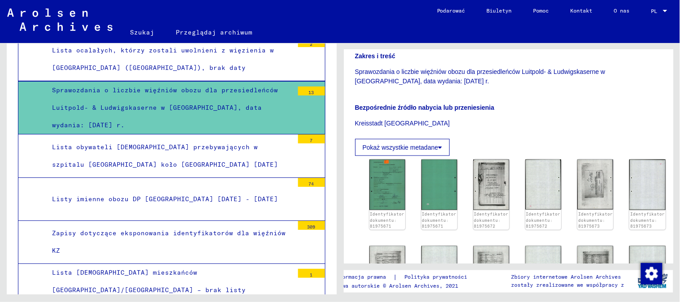
click at [223, 225] on div "Zapisy dotyczące eksponowania identyfikatorów dla więźniów KZ" at bounding box center [169, 242] width 248 height 35
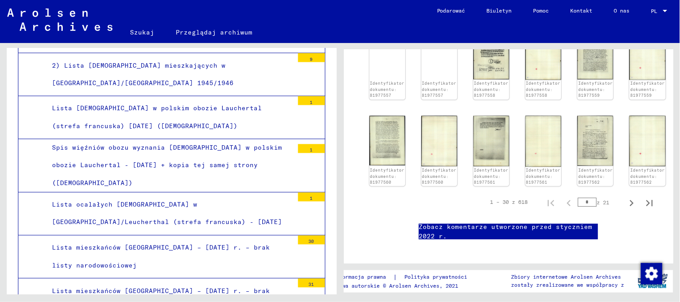
scroll to position [5674, 0]
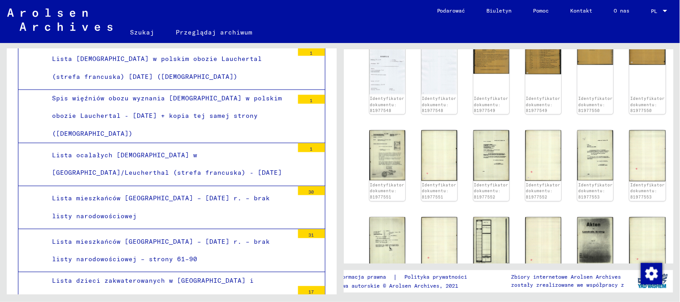
scroll to position [327, 0]
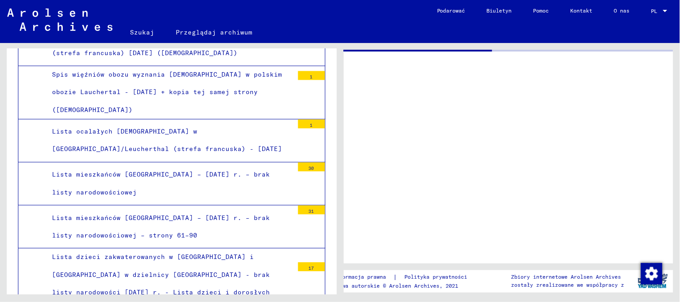
scroll to position [5723, 0]
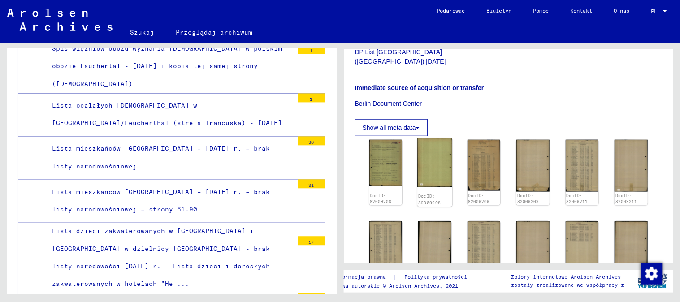
scroll to position [199, 0]
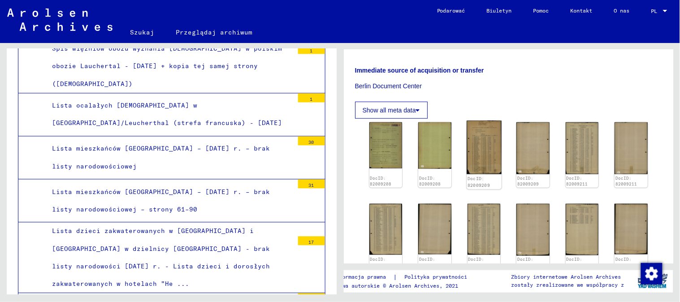
click at [478, 156] on img at bounding box center [484, 148] width 35 height 54
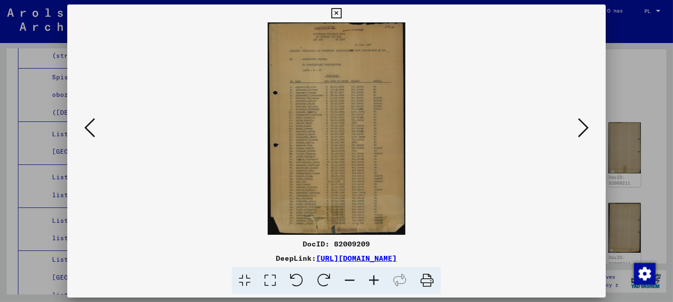
click at [376, 280] on icon at bounding box center [374, 280] width 24 height 27
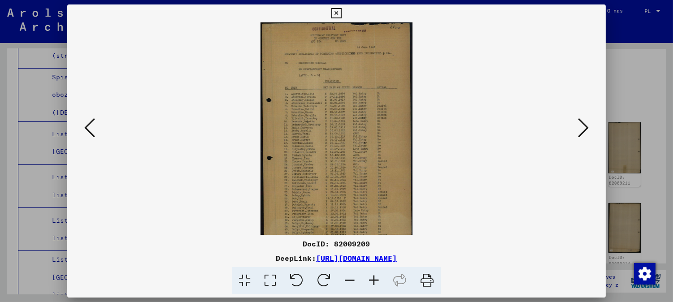
click at [376, 280] on icon at bounding box center [374, 280] width 24 height 27
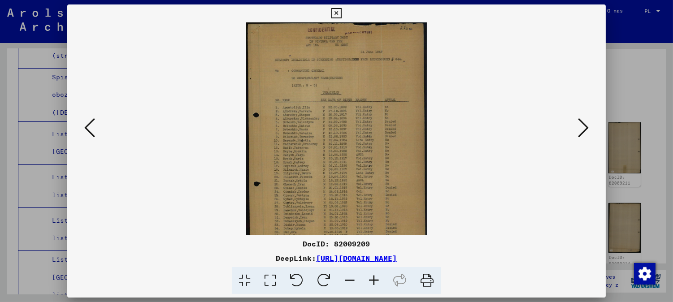
click at [376, 280] on icon at bounding box center [374, 280] width 24 height 27
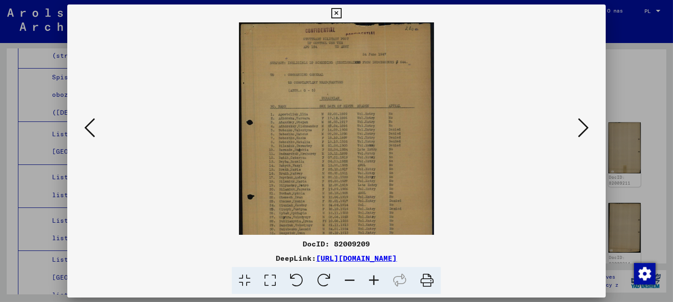
click at [376, 280] on icon at bounding box center [374, 280] width 24 height 27
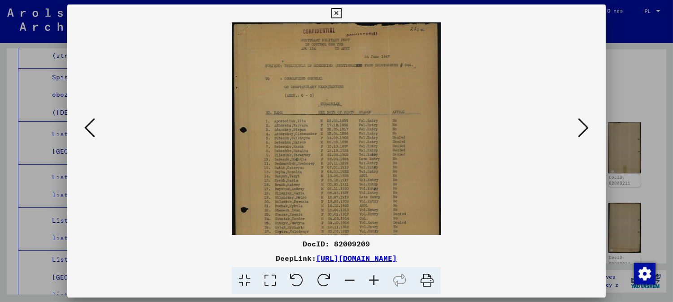
click at [376, 280] on icon at bounding box center [374, 280] width 24 height 27
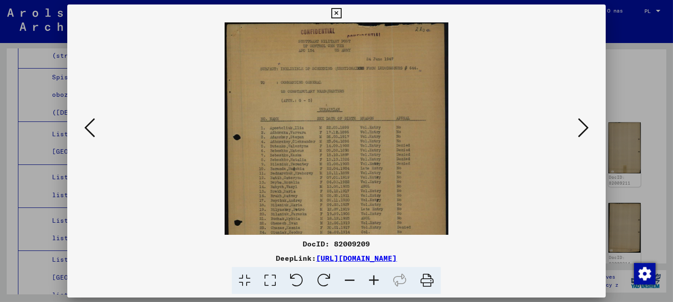
click at [376, 280] on icon at bounding box center [374, 280] width 24 height 27
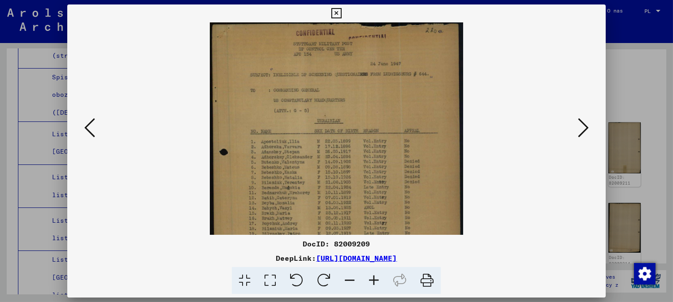
click at [376, 280] on icon at bounding box center [374, 280] width 24 height 27
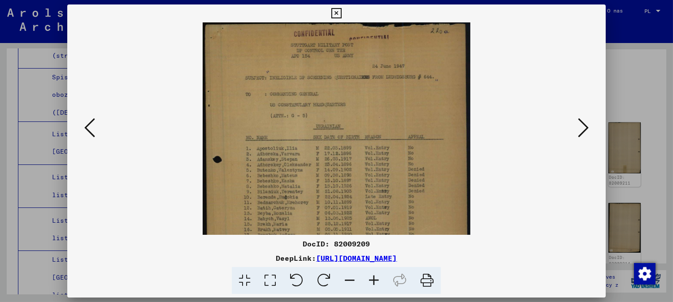
click at [376, 280] on icon at bounding box center [374, 280] width 24 height 27
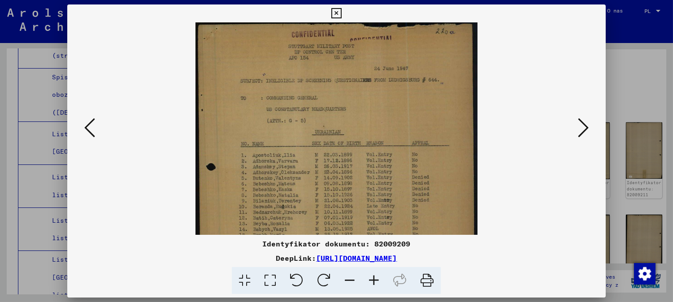
click at [332, 12] on icon at bounding box center [336, 13] width 10 height 11
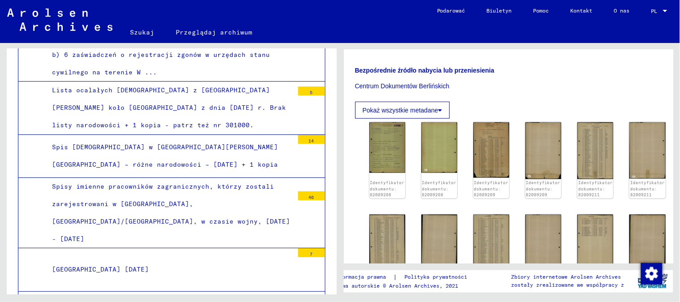
scroll to position [7865, 0]
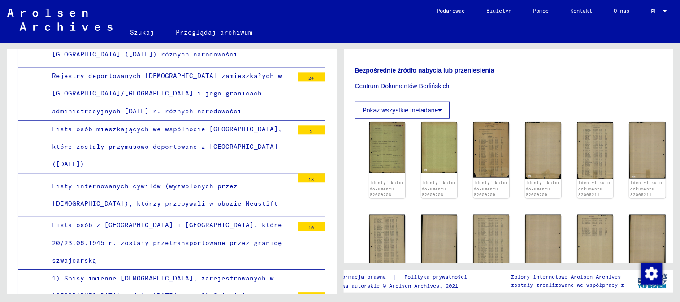
scroll to position [11031, 0]
